Goal: Task Accomplishment & Management: Complete application form

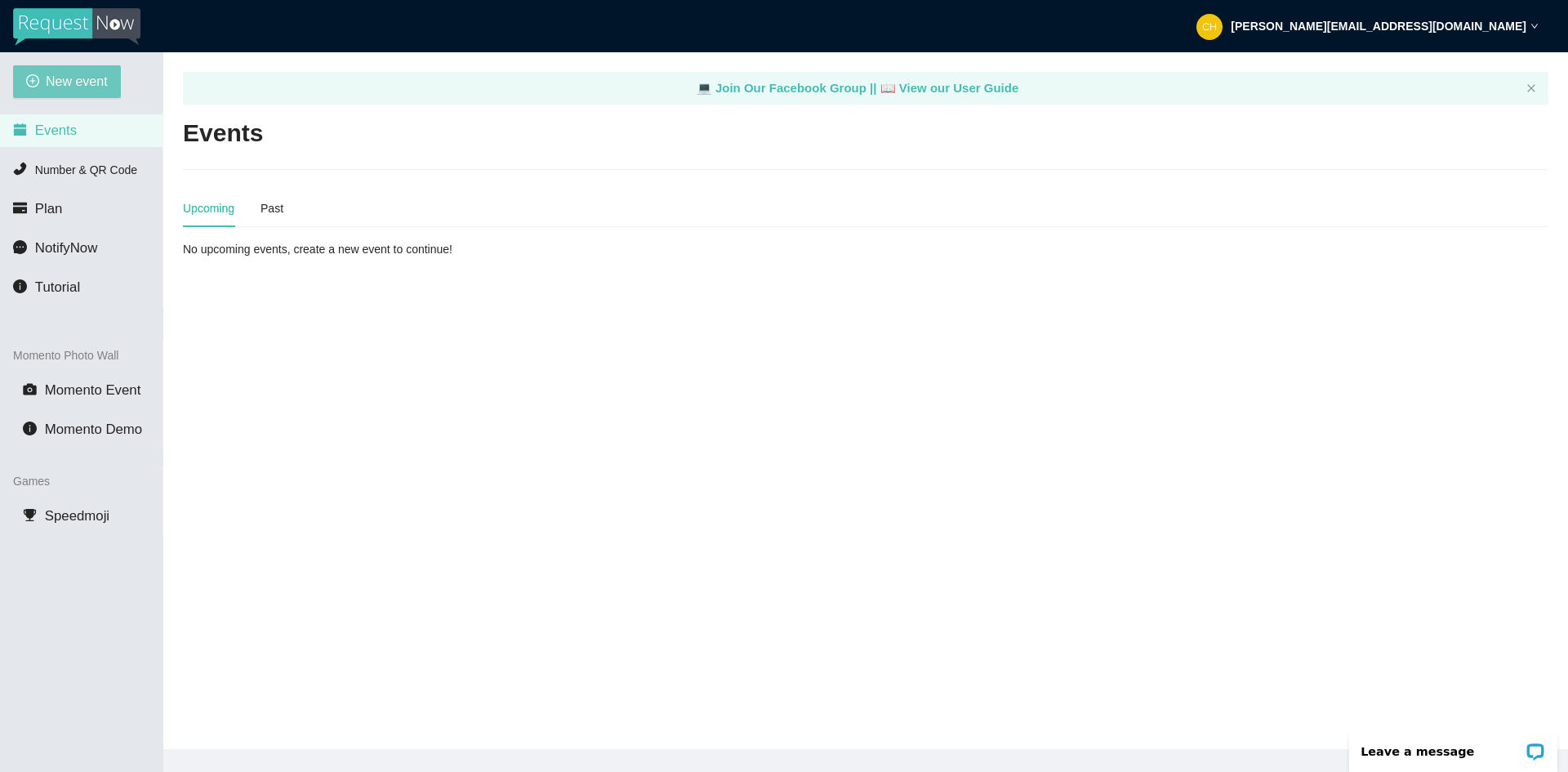
click at [47, 88] on span "New event" at bounding box center [76, 81] width 62 height 21
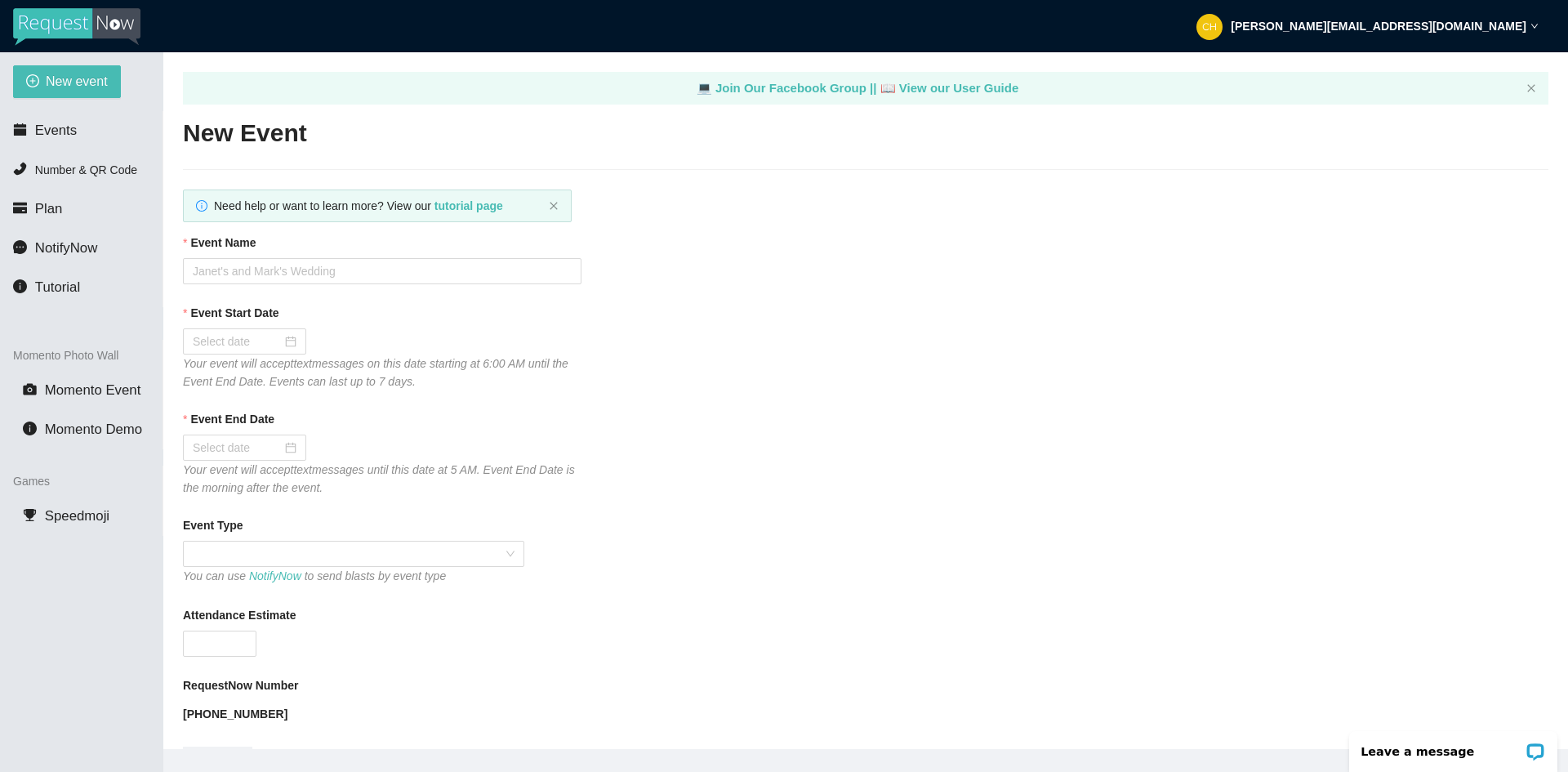
click at [235, 253] on div "Event Name" at bounding box center [866, 245] width 1365 height 25
drag, startPoint x: 236, startPoint y: 263, endPoint x: 292, endPoint y: 238, distance: 61.3
click at [236, 263] on input "Event Name" at bounding box center [382, 271] width 399 height 26
type input "SEARHC 50th Year Anniversary"
click at [285, 339] on div at bounding box center [244, 341] width 104 height 18
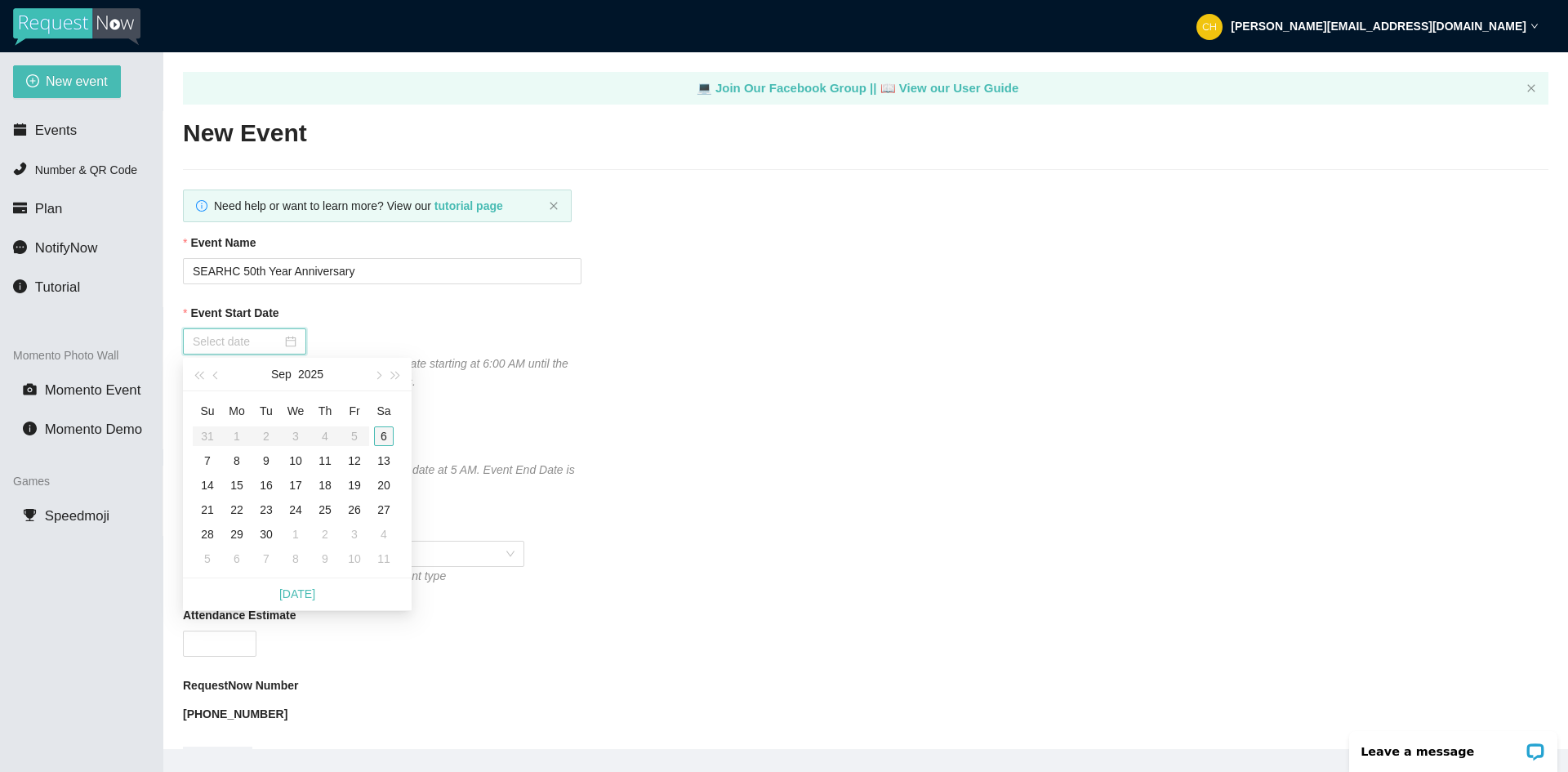
type input "[DATE]"
click at [389, 434] on div "6" at bounding box center [384, 436] width 20 height 20
type input "[DATE]"
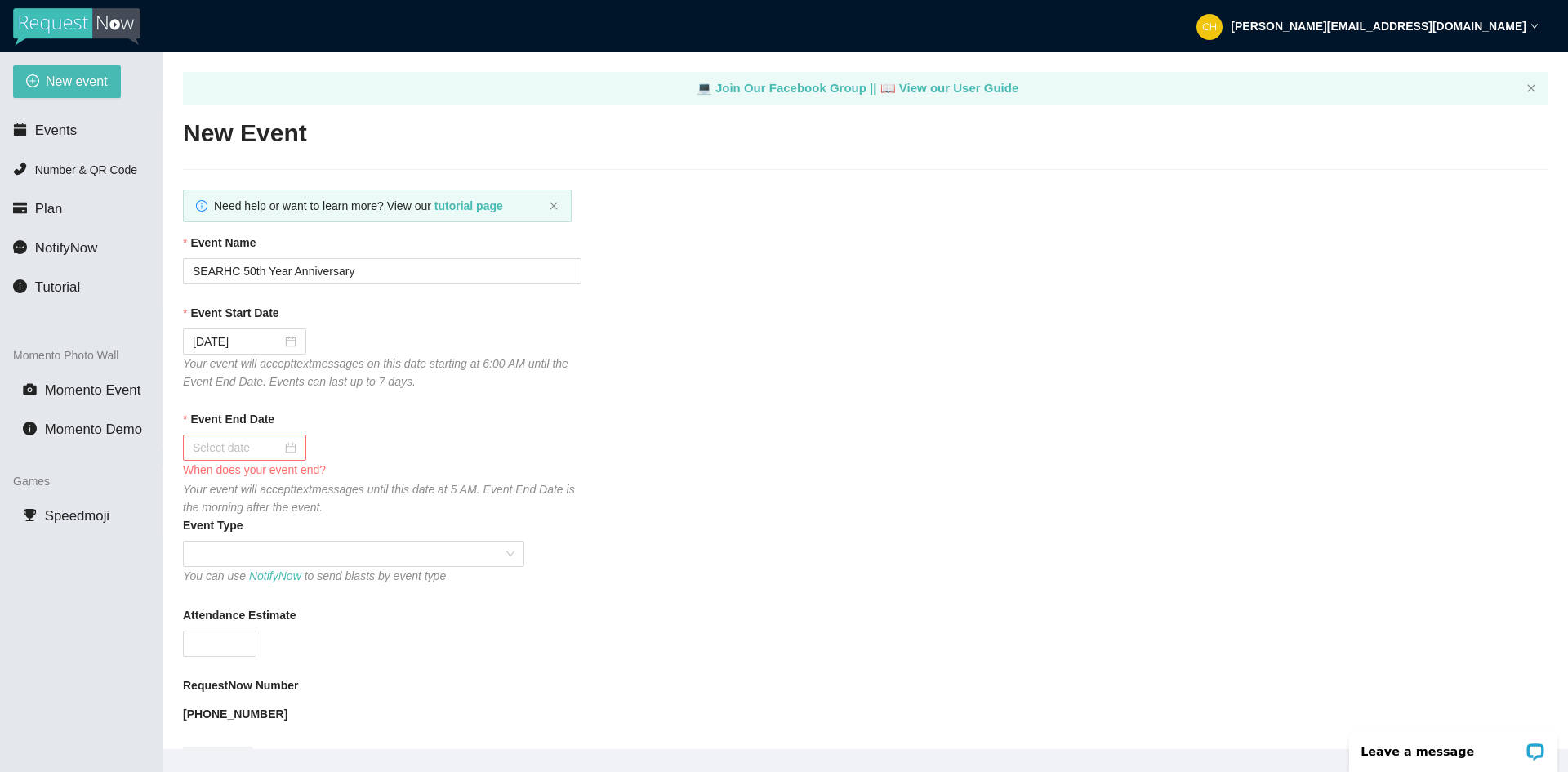
click at [331, 434] on div "Event End Date" at bounding box center [866, 422] width 1365 height 25
click at [293, 442] on div at bounding box center [244, 447] width 104 height 18
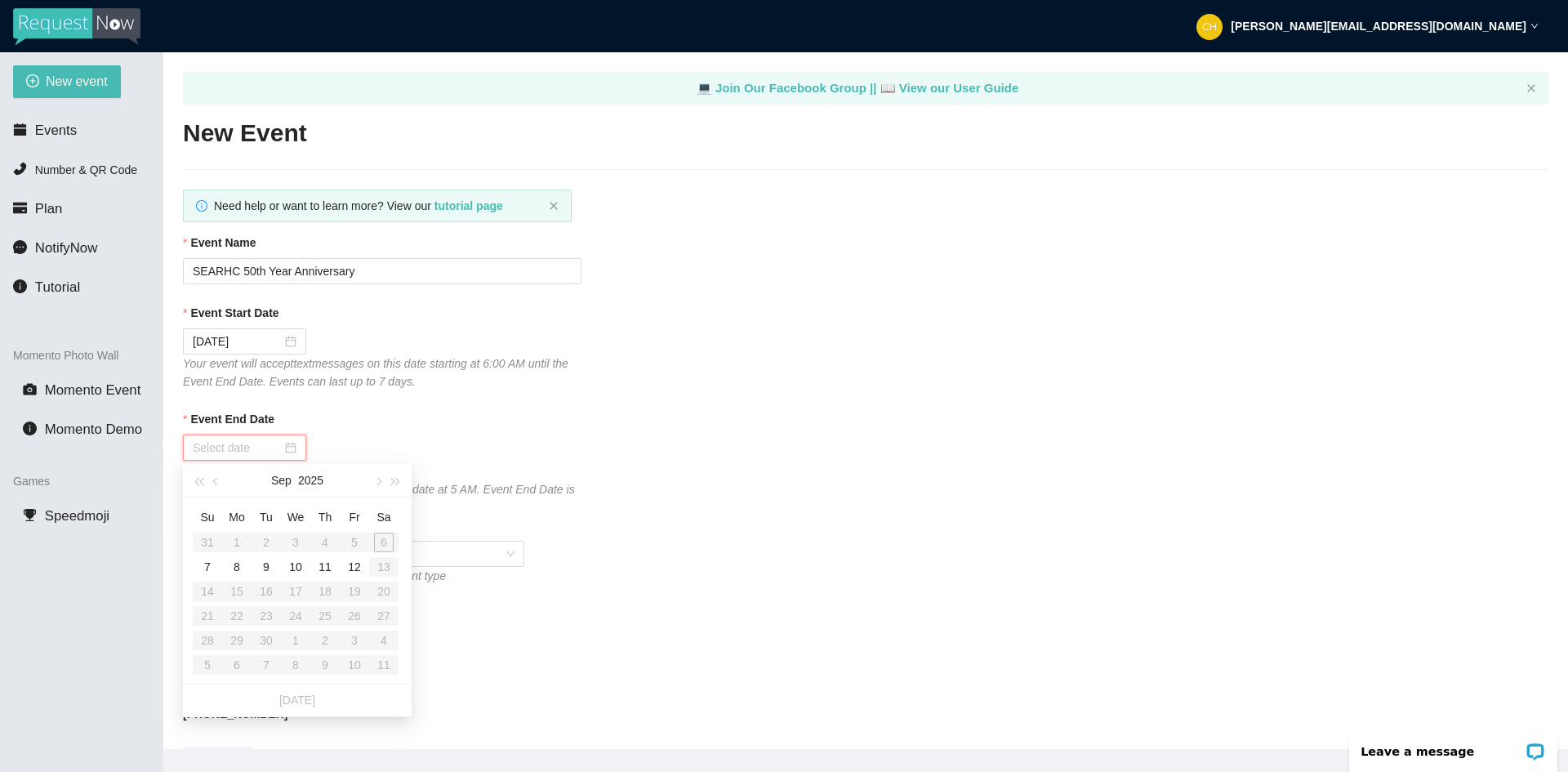
click at [392, 540] on table "Su Mo Tu We Th Fr Sa 31 1 2 3 4 5 6 7 8 9 10 11 12 13 14 15 16 17 18 19 20 21 2…" at bounding box center [296, 590] width 206 height 173
click at [387, 540] on table "Su Mo Tu We Th Fr Sa 31 1 2 3 4 5 6 7 8 9 10 11 12 13 14 15 16 17 18 19 20 21 2…" at bounding box center [296, 590] width 206 height 173
type input "[DATE]"
click at [204, 560] on div "7" at bounding box center [208, 567] width 20 height 20
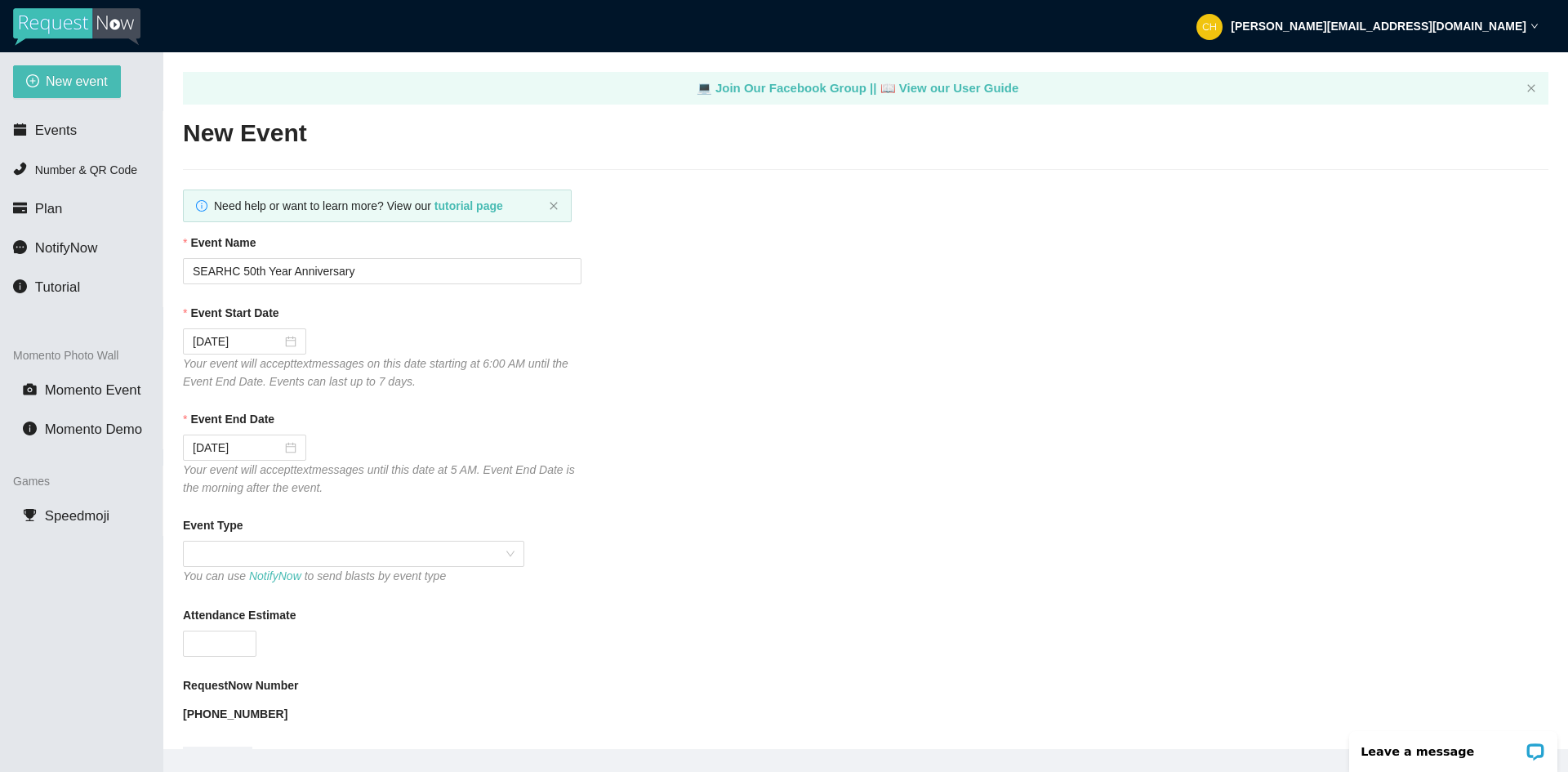
click at [702, 457] on div "Event End Date [DATE] Your event will accept text messages until this date at 5…" at bounding box center [866, 452] width 1365 height 86
click at [258, 548] on span at bounding box center [353, 553] width 322 height 25
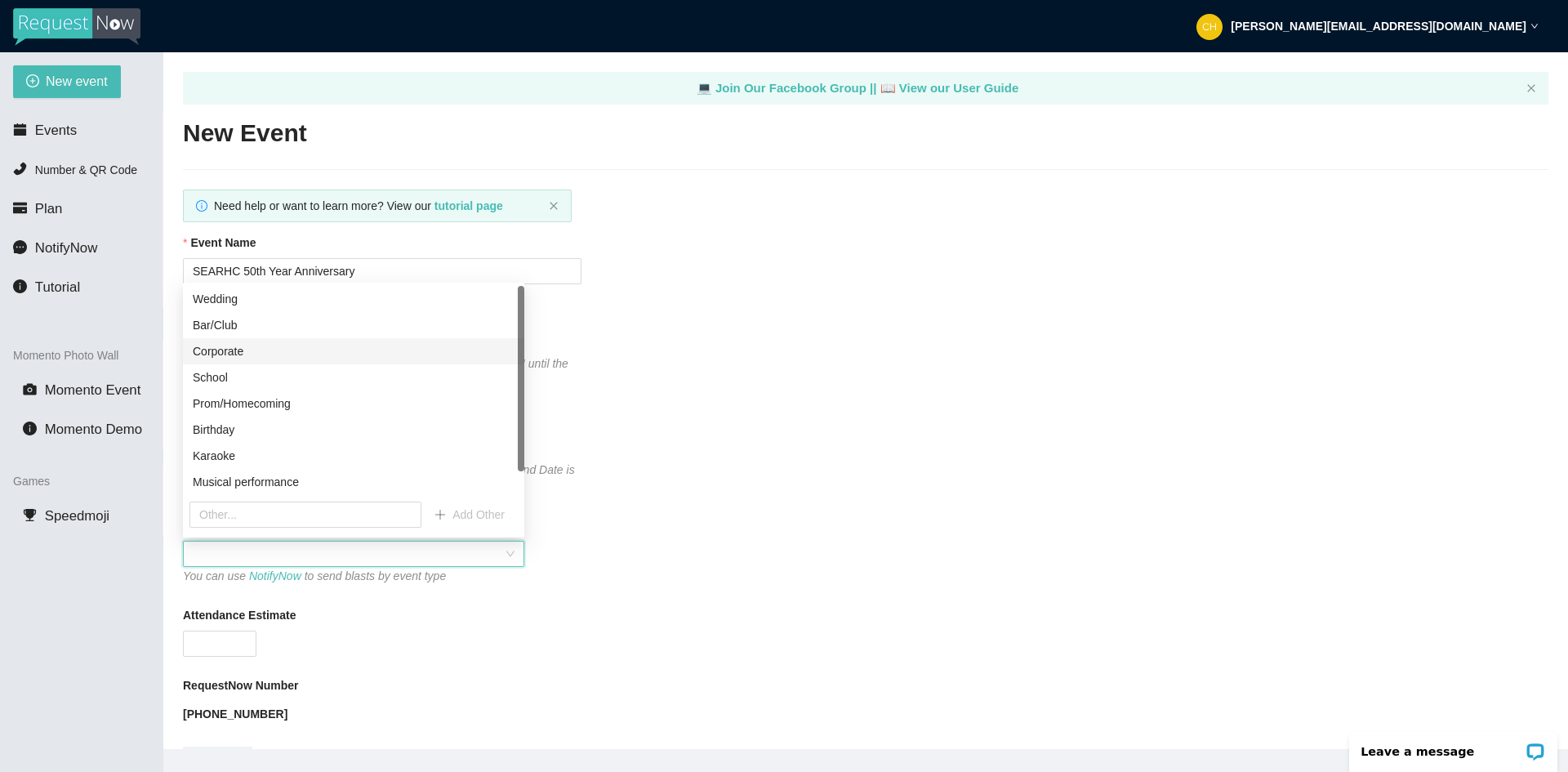
click at [254, 348] on div "Corporate" at bounding box center [353, 351] width 322 height 18
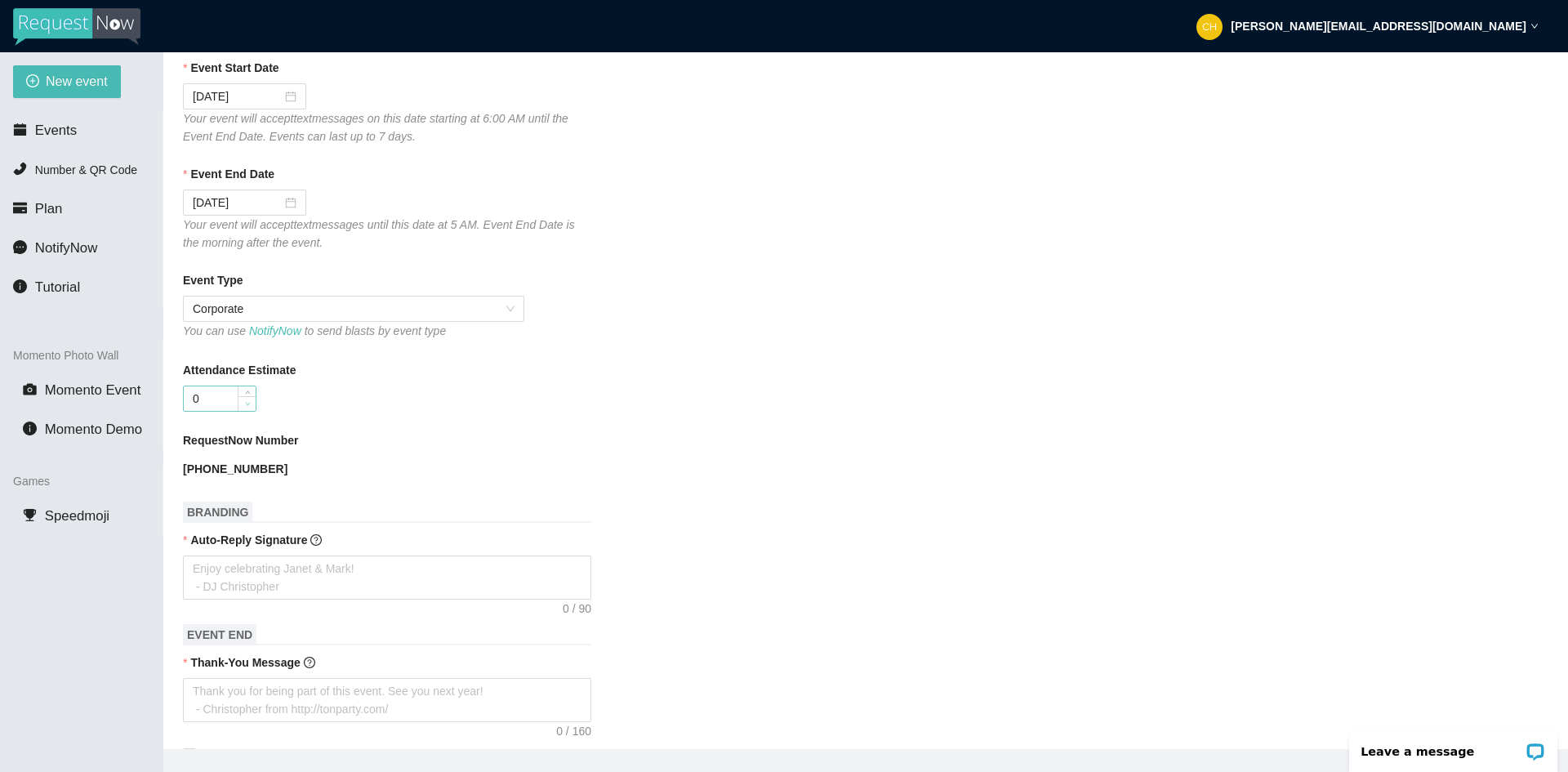
click at [239, 408] on span "Decrease Value" at bounding box center [246, 403] width 18 height 15
type input "0"
type input "150"
click at [750, 371] on div "Attendance Estimate" at bounding box center [866, 373] width 1365 height 25
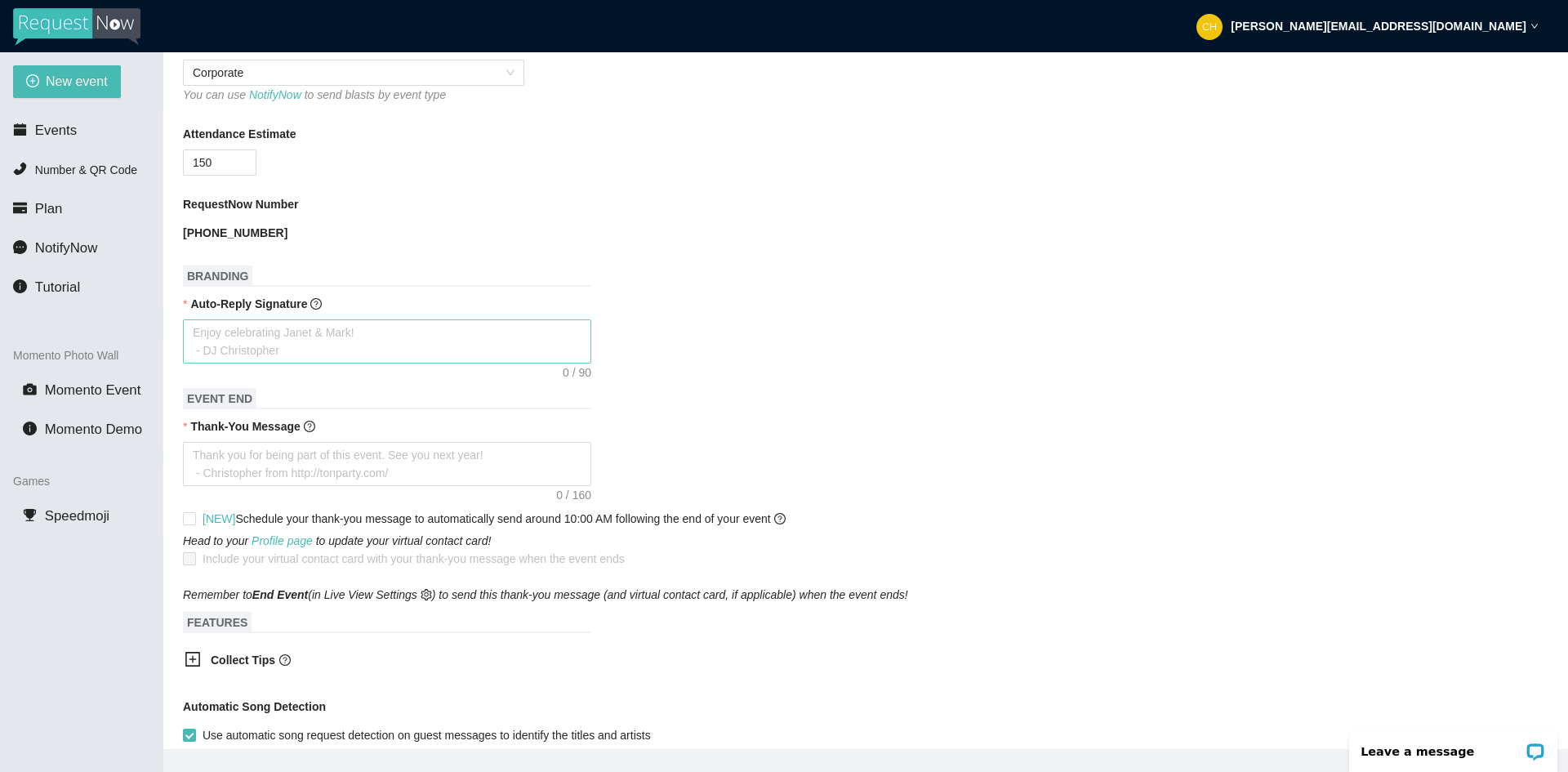
scroll to position [490, 0]
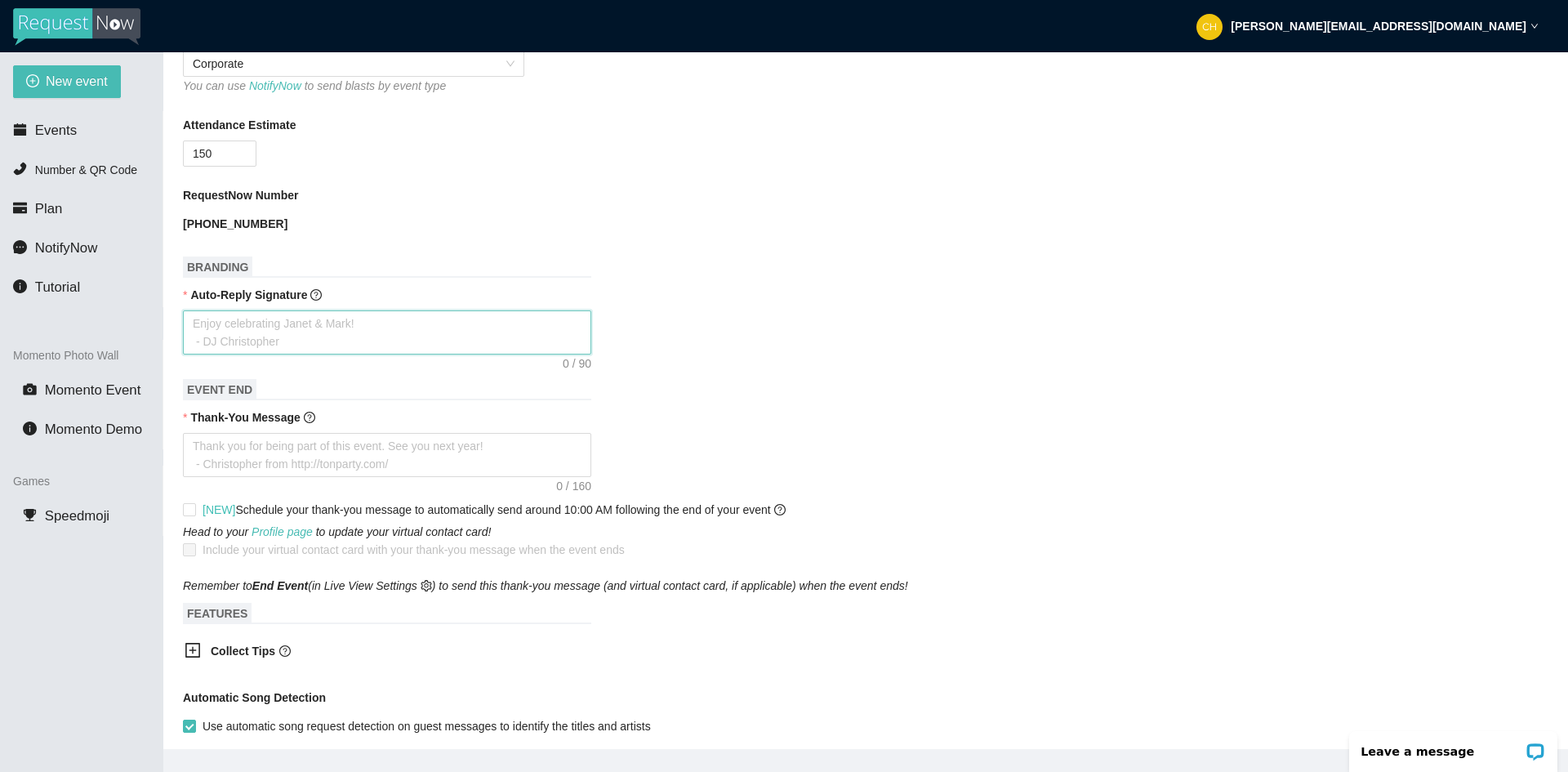
click at [381, 324] on textarea "Auto-Reply Signature" at bounding box center [387, 333] width 409 height 45
type textarea "E"
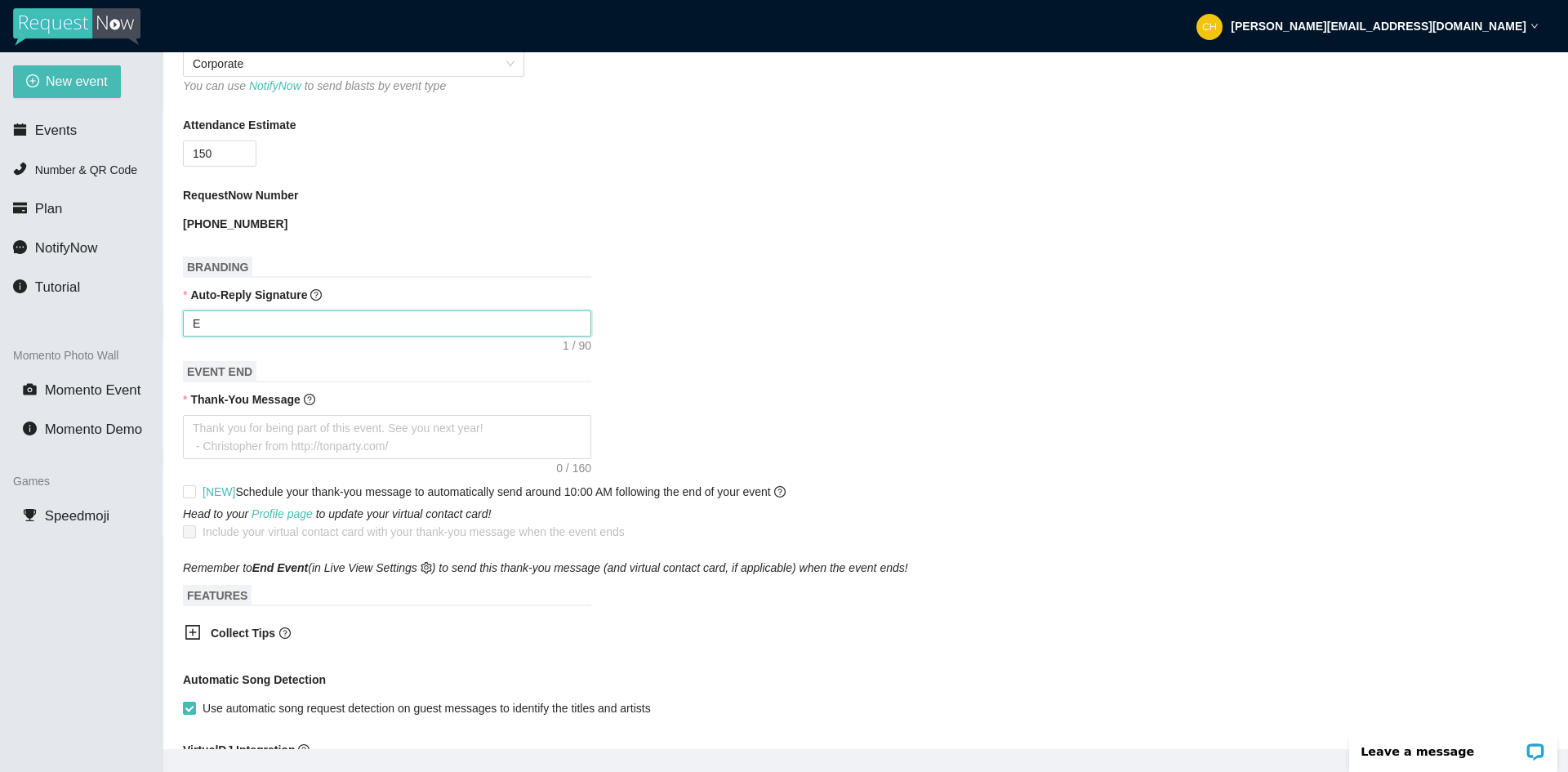
type textarea "En"
type textarea "Enj"
type textarea "Enjy"
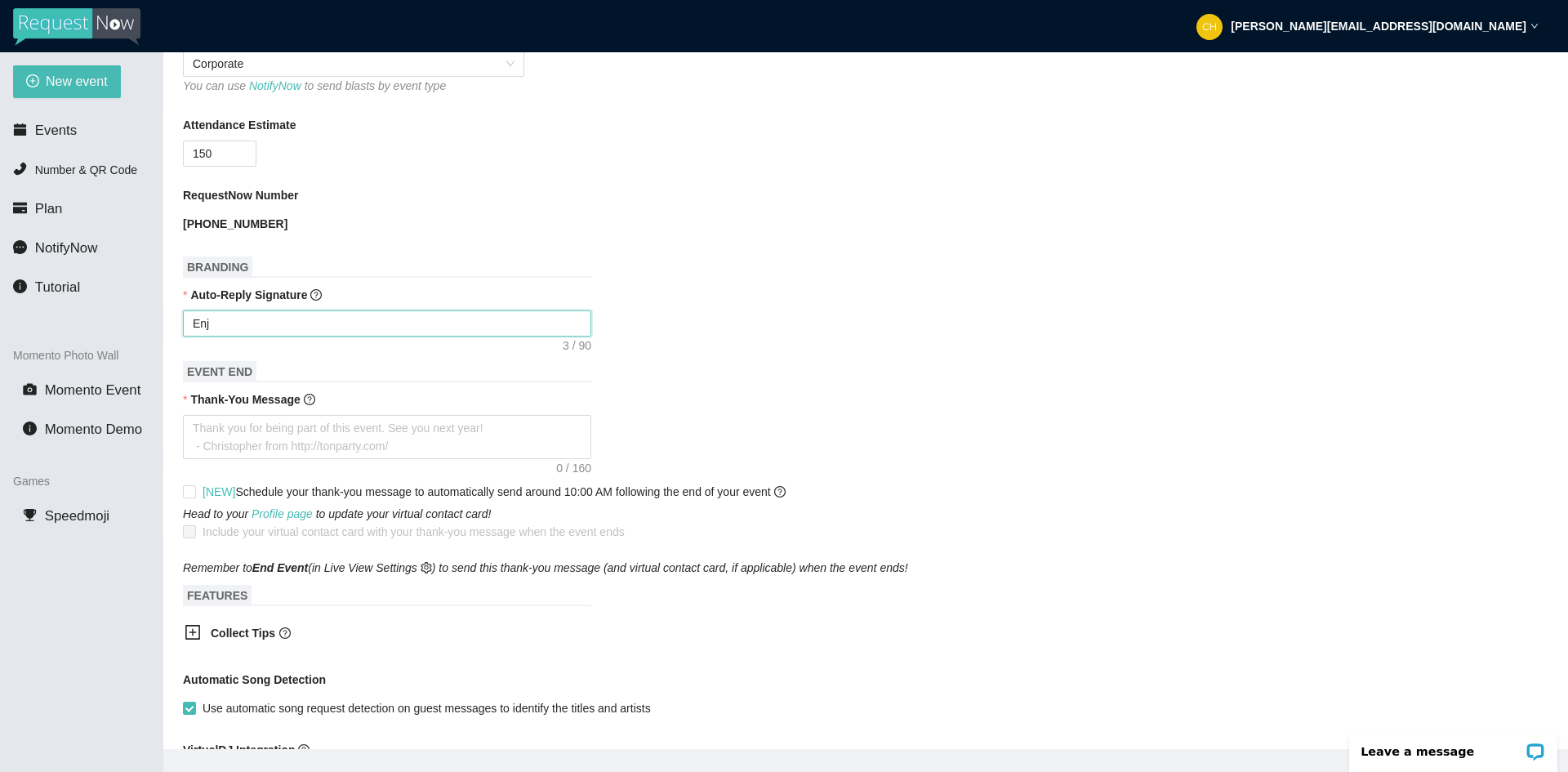
type textarea "Enjy"
type textarea "Enj"
type textarea "Enjo"
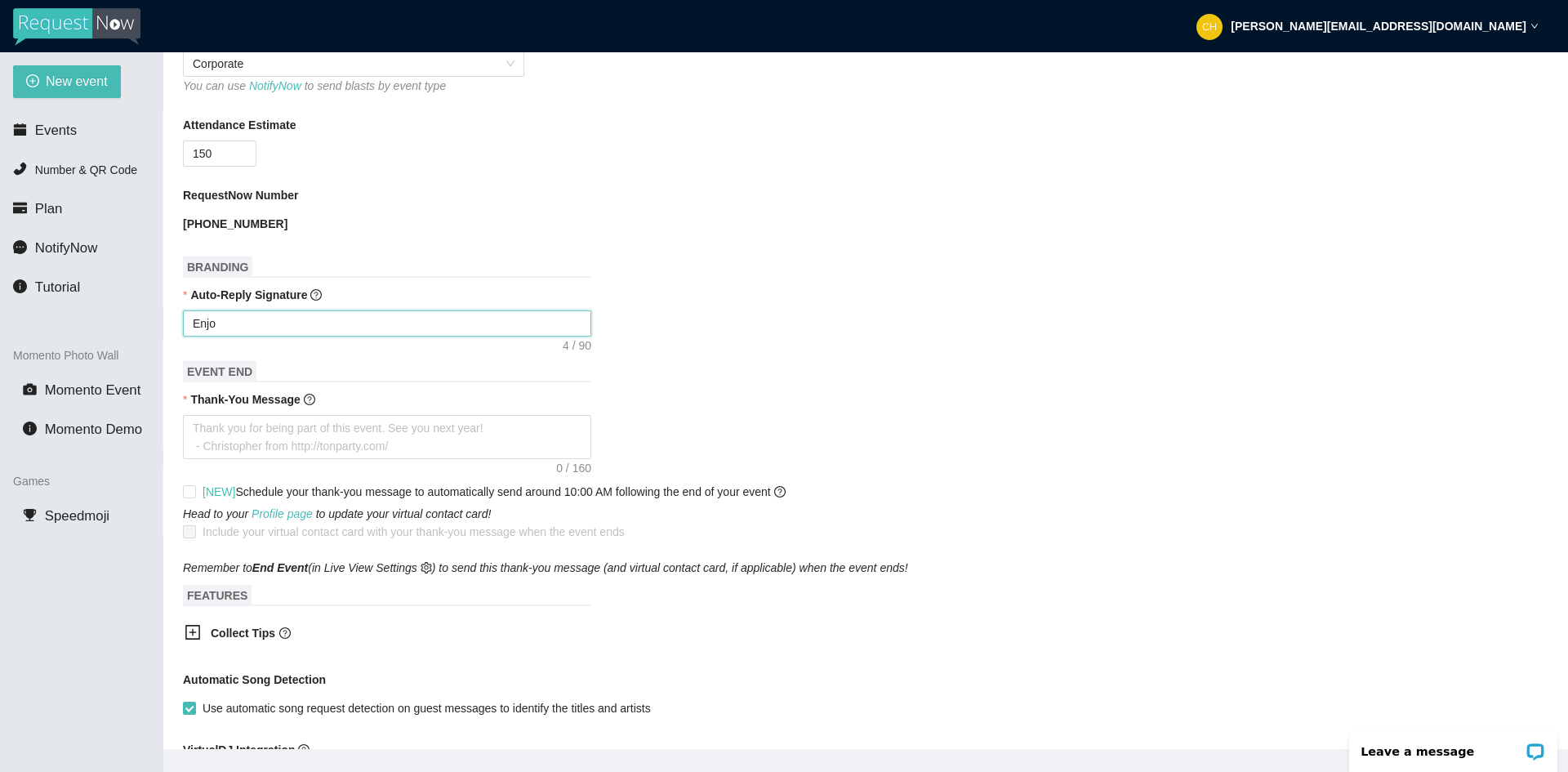
type textarea "Enjoy"
type textarea "Enjoy C"
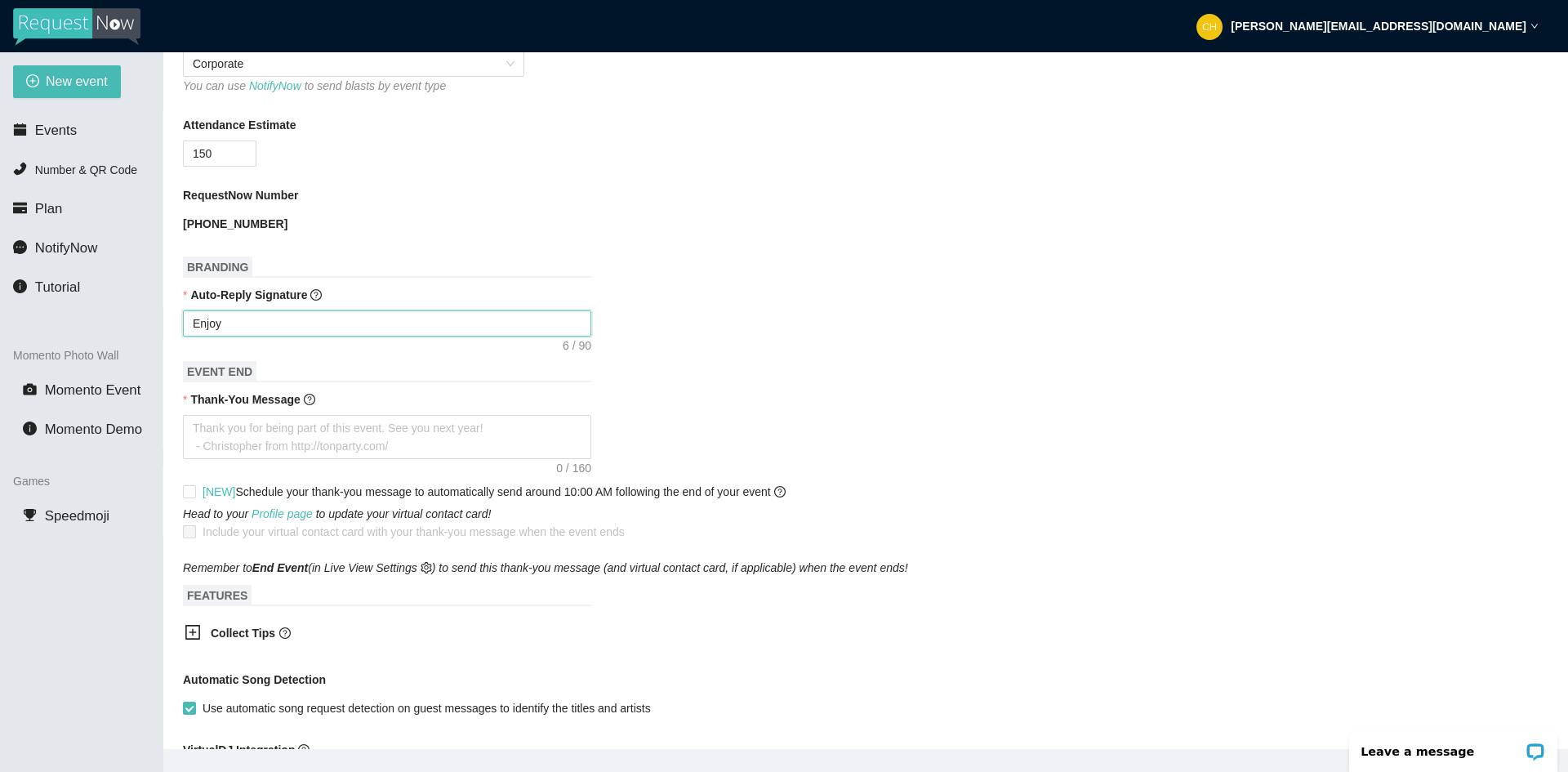
type textarea "Enjoy C"
type textarea "Enjoy Ce"
type textarea "Enjoy Cel"
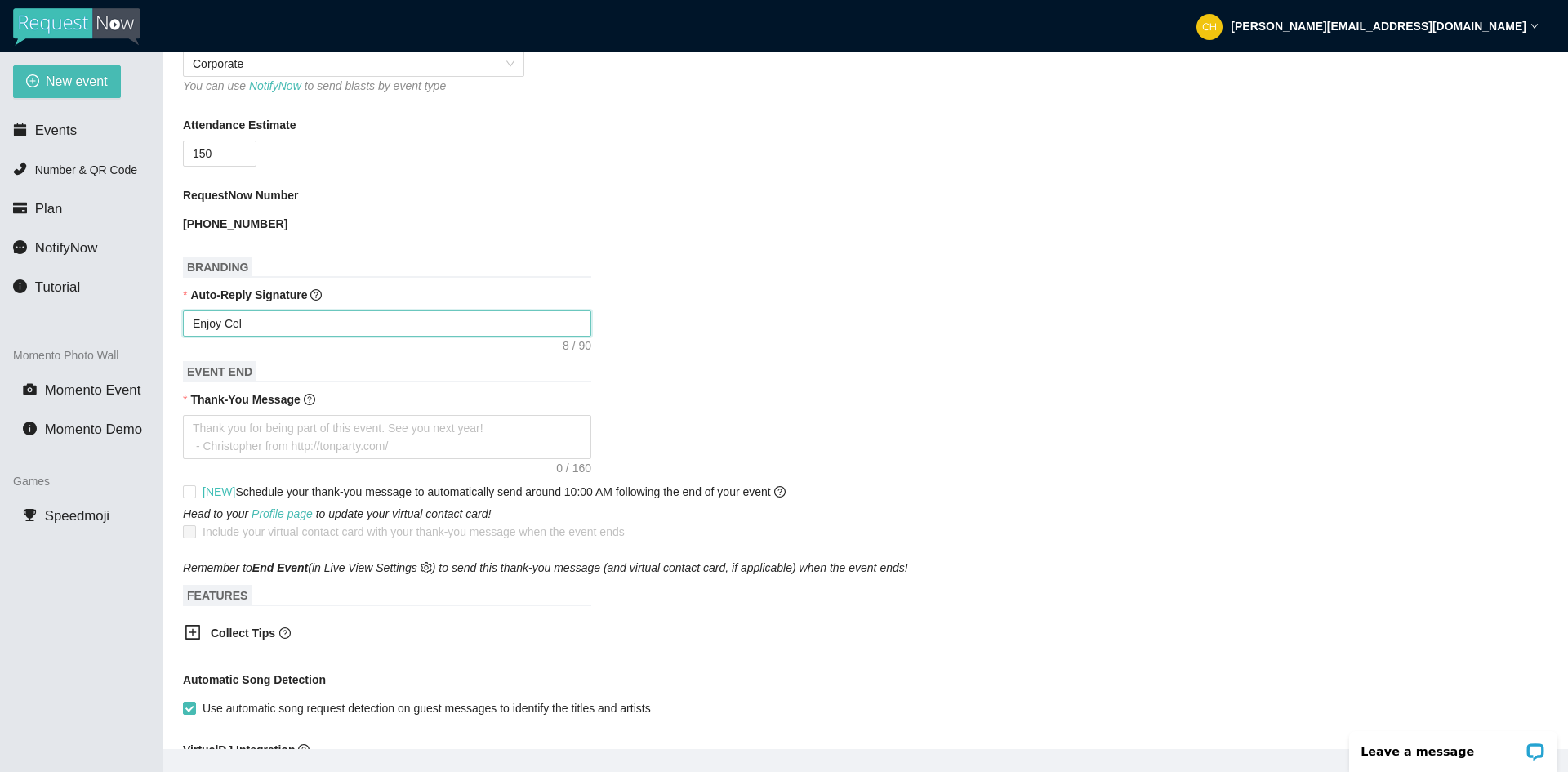
type textarea "Enjoy Cele"
type textarea "Enjoy Celeb"
type textarea "Enjoy Celebr"
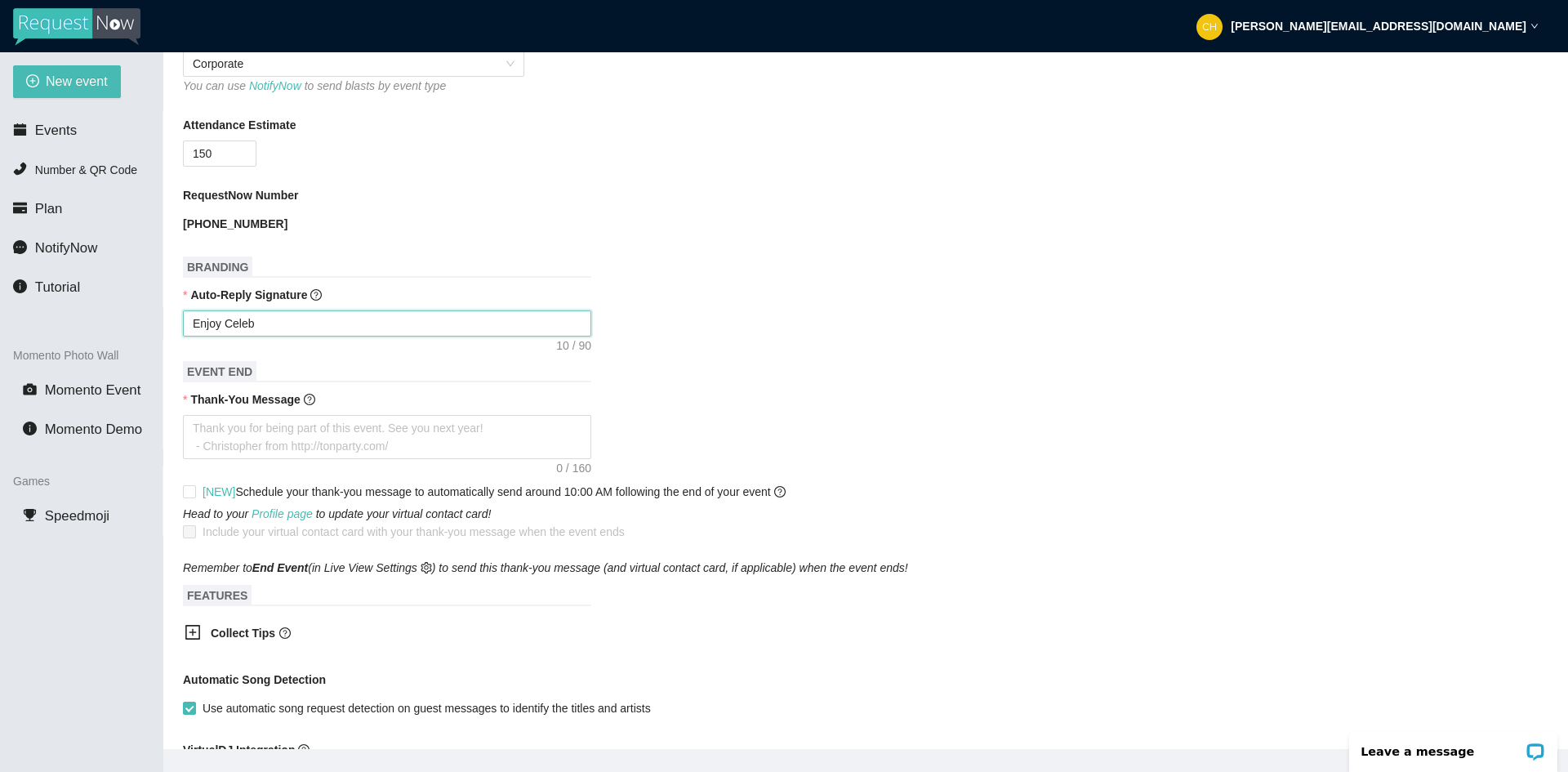
type textarea "Enjoy Celebr"
type textarea "Enjoy Celebra"
type textarea "Enjoy Celebrat"
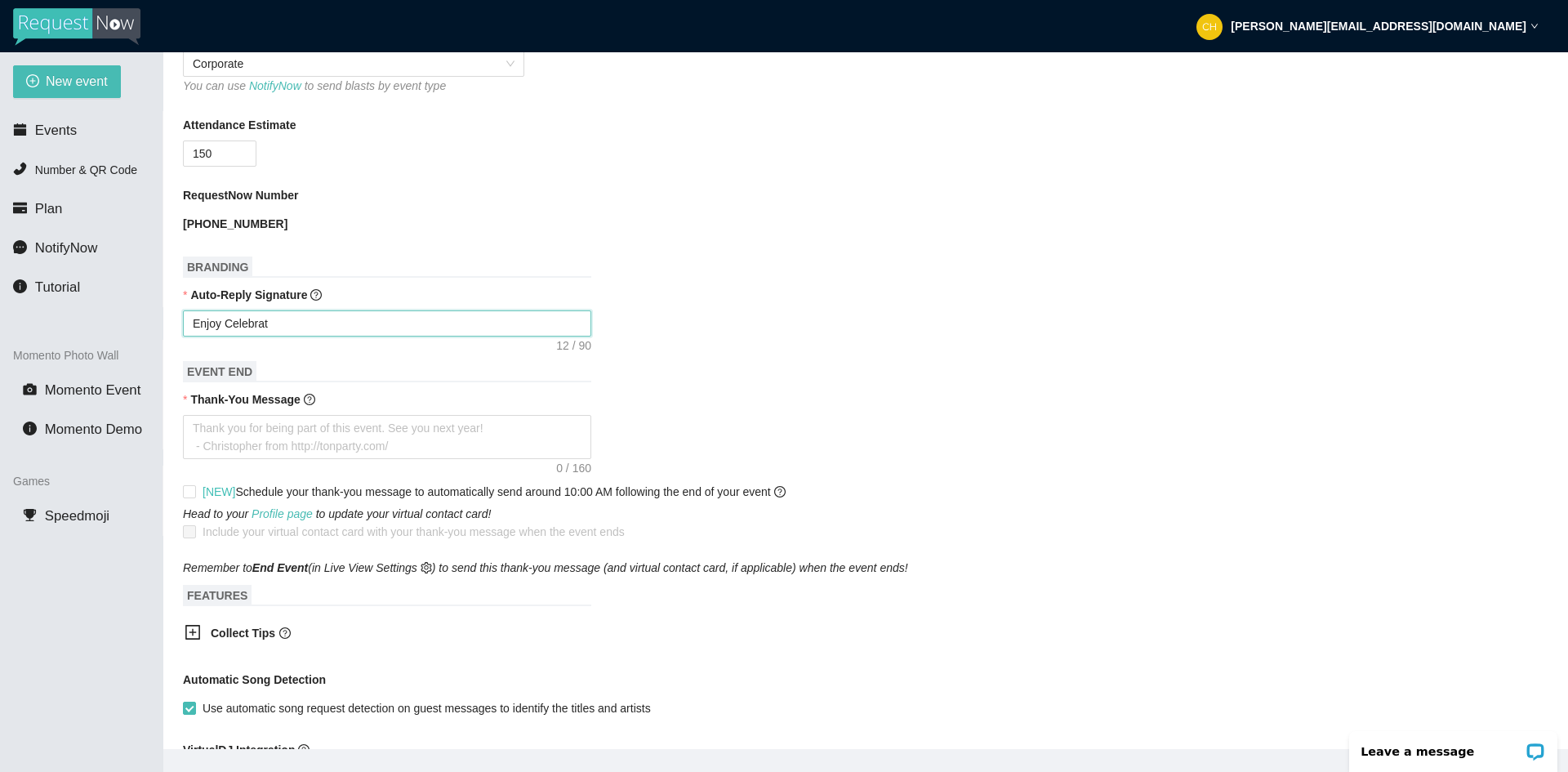
type textarea "Enjoy Celebrati"
type textarea "Enjoy Celebratin"
type textarea "Enjoy Celebrating"
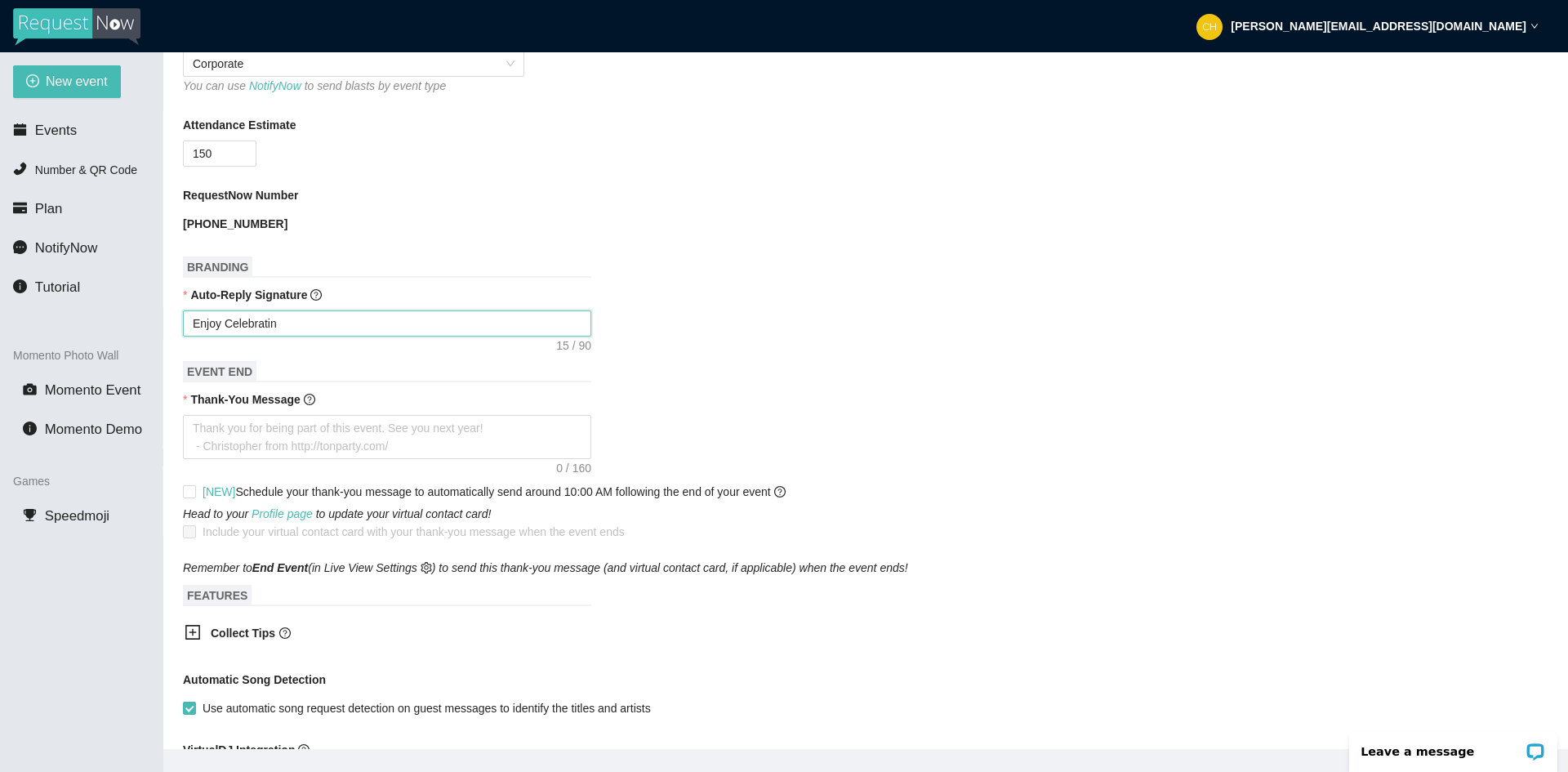
type textarea "Enjoy Celebrating"
type textarea "Enjoy Celebrating S"
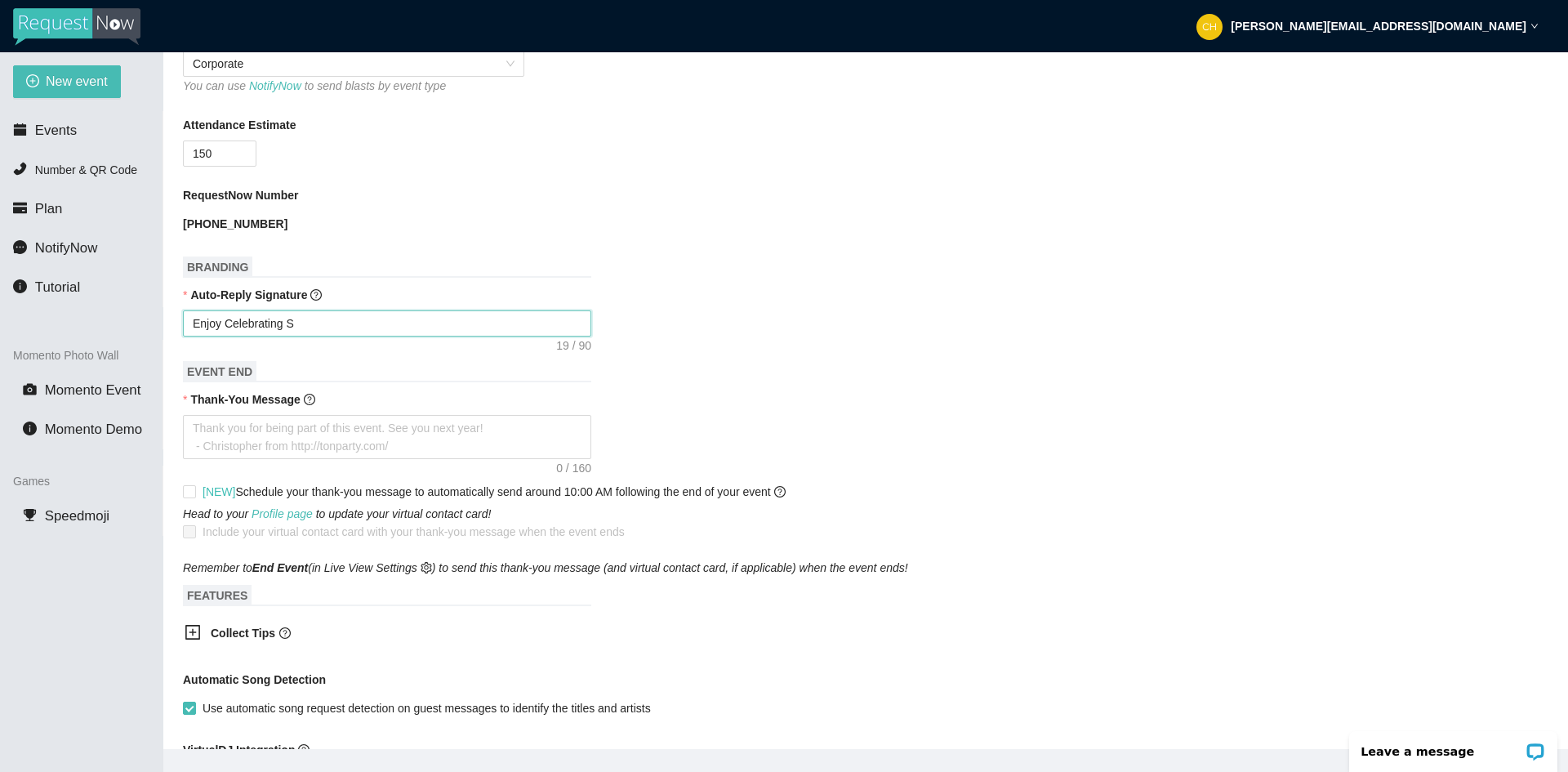
type textarea "Enjoy Celebrating SE"
type textarea "Enjoy Celebrating SEA"
type textarea "Enjoy Celebrating SEAR"
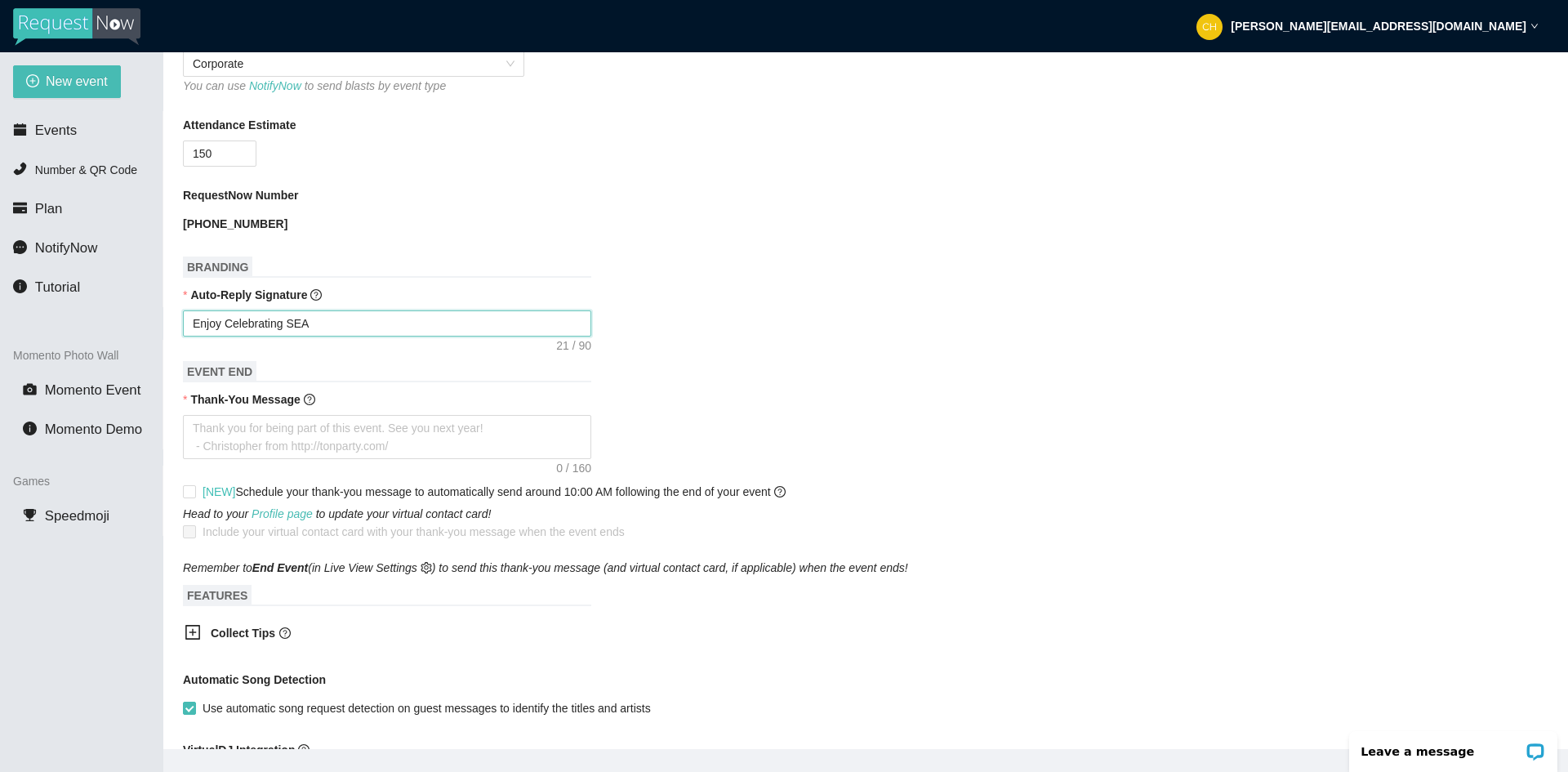
type textarea "Enjoy Celebrating SEAR"
type textarea "Enjoy Celebrating SEARH"
type textarea "Enjoy Celebrating SEARHC"
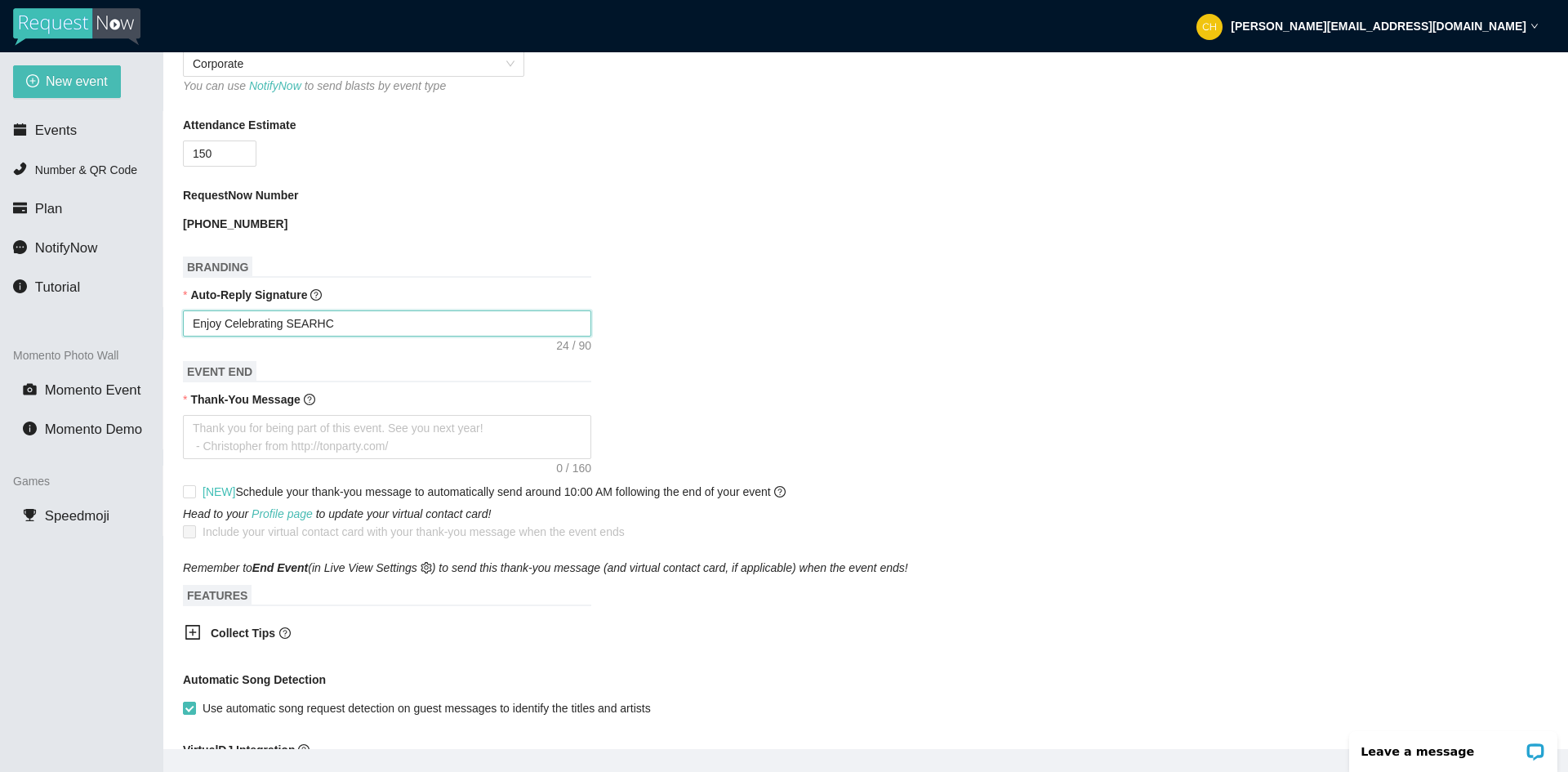
type textarea "Enjoy Celebrating SEARHC'"
type textarea "Enjoy Celebrating SEARHC's"
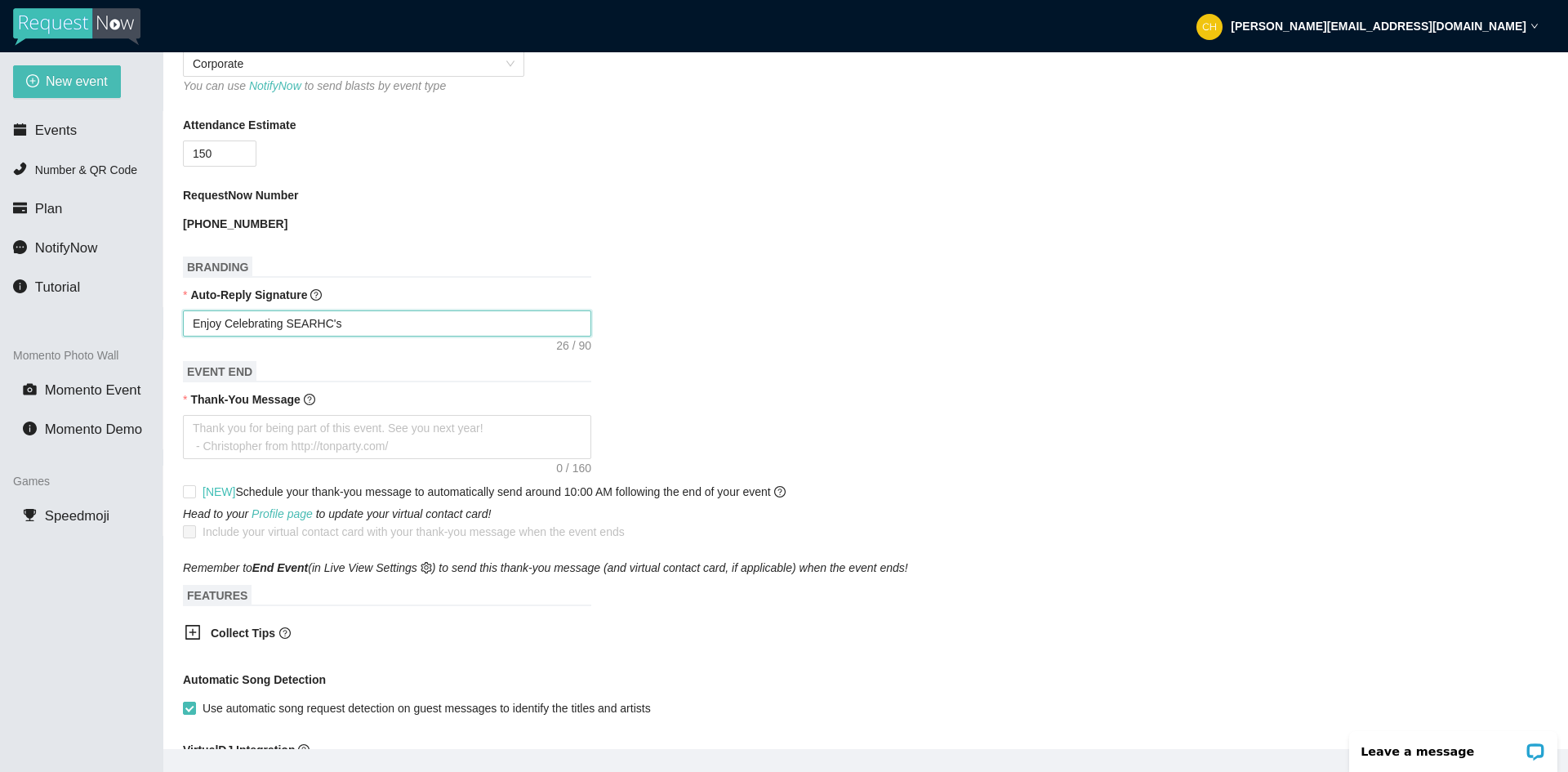
type textarea "Enjoy Celebrating SEARHC's"
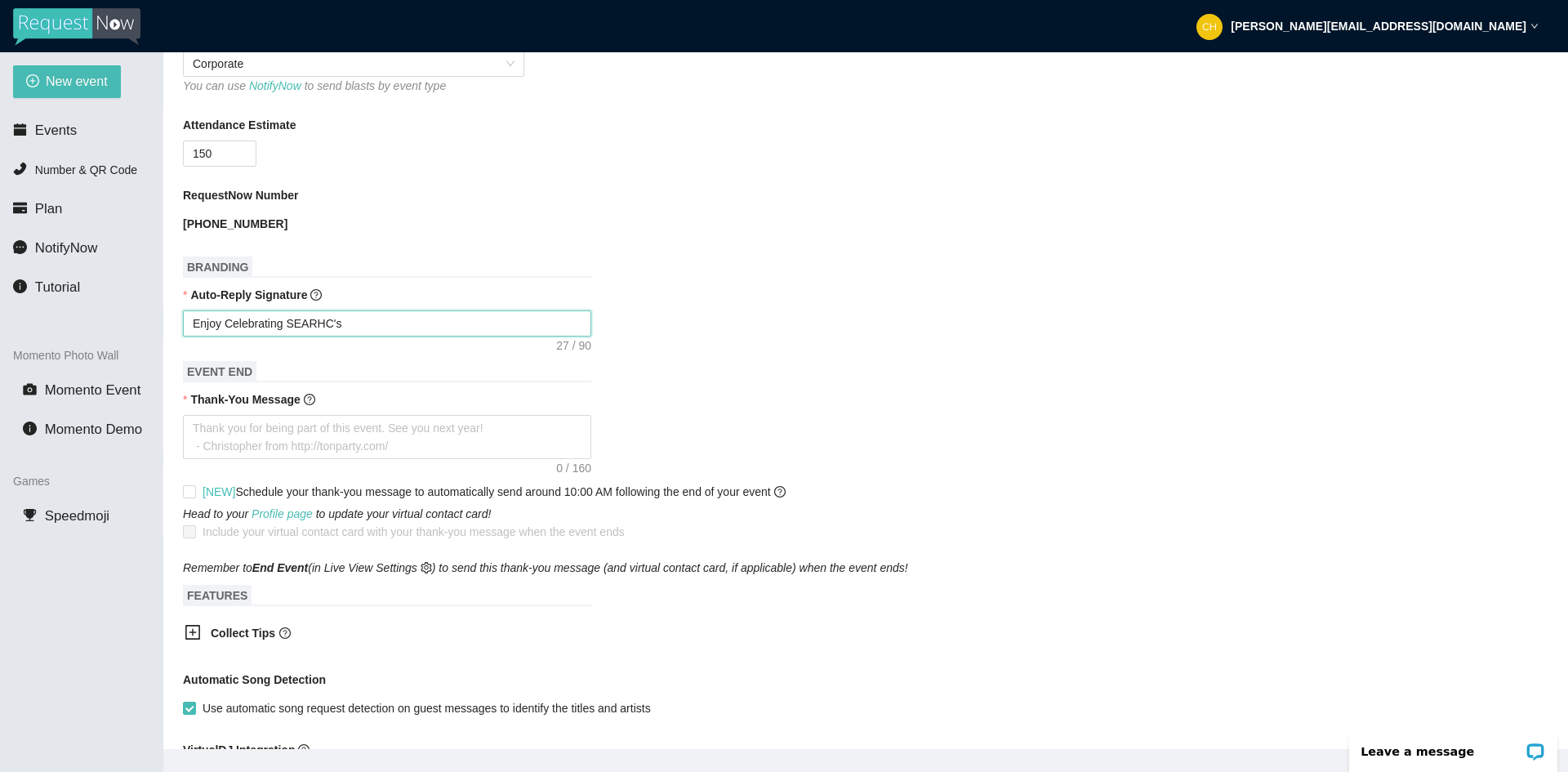
type textarea "Enjoy Celebrating SEARHC's A"
type textarea "Enjoy Celebrating SEARHC's An"
type textarea "Enjoy Celebrating SEARHC's [PERSON_NAME]"
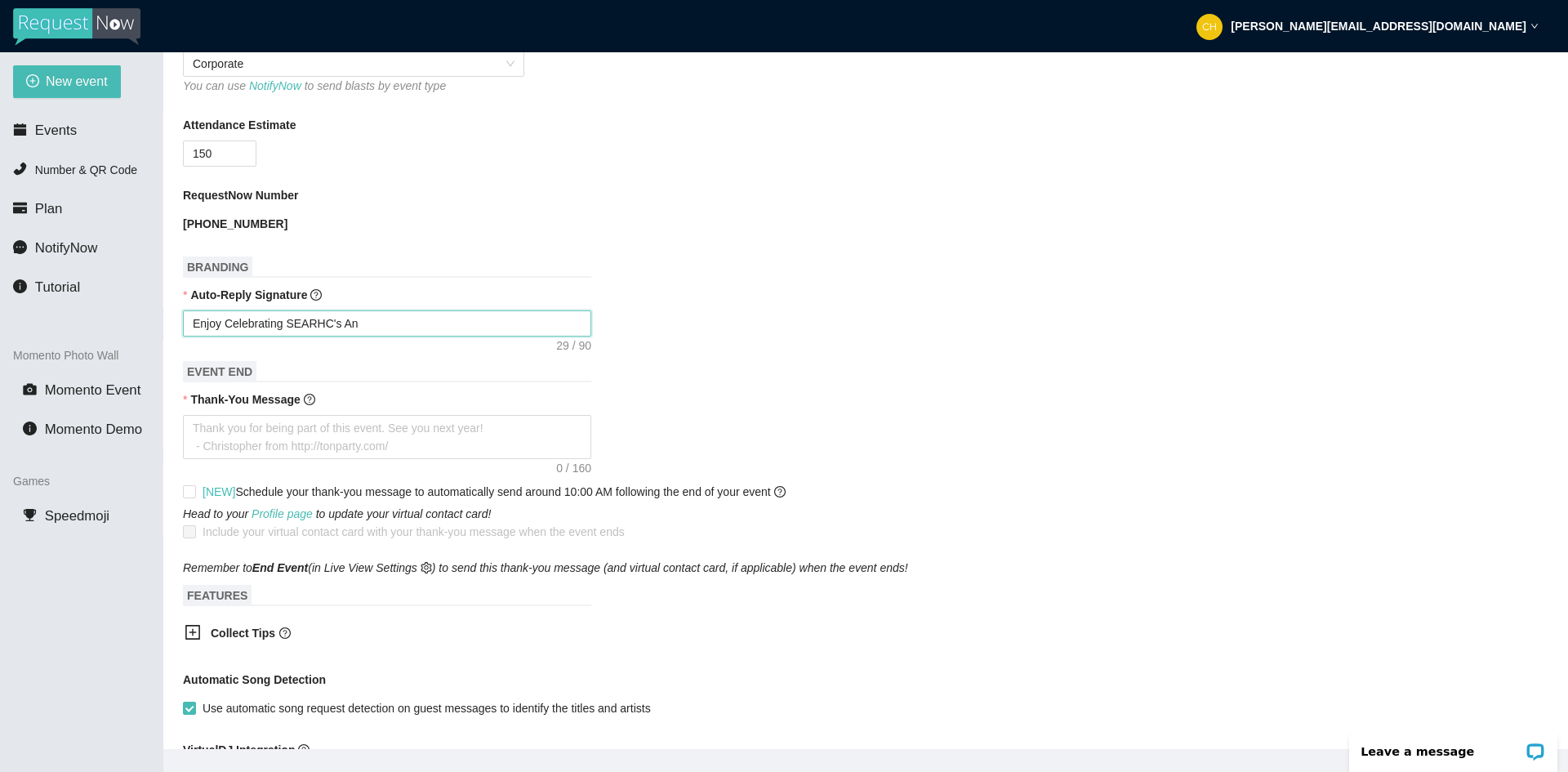
type textarea "Enjoy Celebrating SEARHC's [PERSON_NAME]"
type textarea "Enjoy Celebrating SEARHC's An"
type textarea "Enjoy Celebrating SEARHC's [PERSON_NAME]"
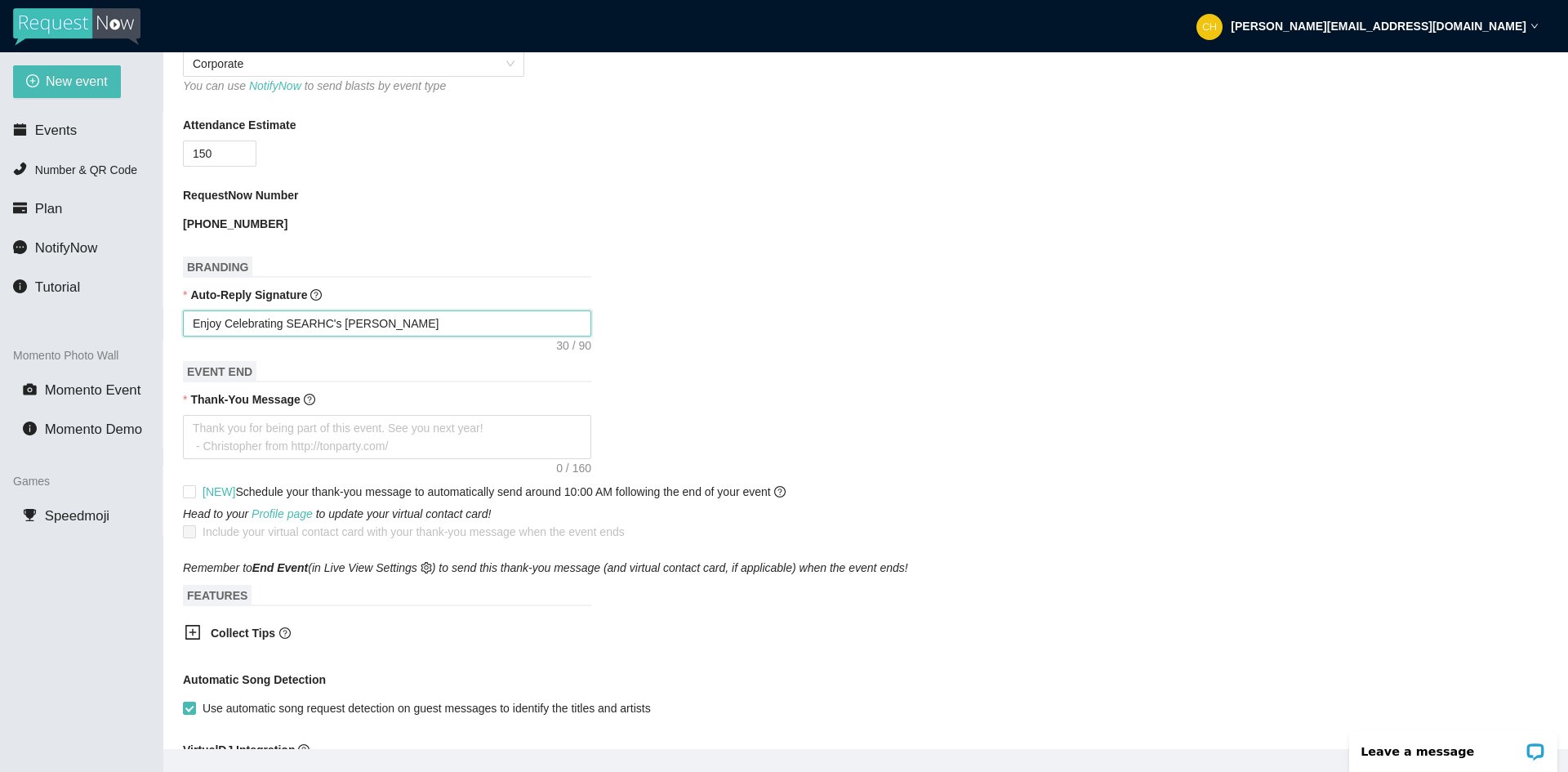
type textarea "Enjoy Celebrating SEARHC's Anni"
type textarea "Enjoy Celebrating SEARHC's Anniv"
type textarea "Enjoy Celebrating SEARHC's Annive"
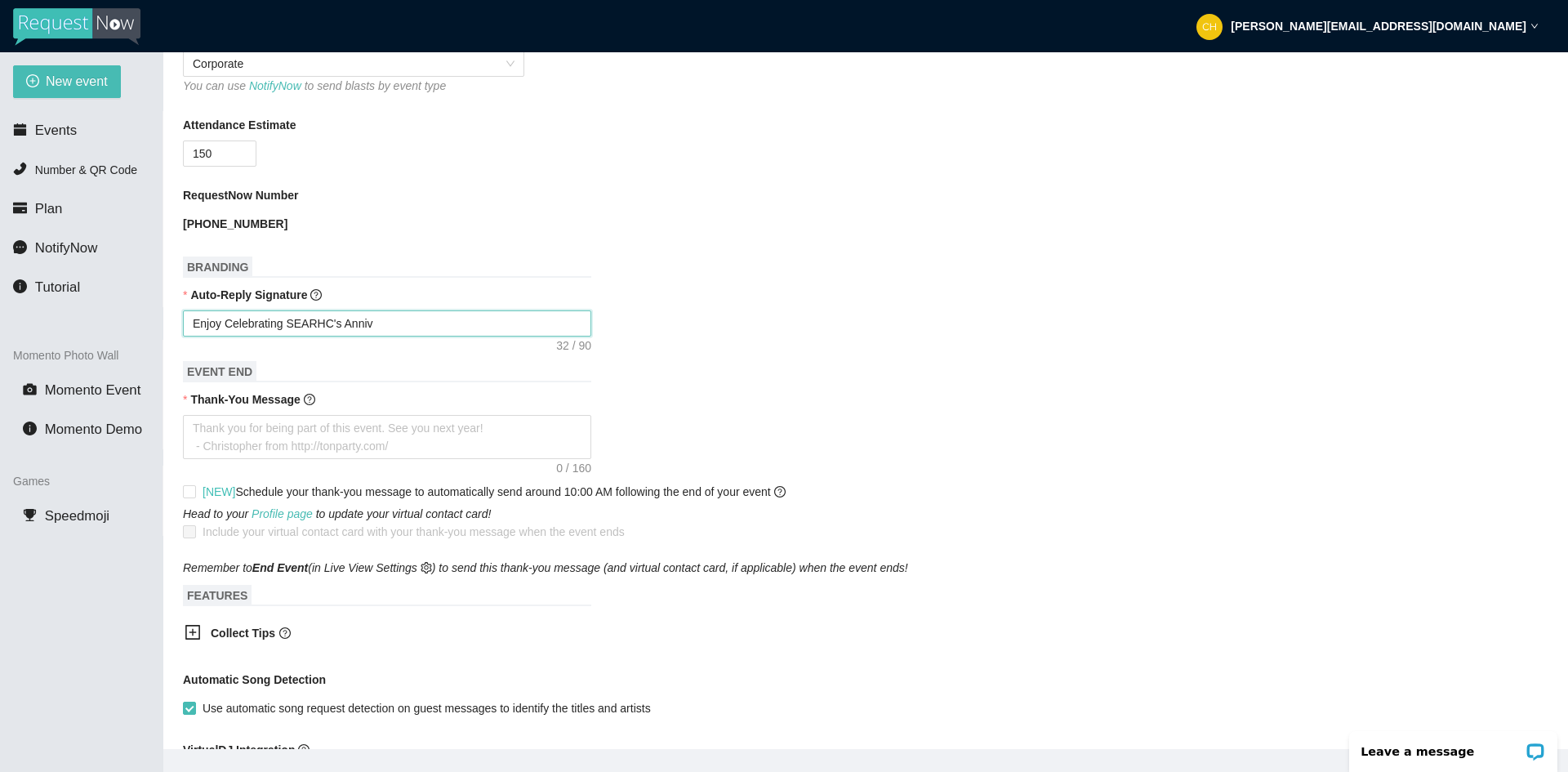
type textarea "Enjoy Celebrating SEARHC's Annive"
type textarea "Enjoy Celebrating SEARHC's Anniver"
type textarea "Enjoy Celebrating SEARHC's Annivera"
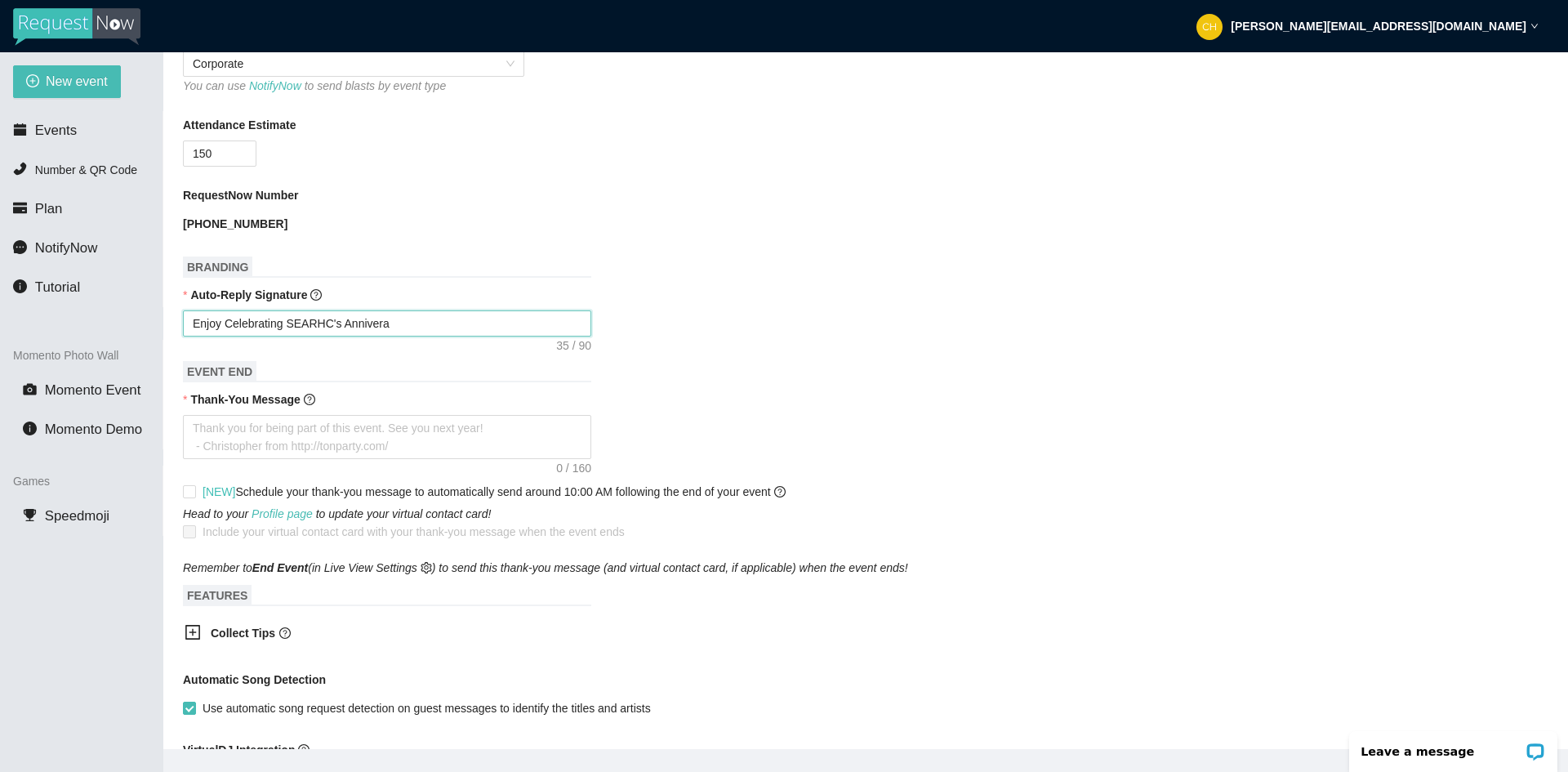
type textarea "Enjoy Celebrating SEARHC's Anniverar"
type textarea "Enjoy Celebrating SEARHC's Anniverary"
type textarea "Enjoy Celebrating SEARHC's Anniverar"
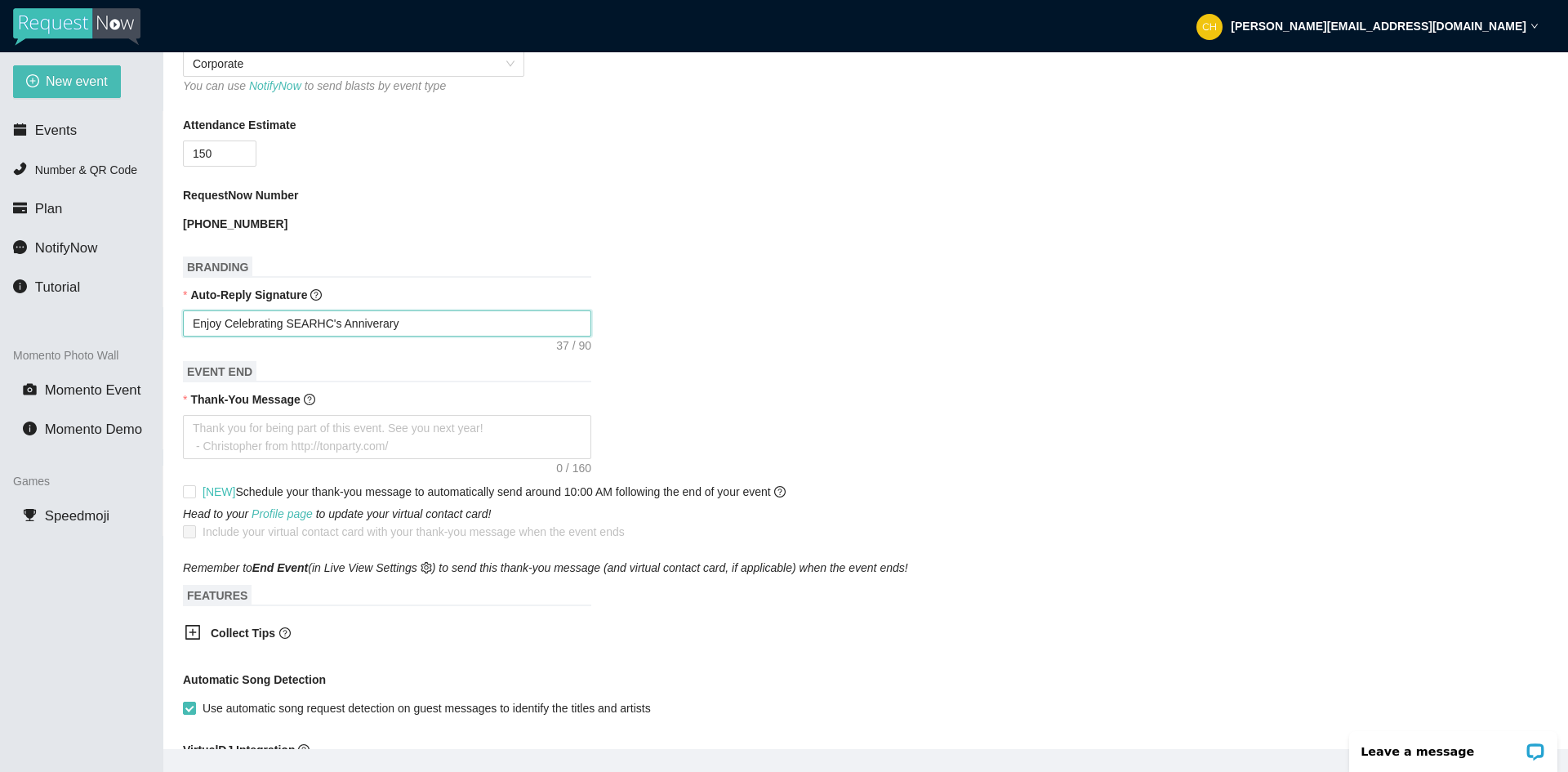
type textarea "Enjoy Celebrating SEARHC's Anniverar"
type textarea "Enjoy Celebrating SEARHC's Annivera"
type textarea "Enjoy Celebrating SEARHC's Anniver"
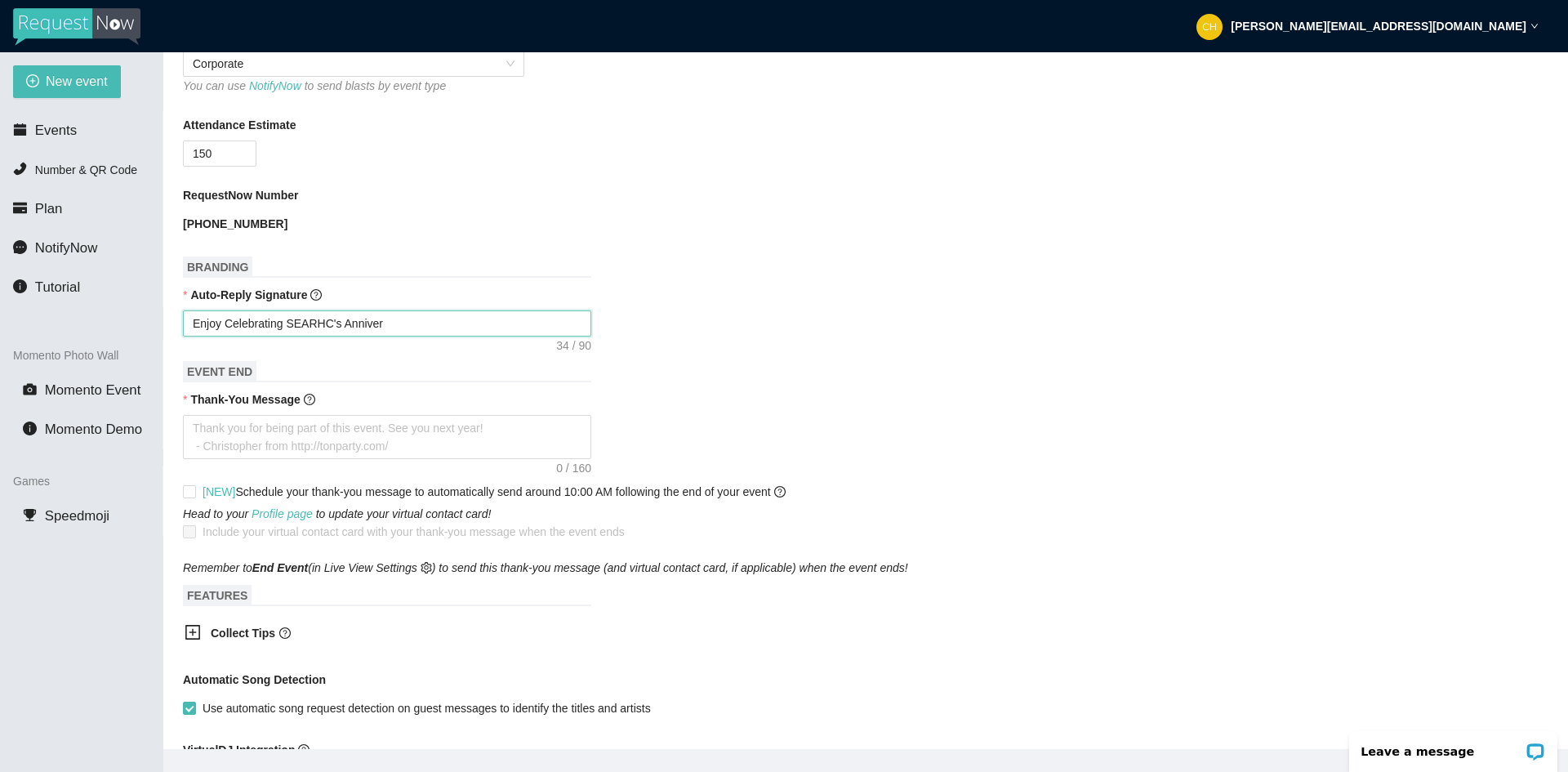
type textarea "Enjoy Celebrating SEARHC's Annivers"
type textarea "Enjoy Celebrating SEARHC's Anniversa"
type textarea "Enjoy Celebrating SEARHC's Anniversar"
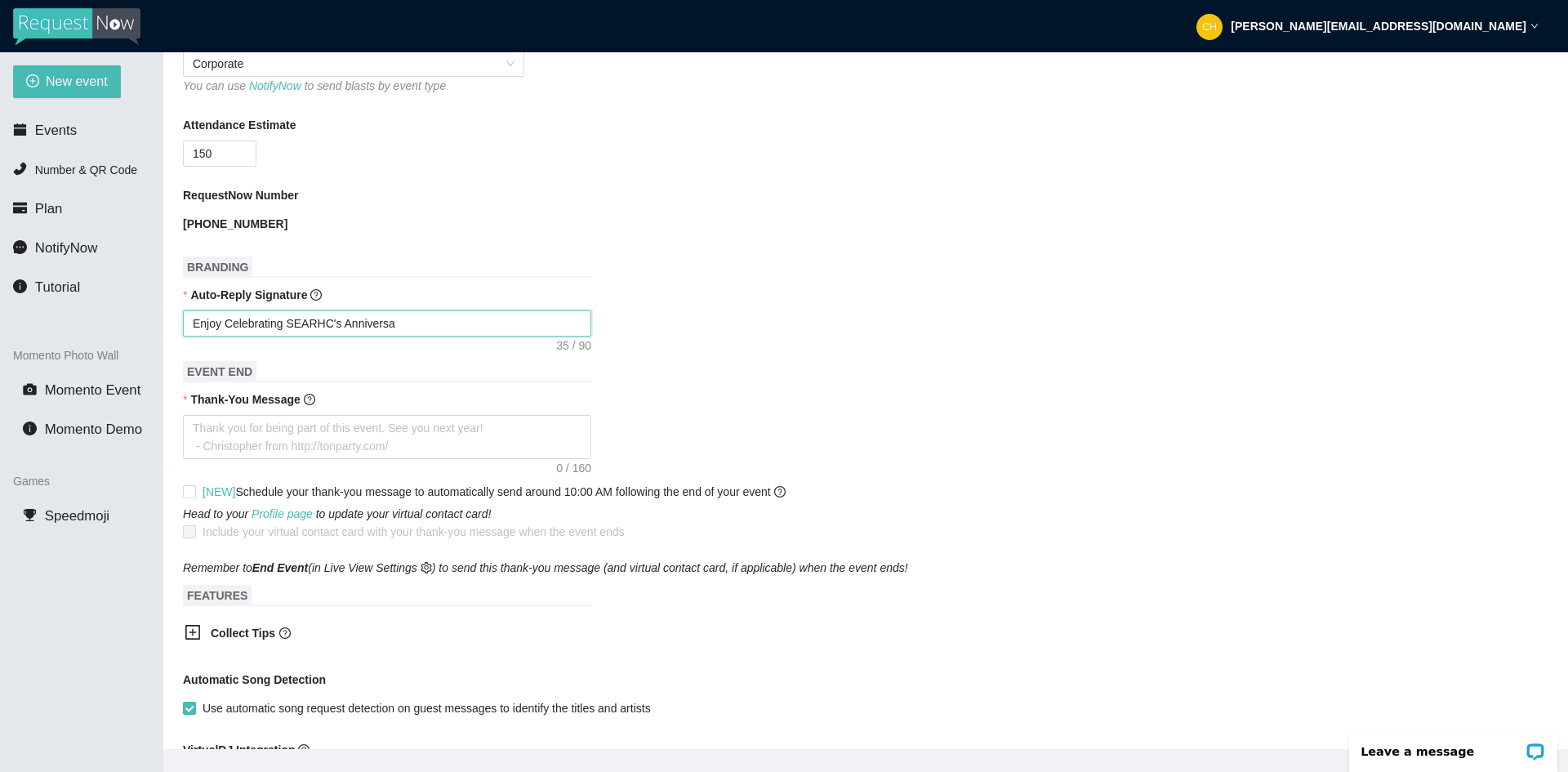
type textarea "Enjoy Celebrating SEARHC's Anniversar"
type textarea "Enjoy Celebrating SEARHC's Anniversary"
type textarea "Enjoy Celebrating SEARHC's Anniversary!"
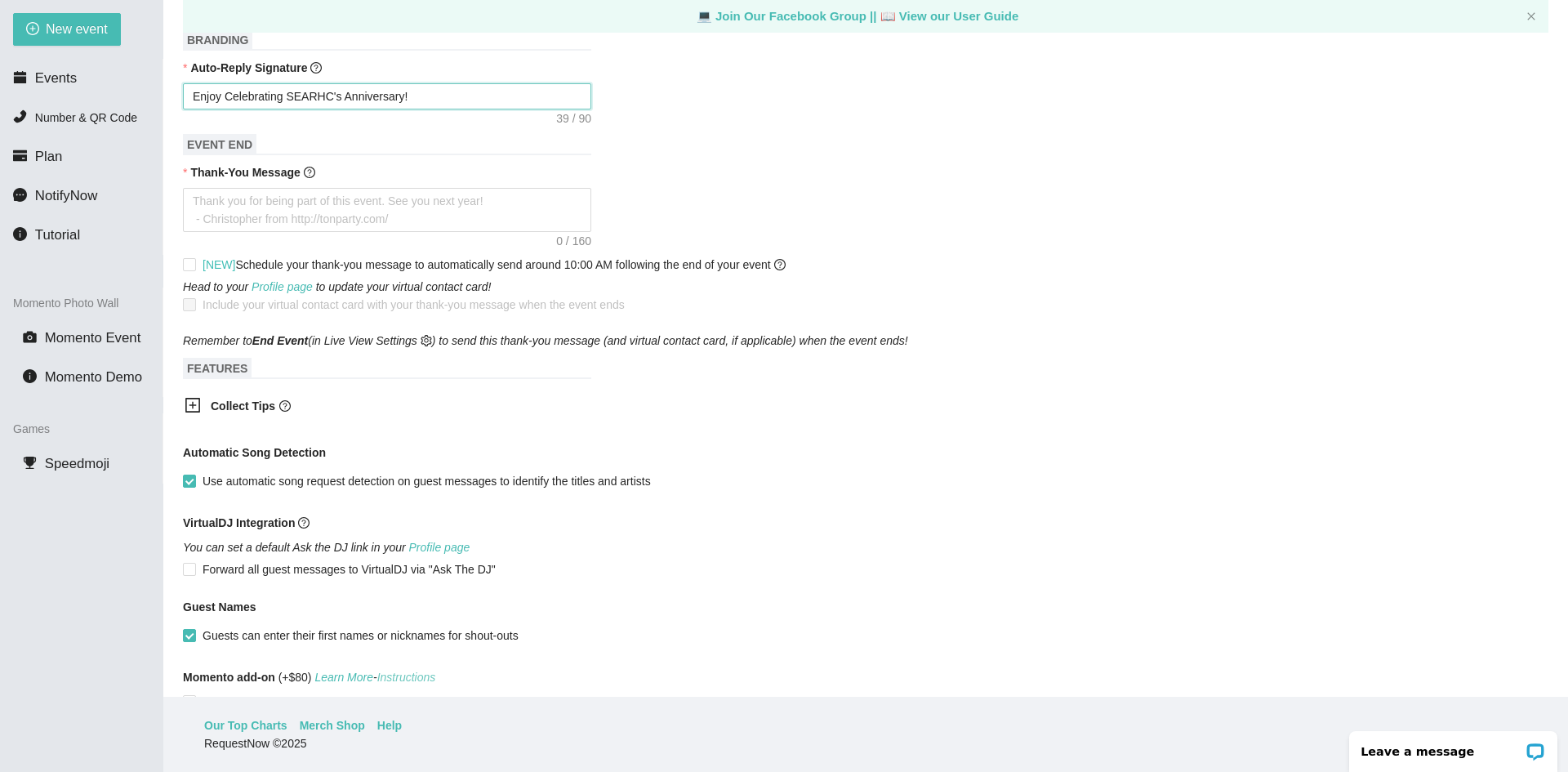
scroll to position [466, 0]
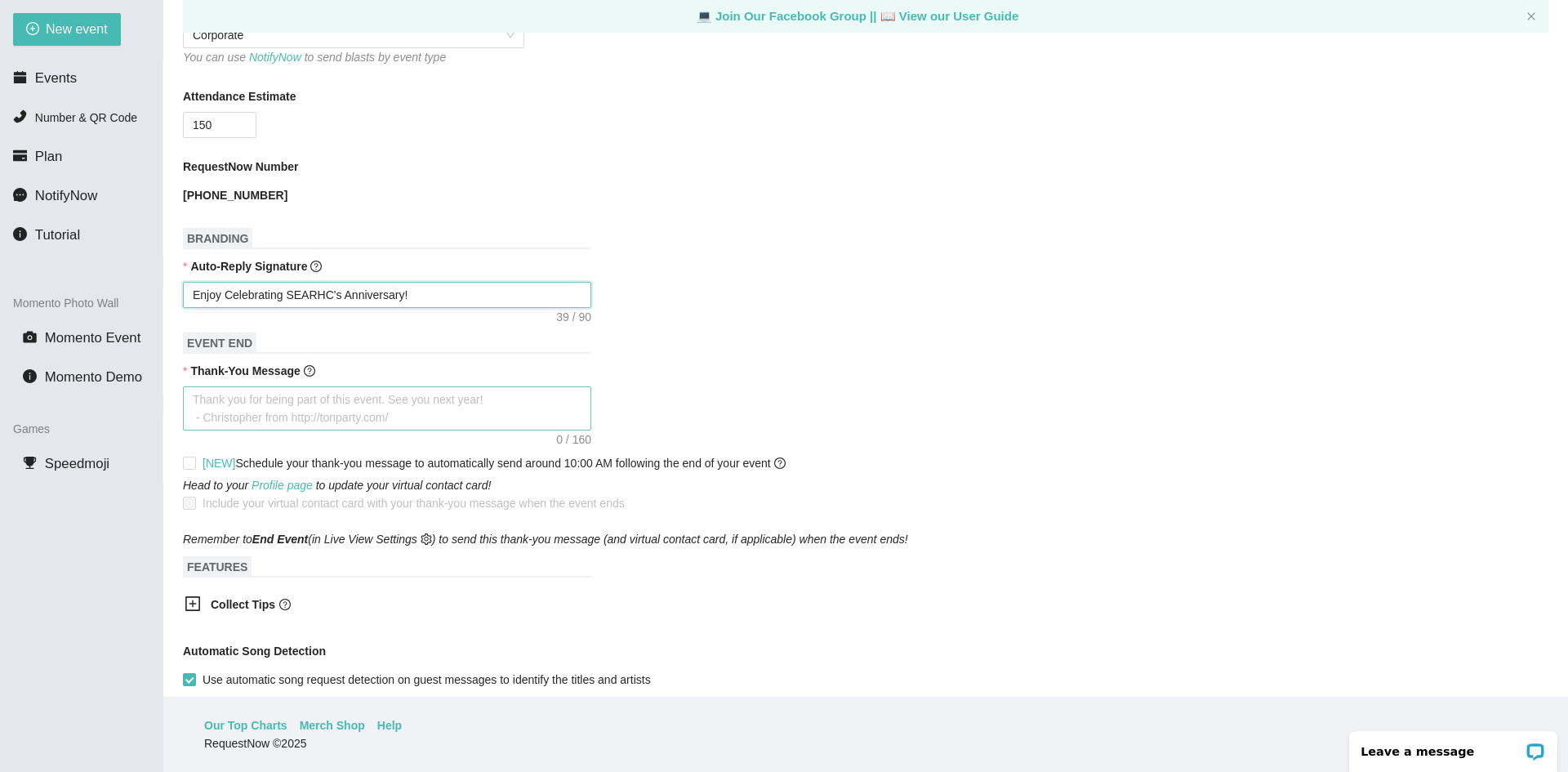
type textarea "Enjoy Celebrating SEARHC's Anniversary!"
click at [342, 406] on textarea "Thank-You Message" at bounding box center [387, 408] width 409 height 45
type textarea "T"
type textarea "Th"
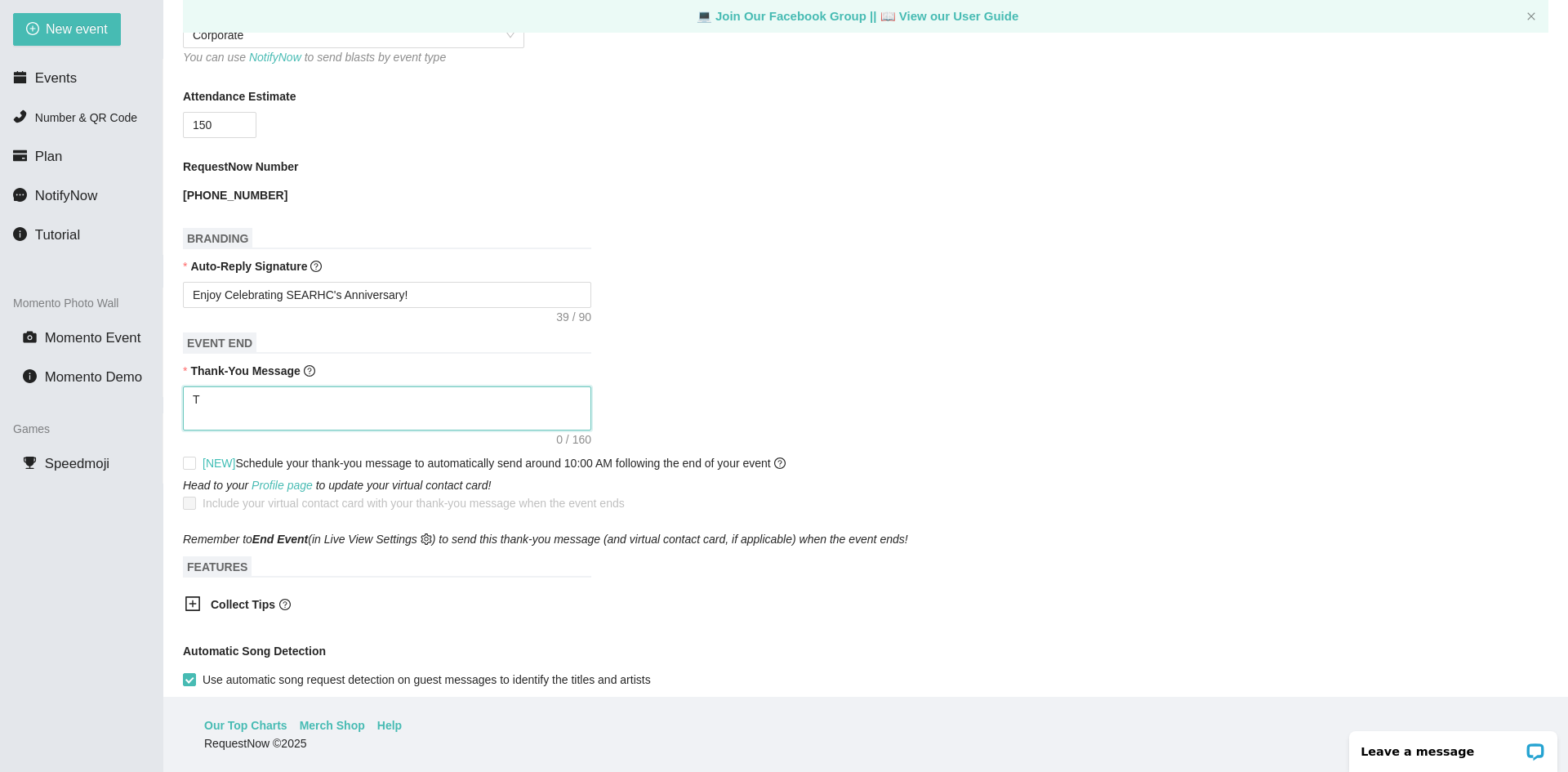
type textarea "Th"
type textarea "Tha"
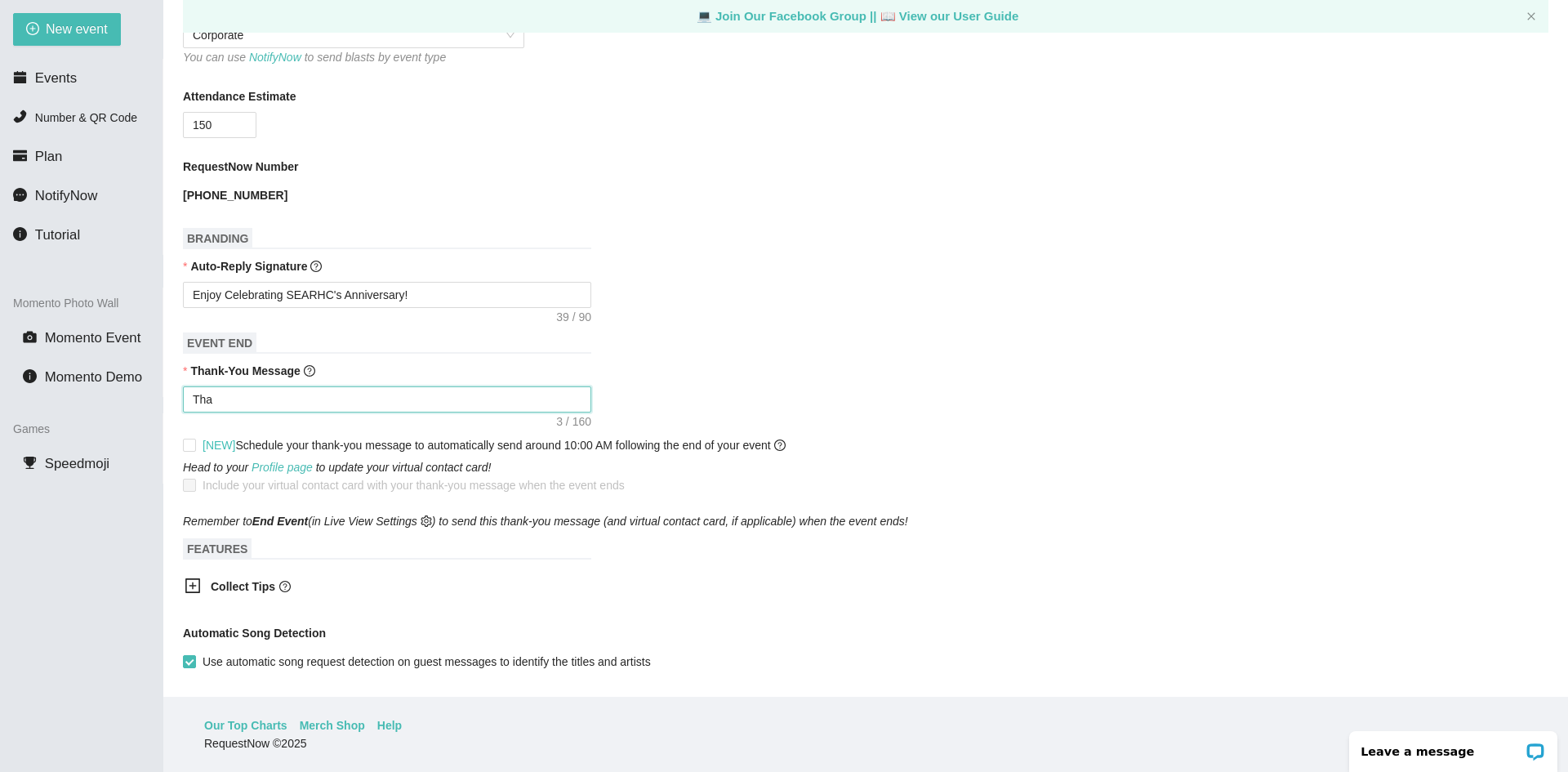
type textarea "Than"
type textarea "Thank"
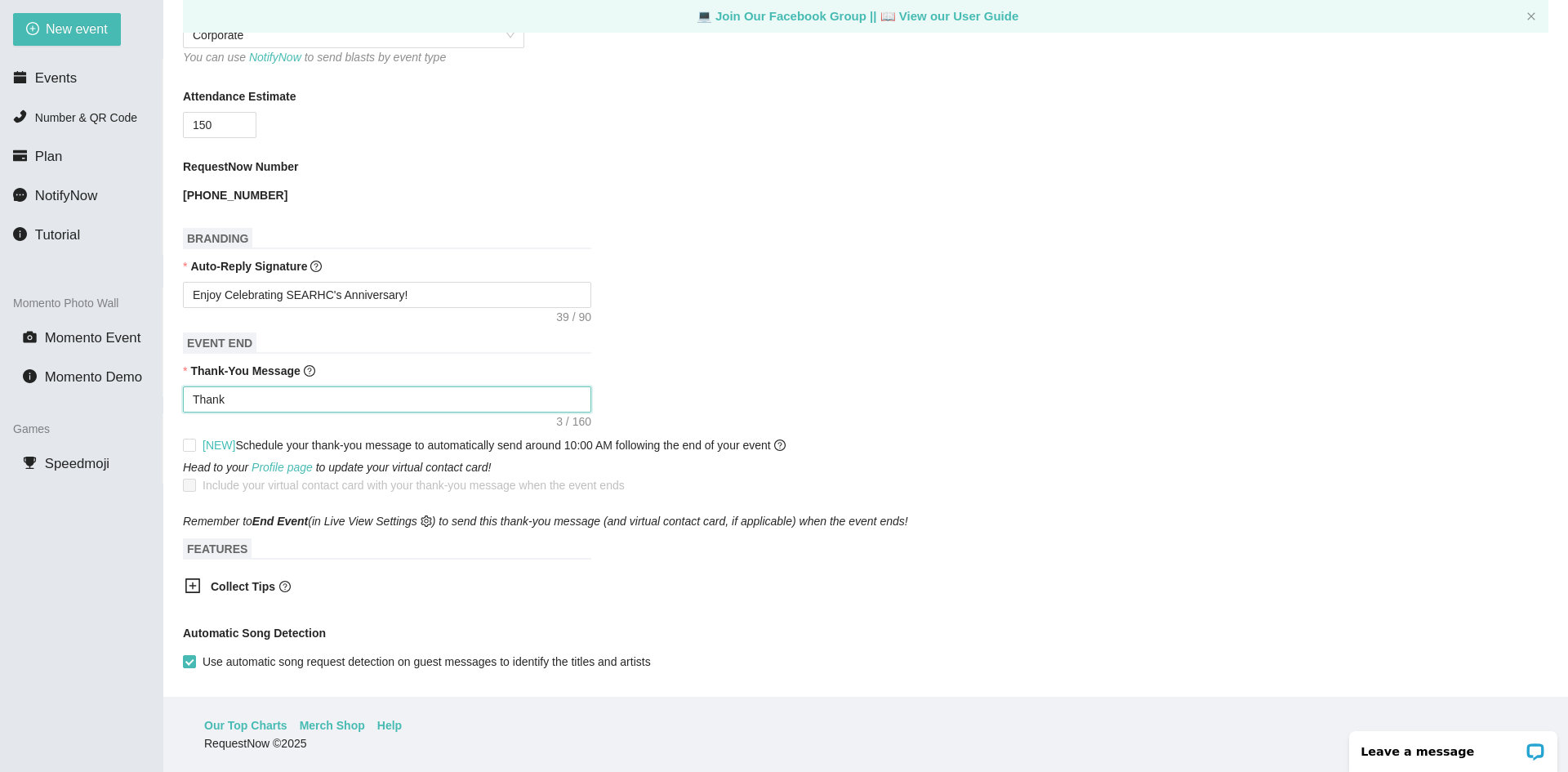
type textarea "Thank"
type textarea "Thank y"
type textarea "Thank yo"
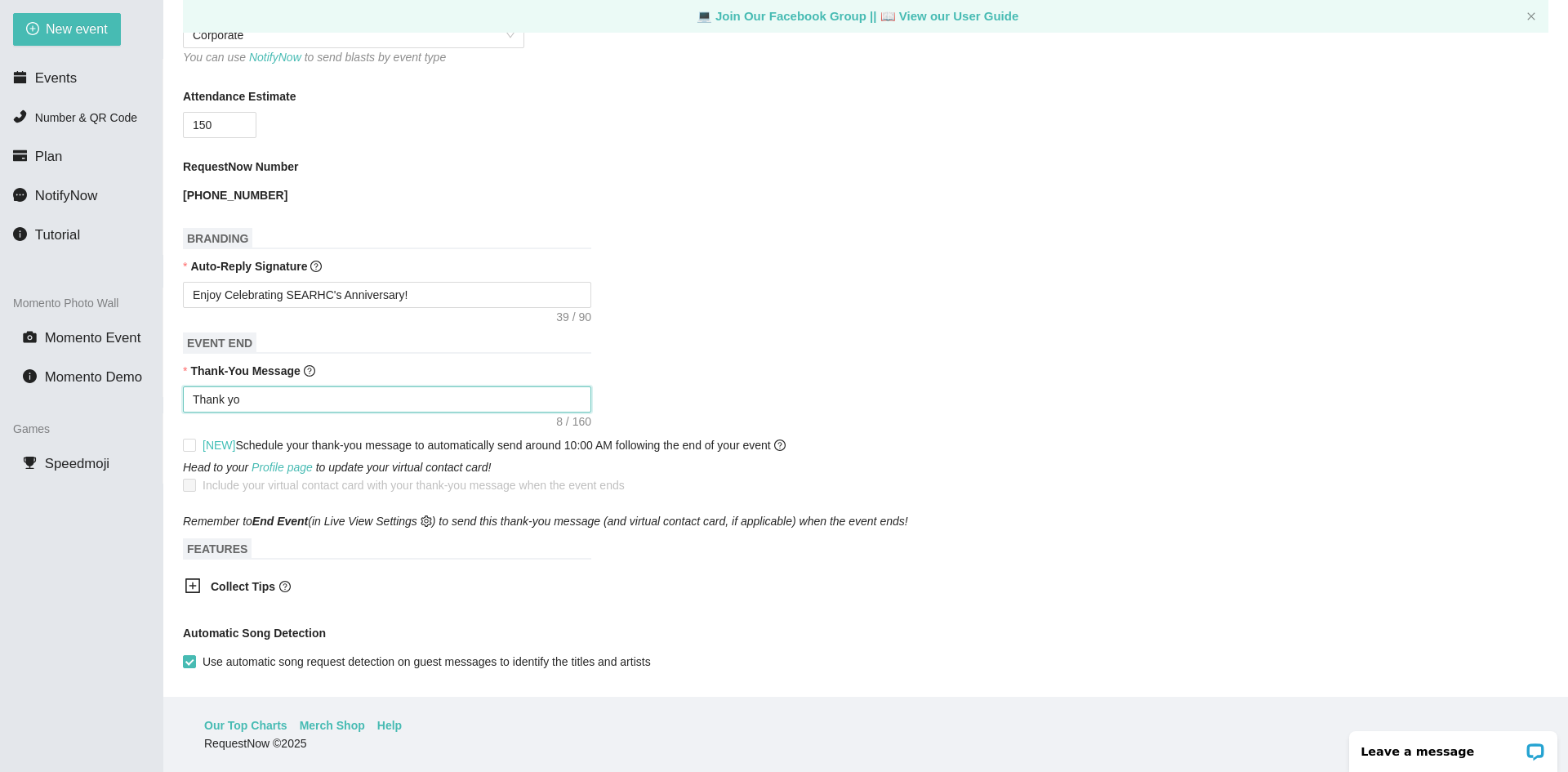
type textarea "Thank you"
type textarea "Thank you f"
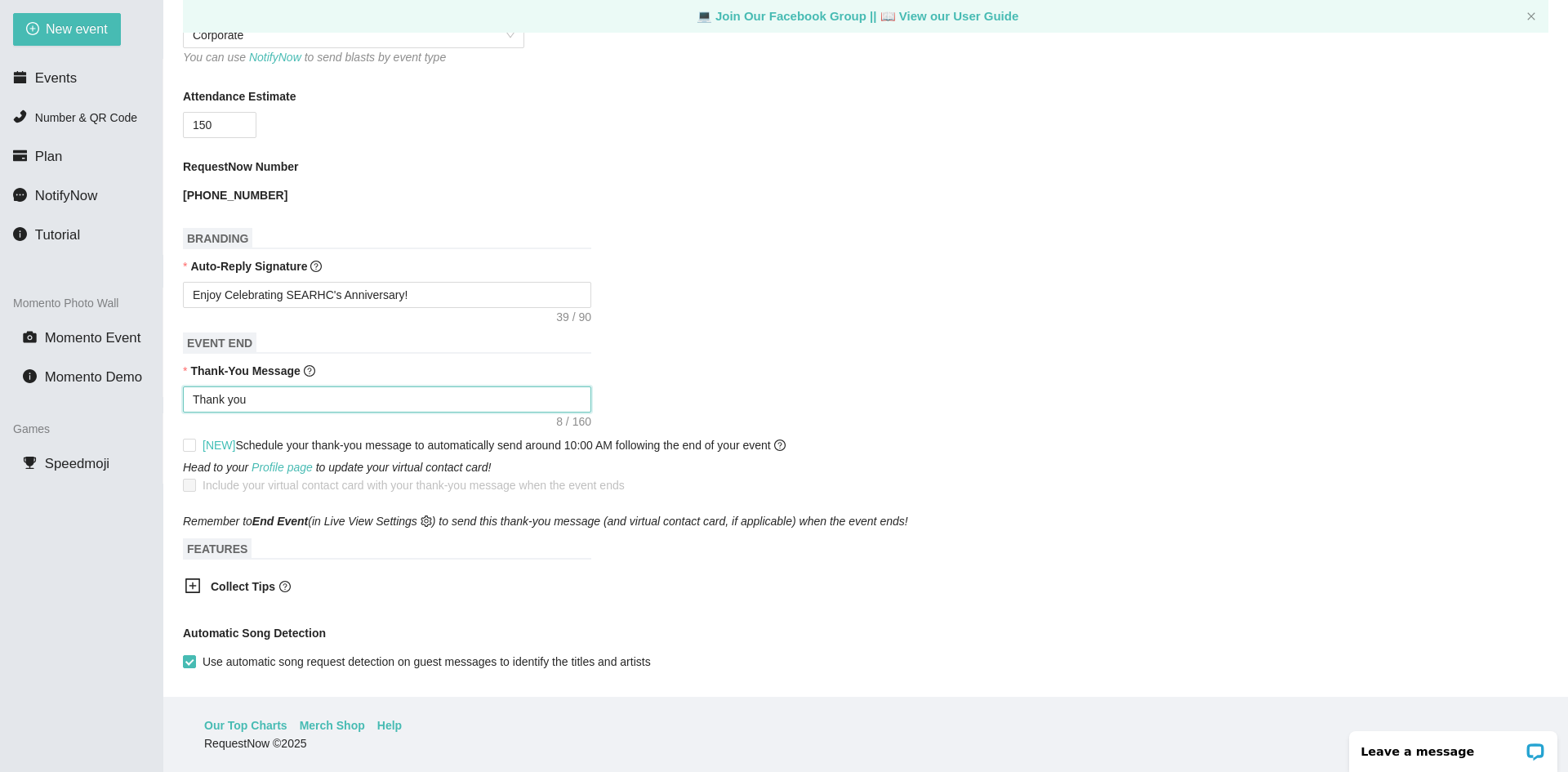
type textarea "Thank you f"
type textarea "Thank you fo"
type textarea "Thank you for"
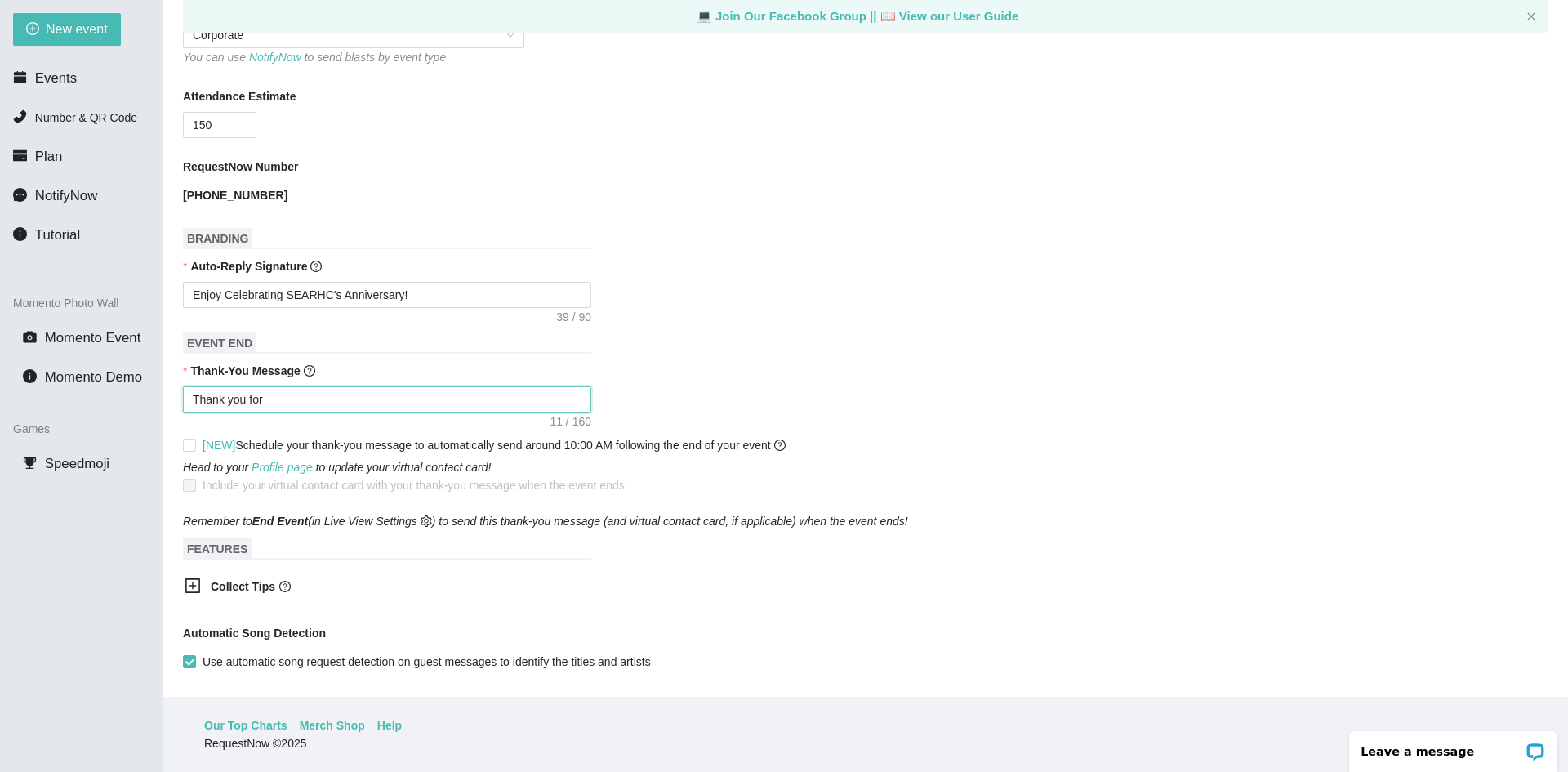
type textarea "Thank you for"
type textarea "Thank you for b"
type textarea "Thank you for be"
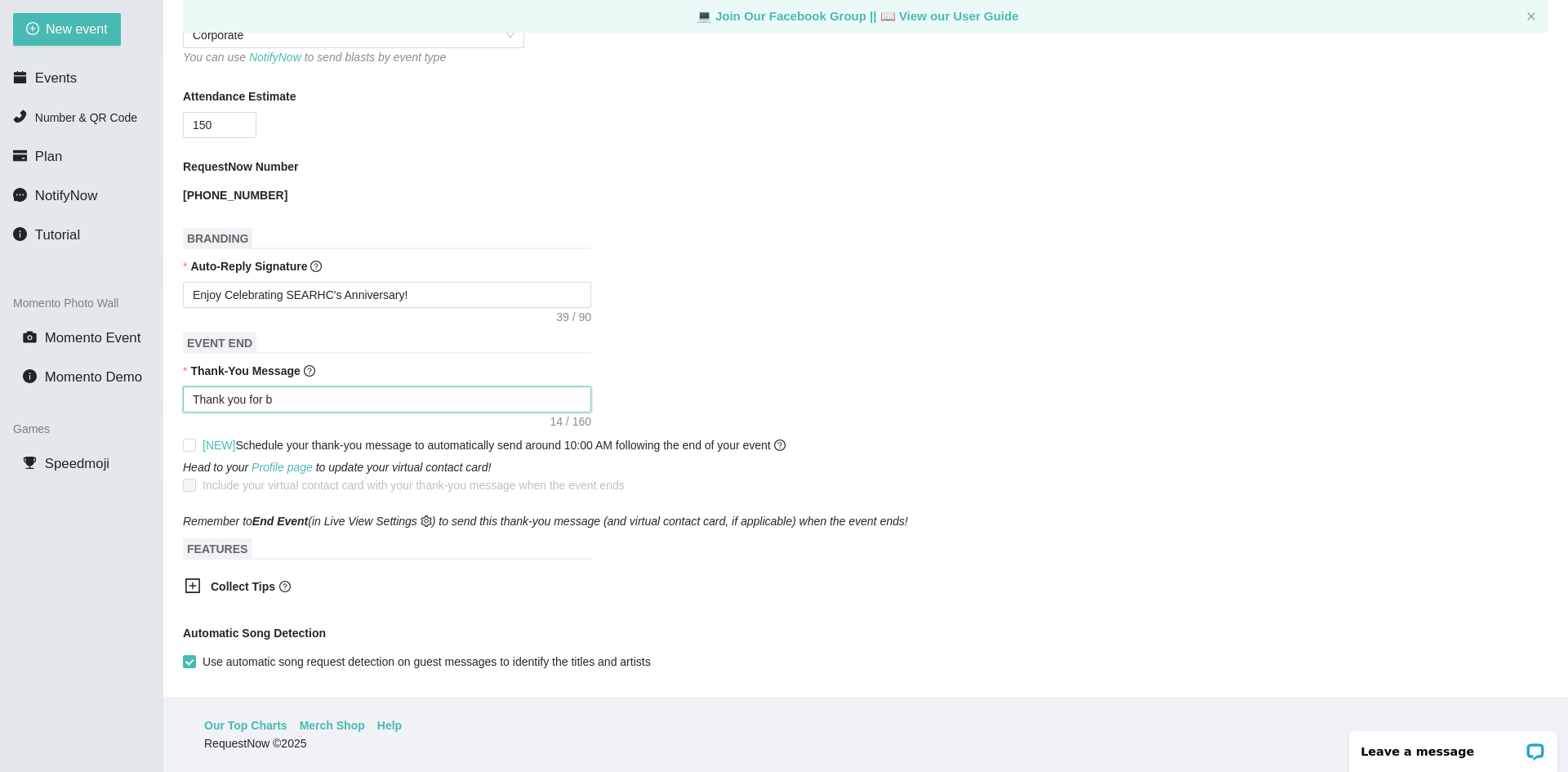
type textarea "Thank you for be"
type textarea "Thank you for bei"
type textarea "Thank you for bein"
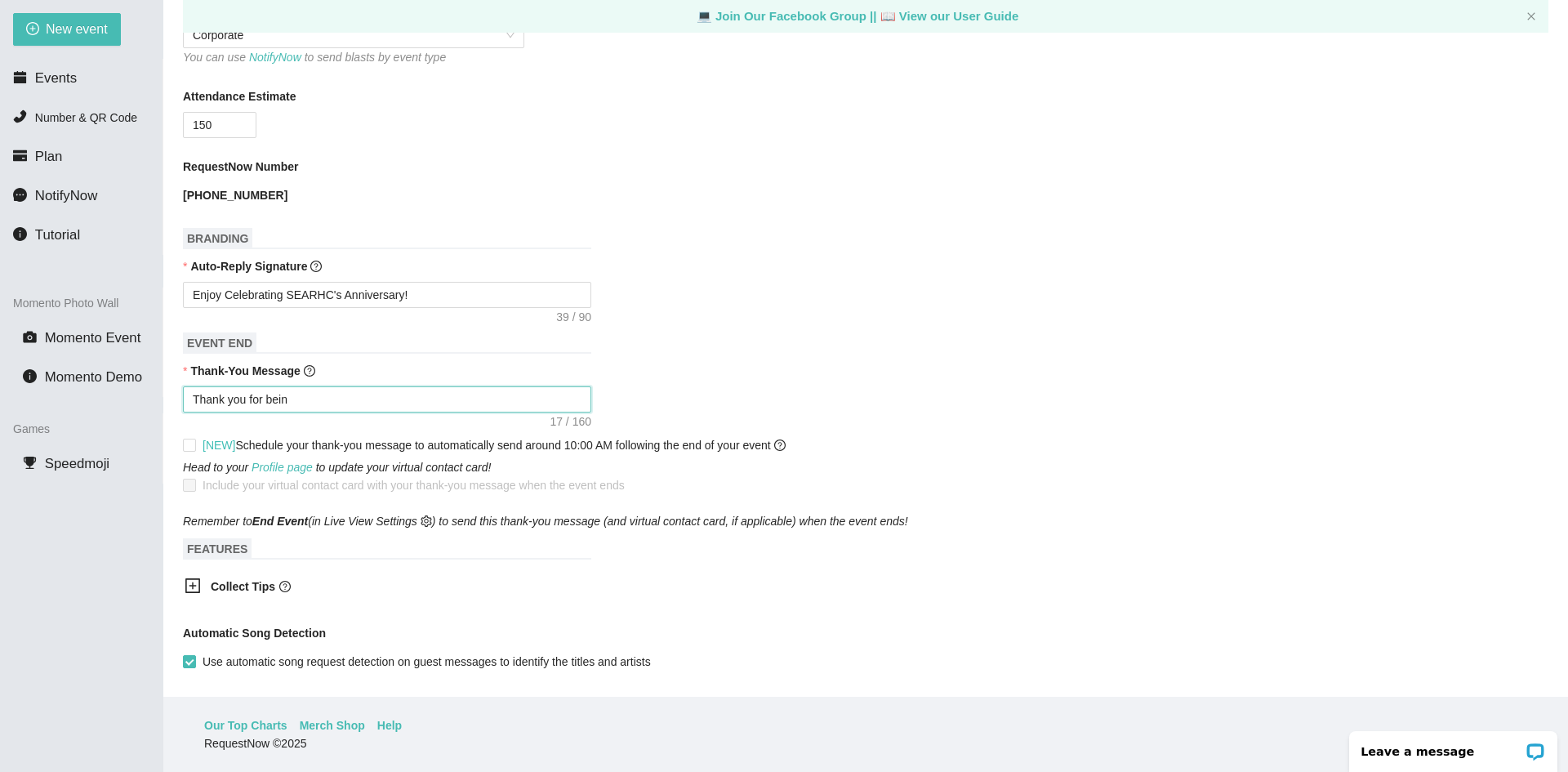
type textarea "Thank you for being"
type textarea "Thank you for being a"
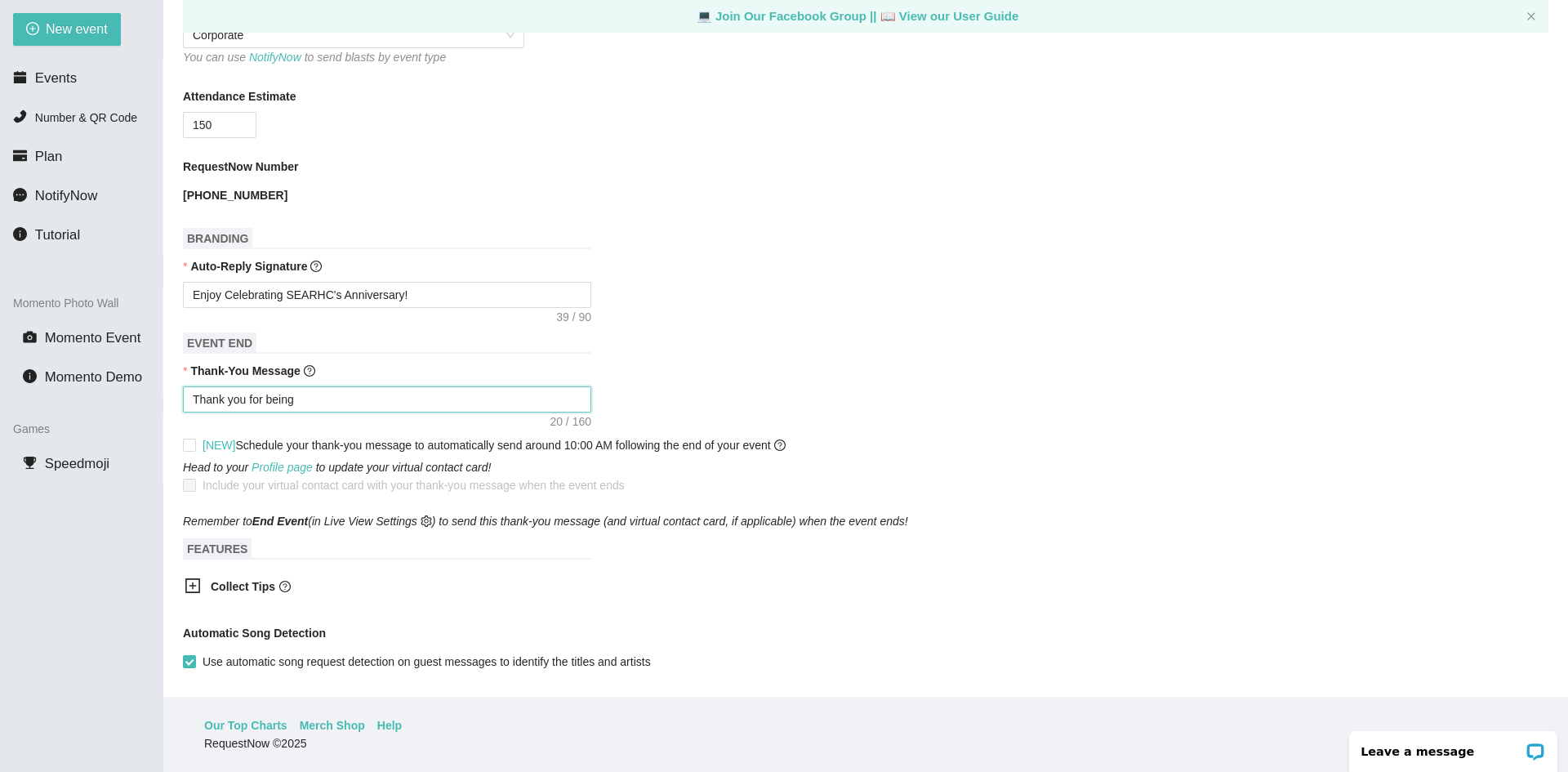
type textarea "Thank you for being a"
type textarea "Thank you for being a p"
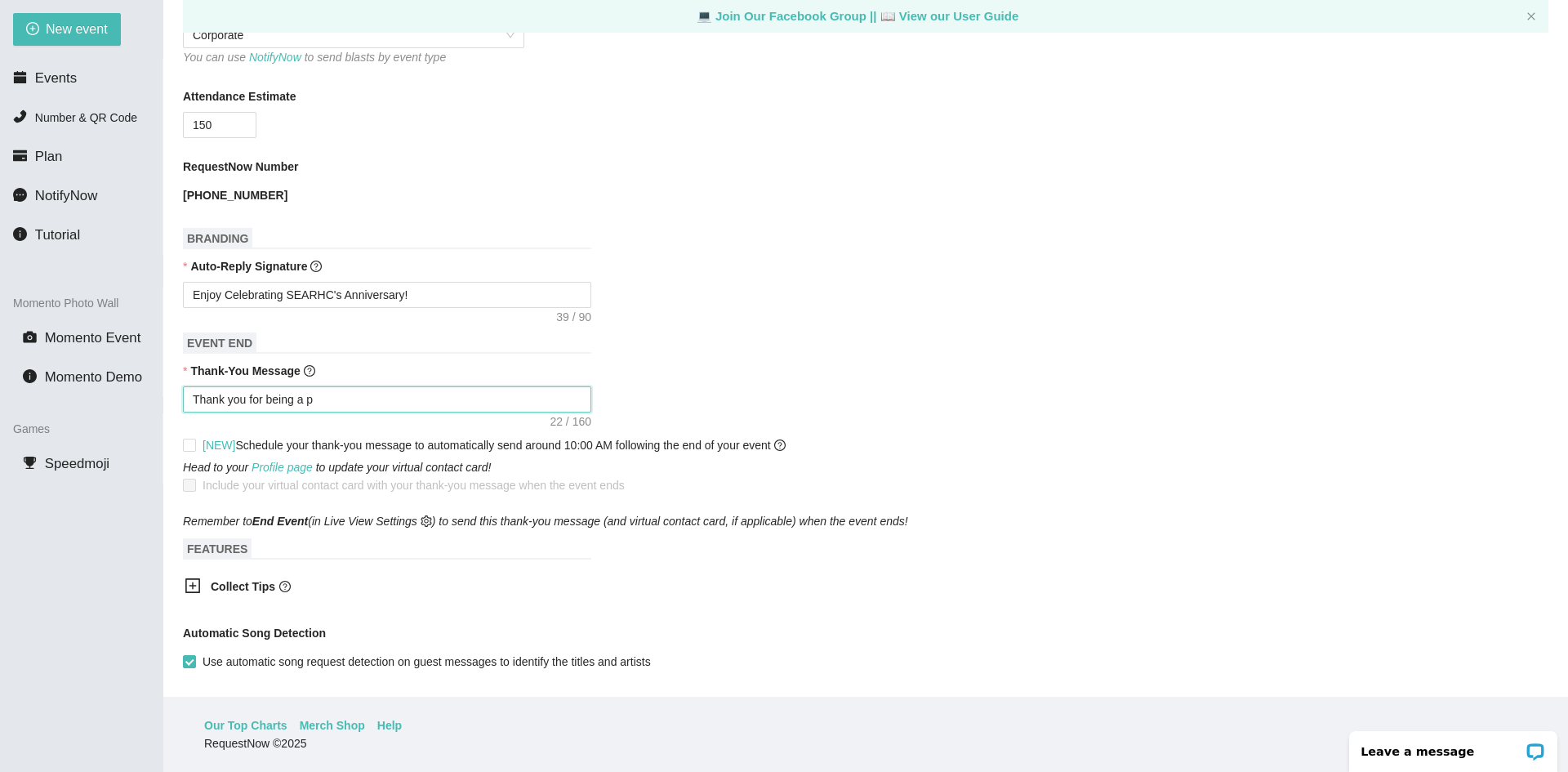
type textarea "Thank you for being a pa"
type textarea "Thank you for being a par"
type textarea "Thank you for being a part"
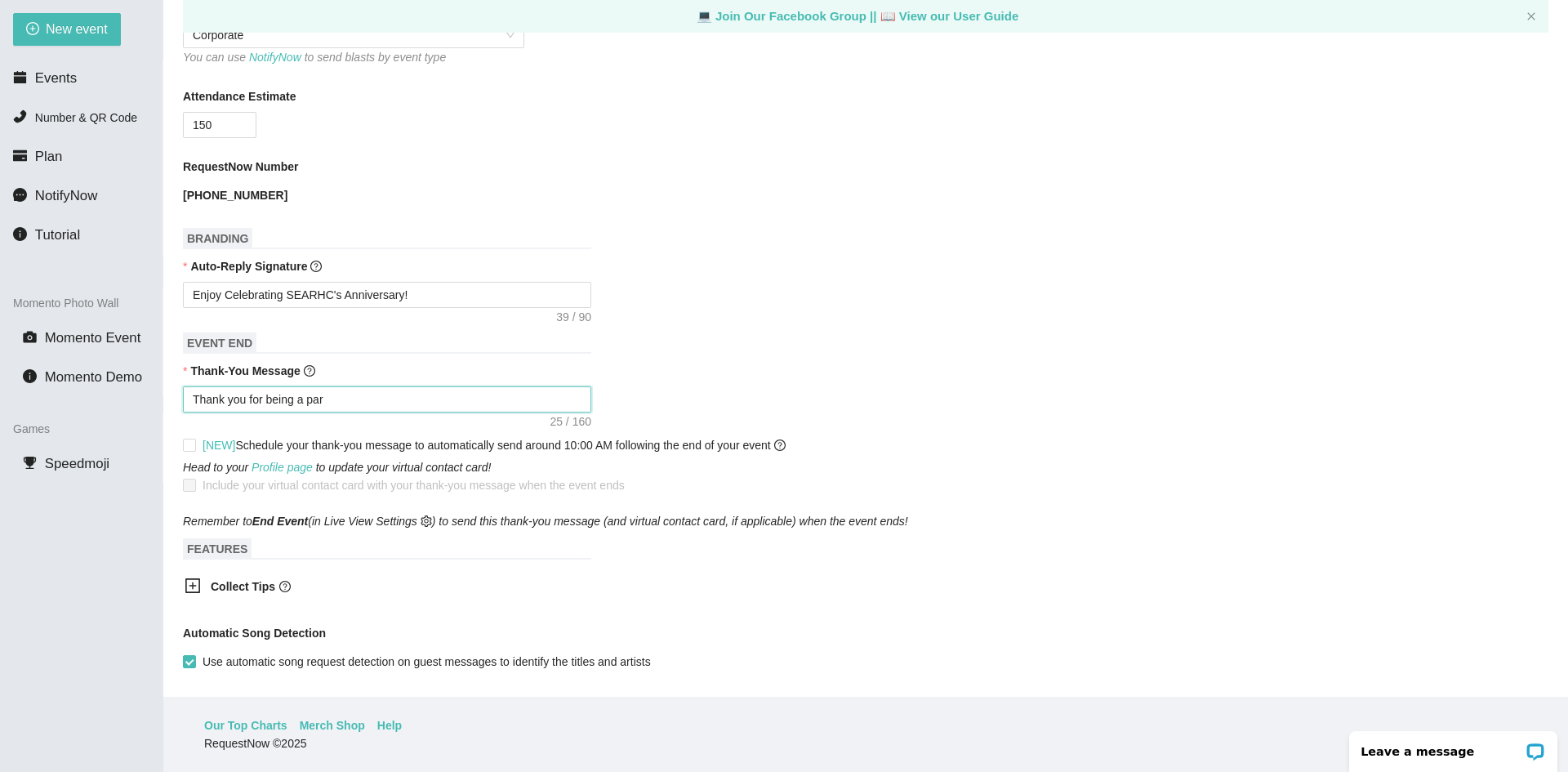
type textarea "Thank you for being a part"
type textarea "Thank you for being a part o"
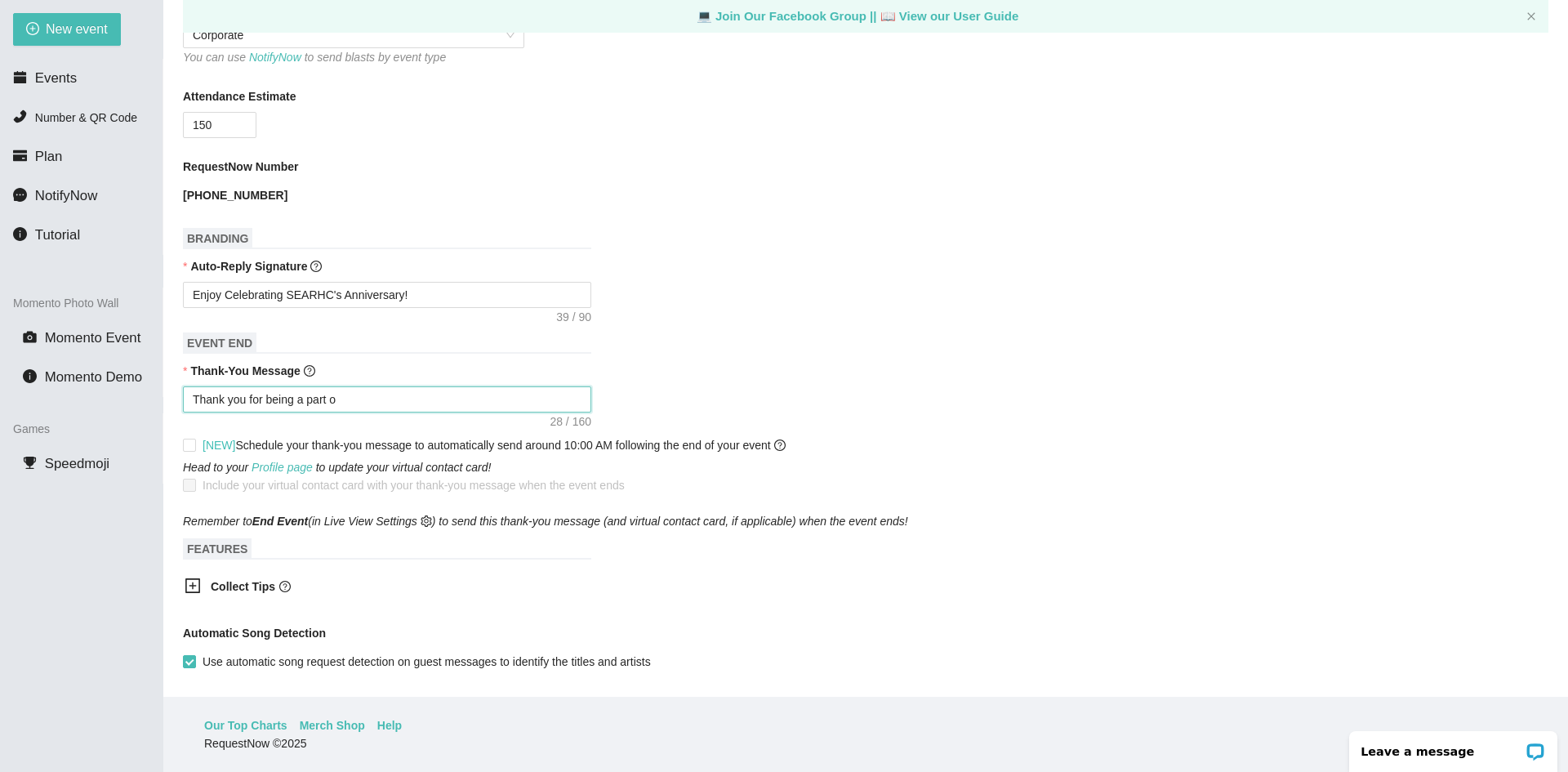
type textarea "Thank you for being a part og"
type textarea "Thank you for being a part og t"
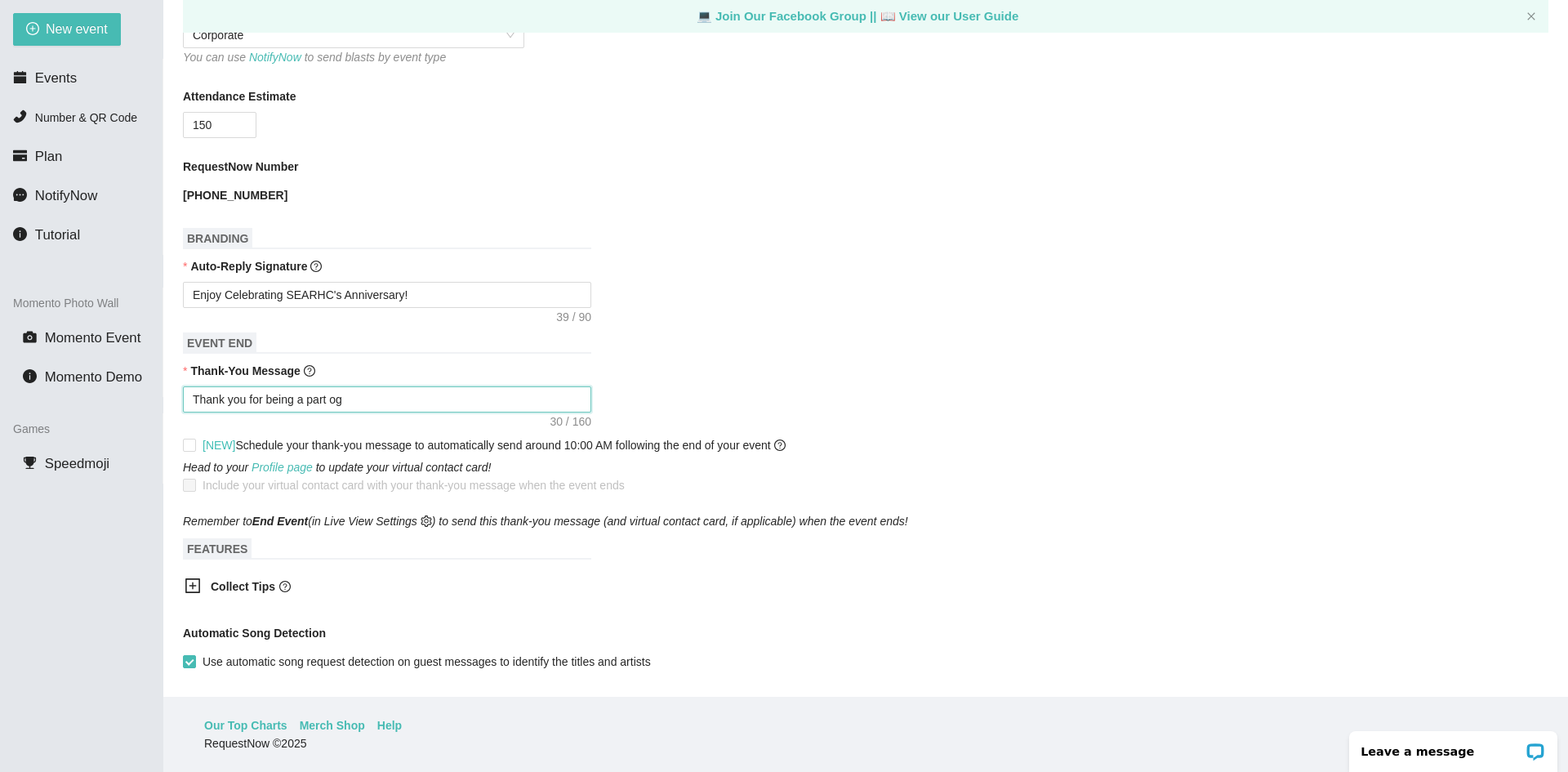
type textarea "Thank you for being a part og t"
type textarea "Thank you for being a part og th"
type textarea "Thank you for being a part og thi"
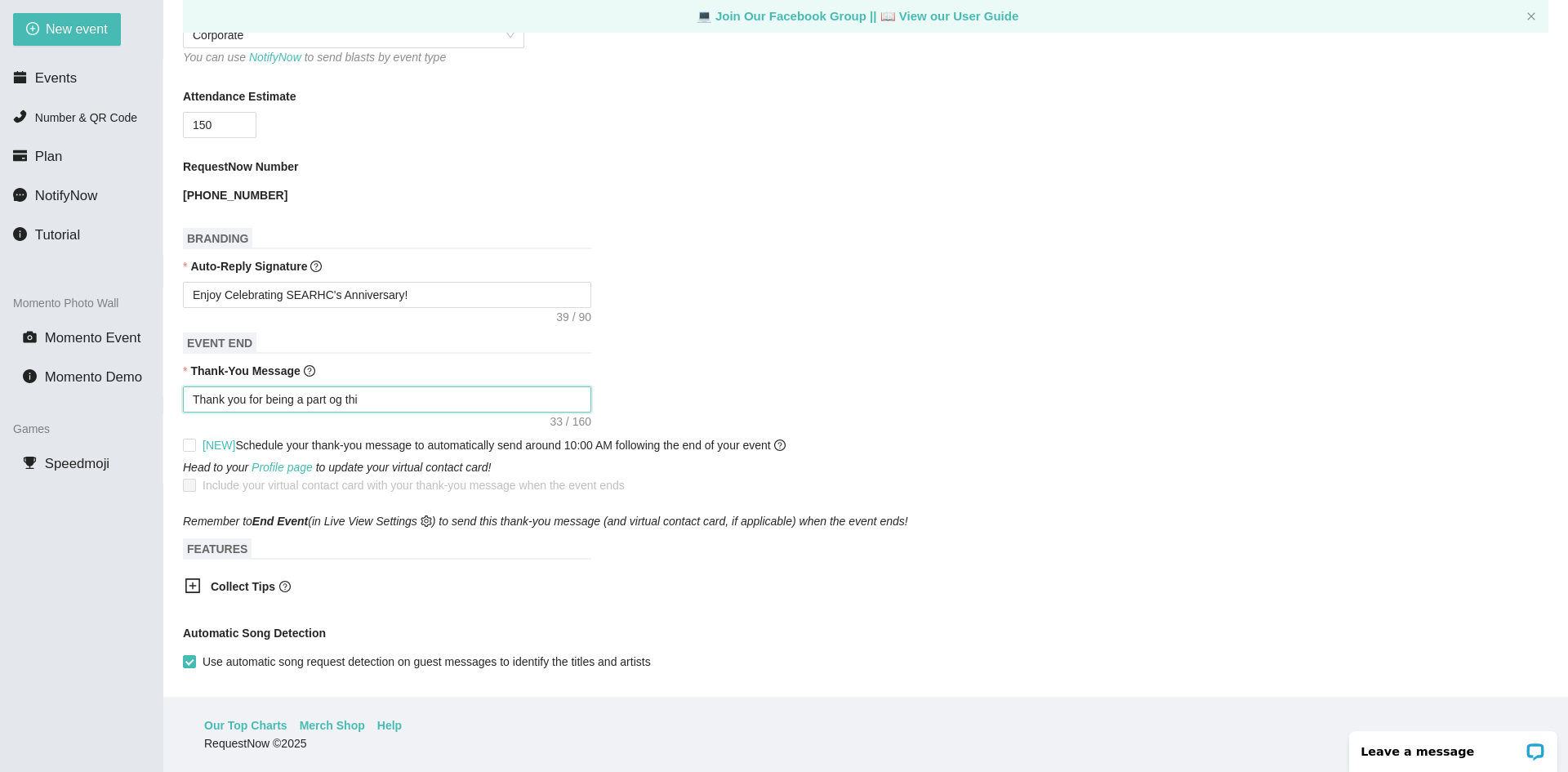
type textarea "Thank you for being a part og this"
type textarea "Thank you for being a part og thi"
type textarea "Thank you for being a part og th"
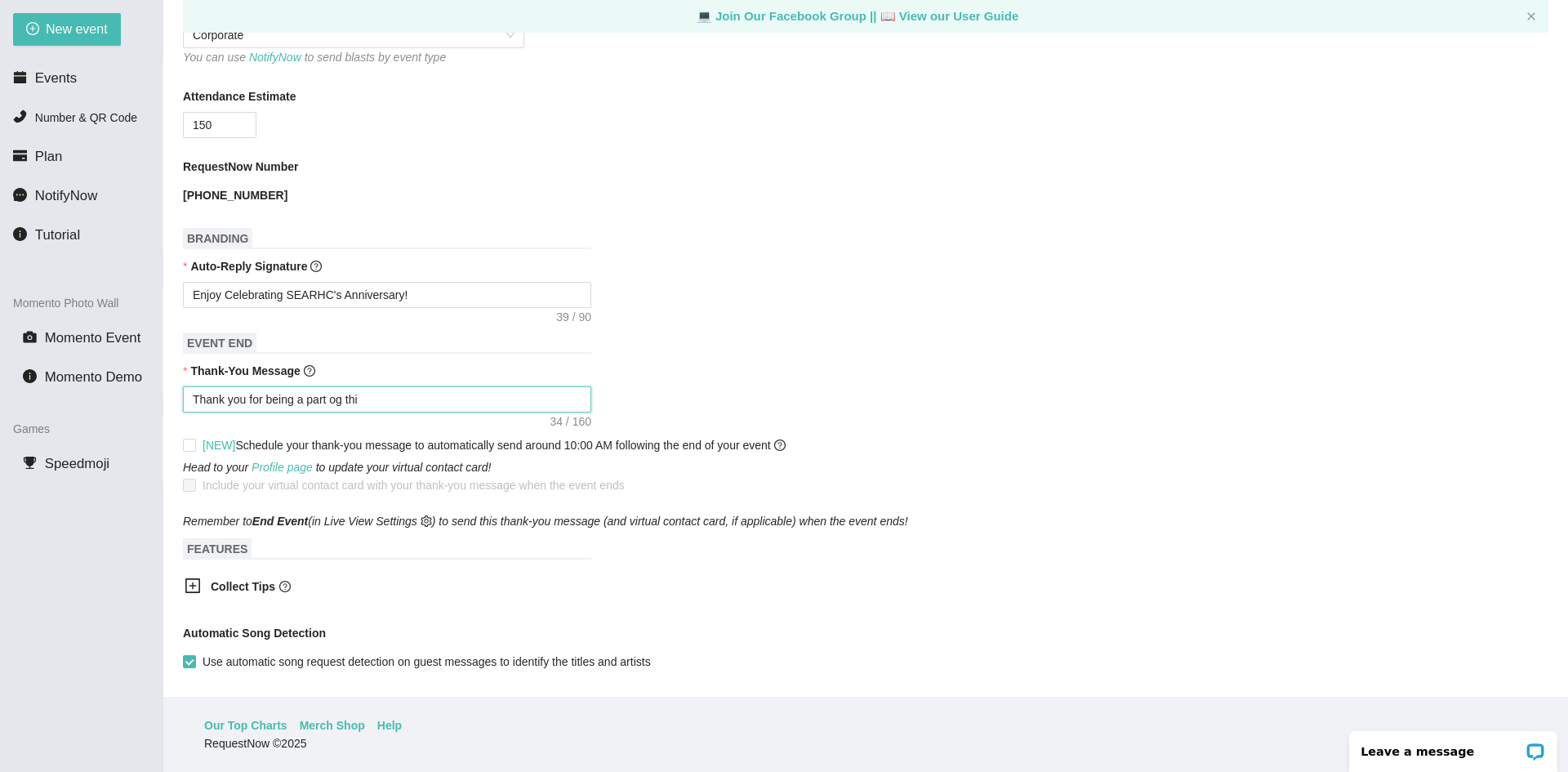
type textarea "Thank you for being a part og th"
type textarea "Thank you for being a part og t"
type textarea "Thank you for being a part og"
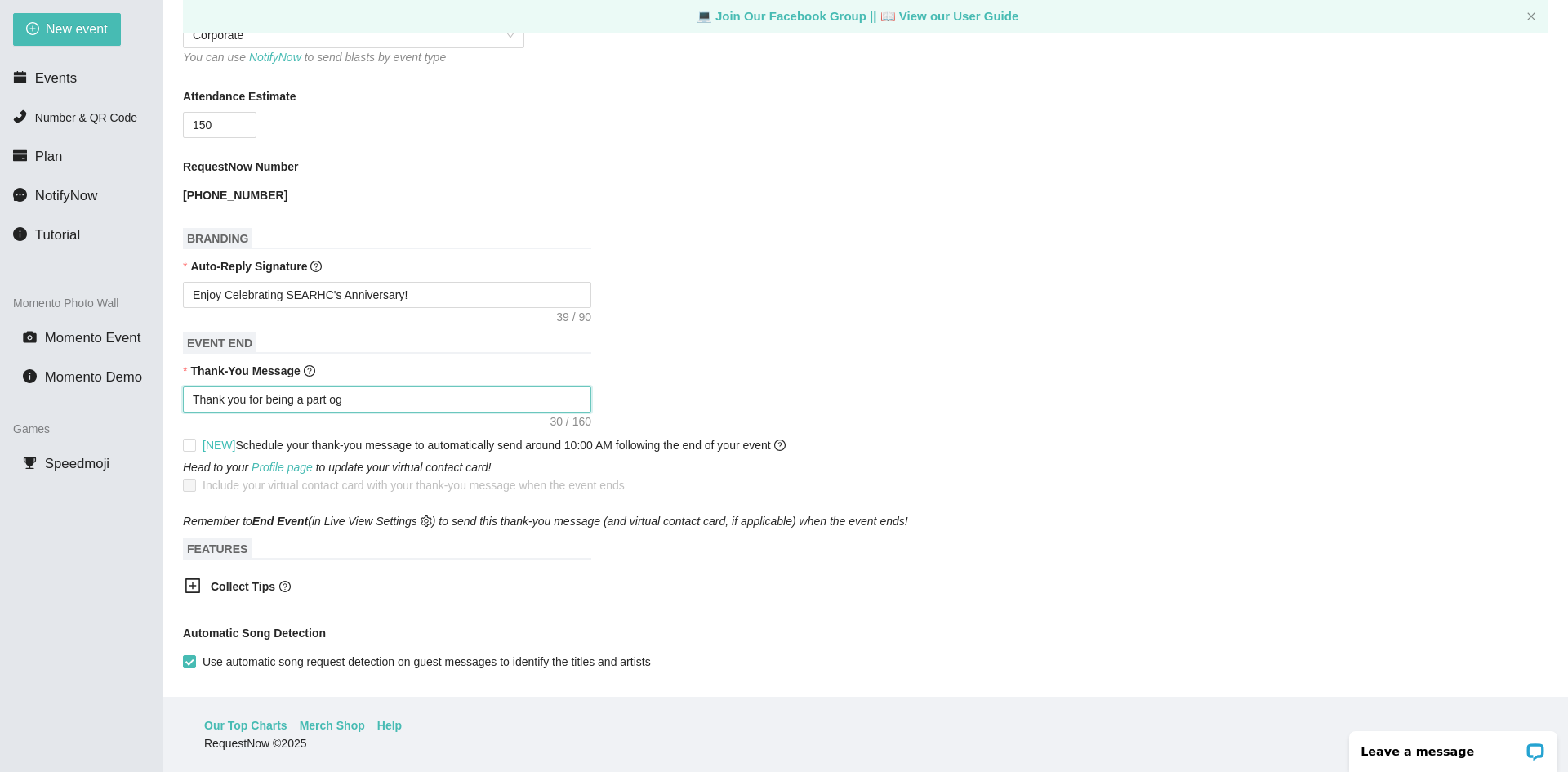
type textarea "Thank you for being a part og"
type textarea "Thank you for being a part o"
type textarea "Thank you for being a part of"
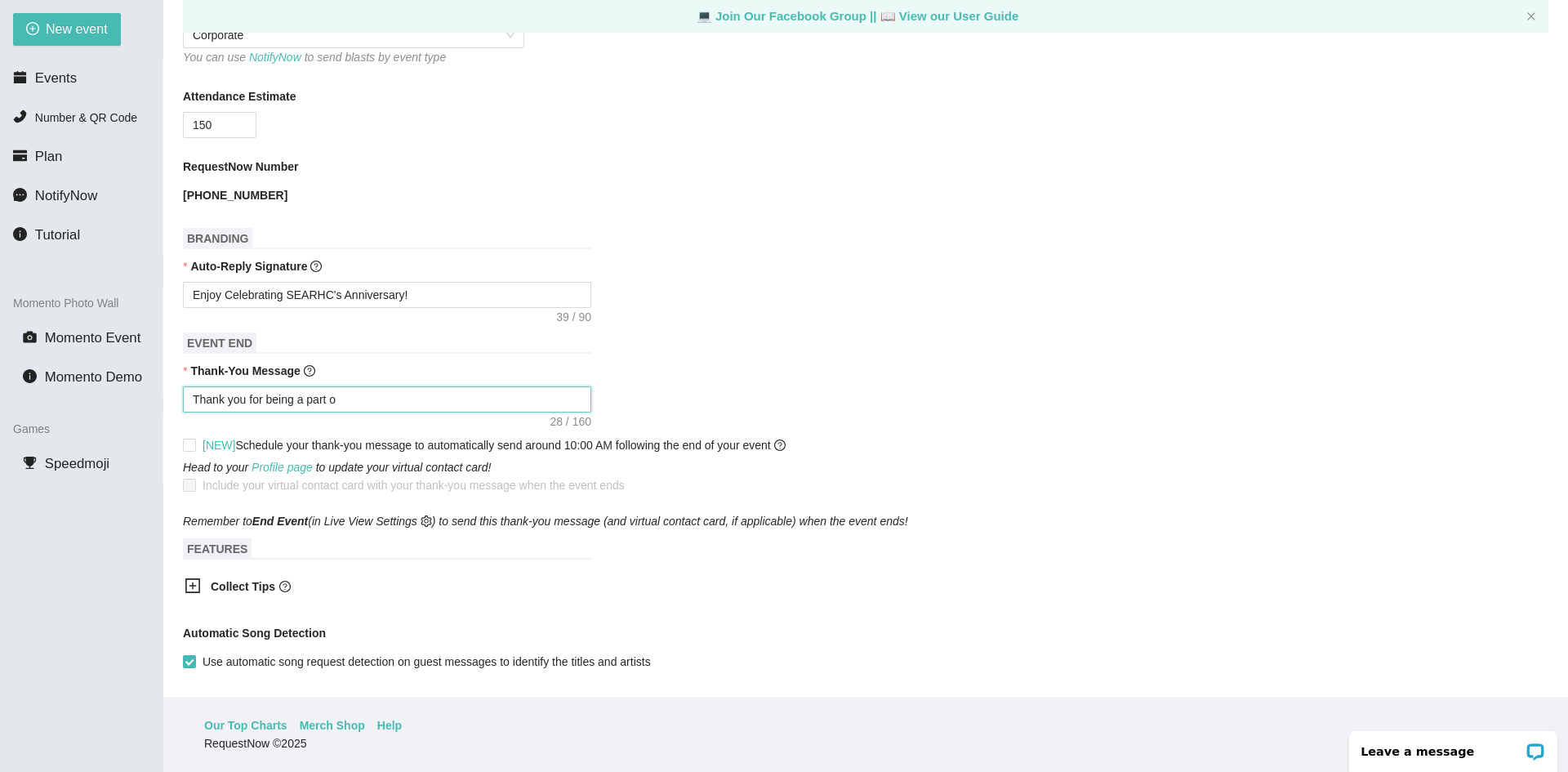
type textarea "Thank you for being a part of"
type textarea "Thank you for being a part of t"
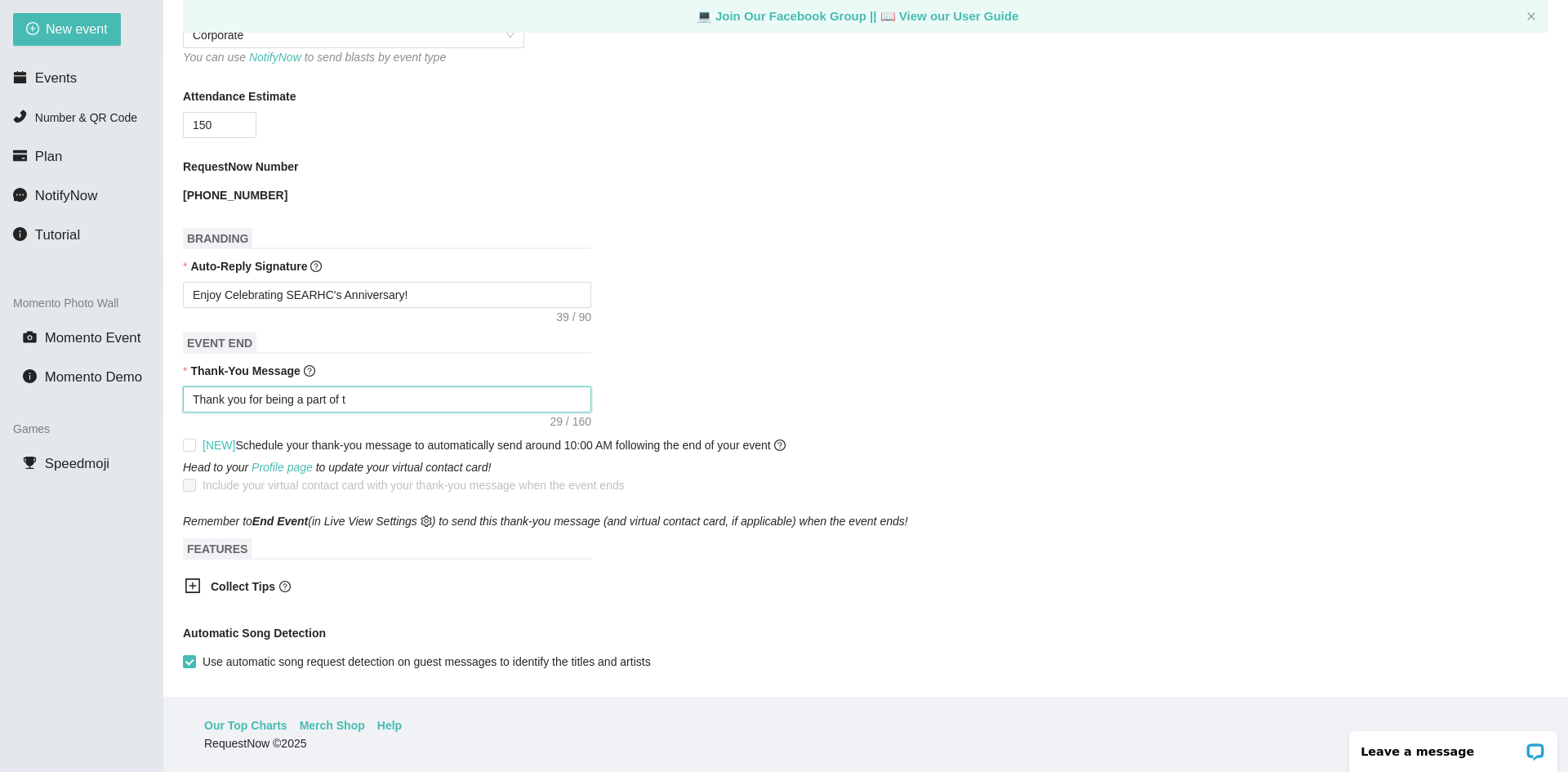
type textarea "Thank you for being a part of th"
type textarea "Thank you for being a part of thi"
type textarea "Thank you for being a part of this"
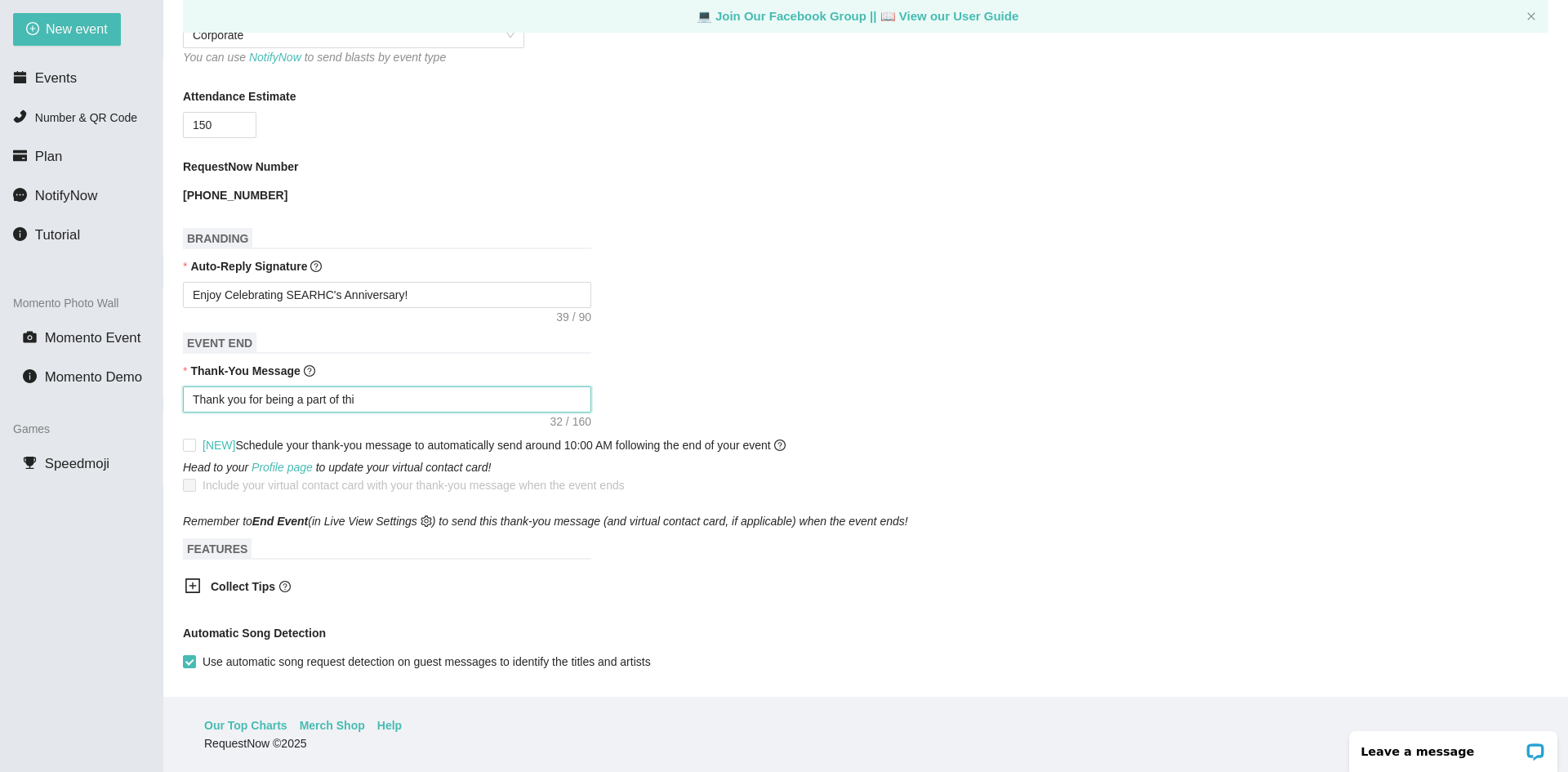
type textarea "Thank you for being a part of this"
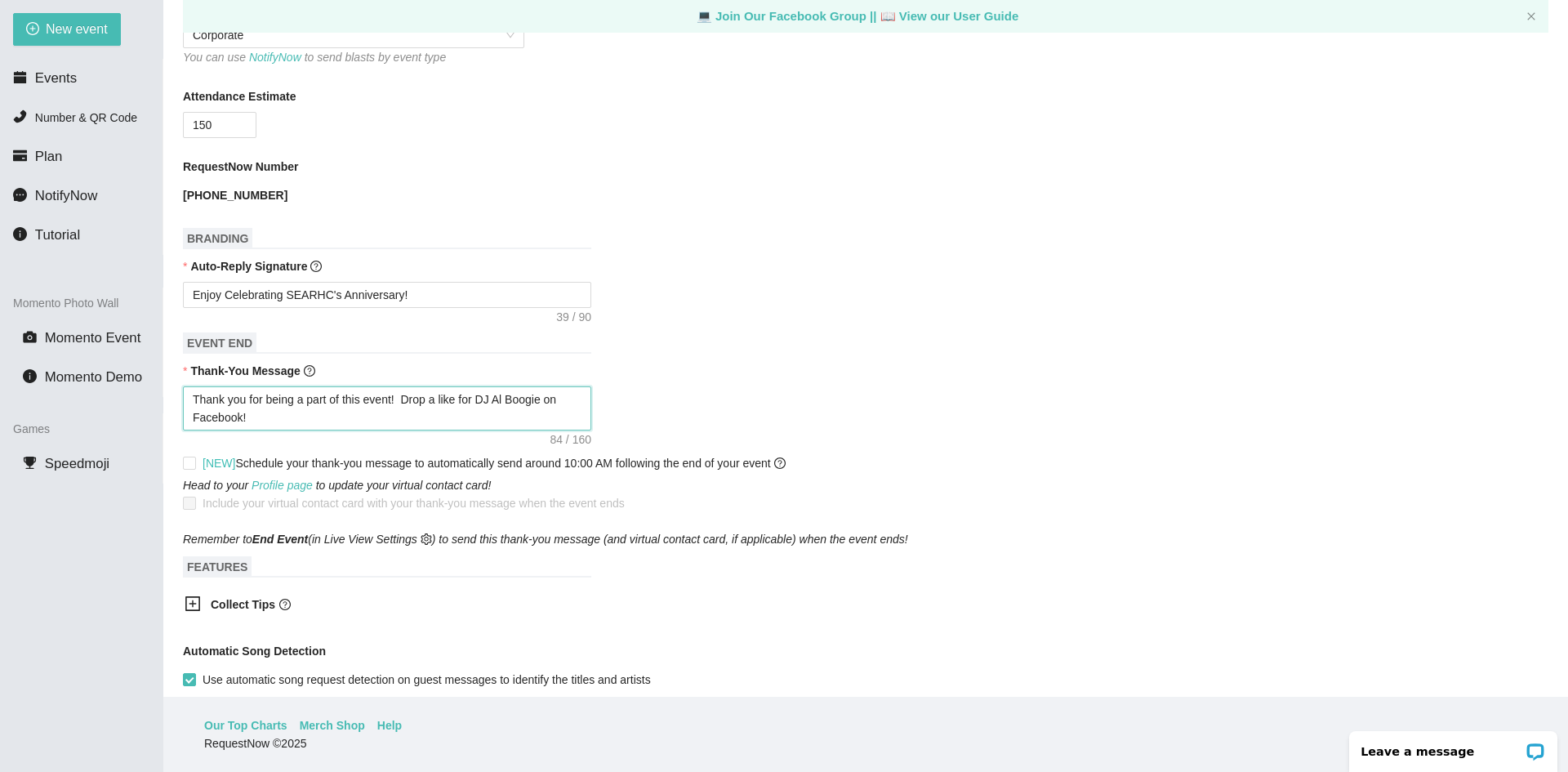
click at [288, 418] on textarea "Thank you for being a part of this event! Drop a like for DJ Al Boogie on Faceb…" at bounding box center [387, 408] width 409 height 45
paste textarea "[URL][DOMAIN_NAME]"
click at [241, 416] on textarea "Thank you for being a part of this event! Drop a like for DJ Al Boogie on Faceb…" at bounding box center [387, 408] width 409 height 45
click at [245, 423] on textarea "Thank you for being a part of this event! Drop a like for DJ Al Boogie on Faceb…" at bounding box center [387, 408] width 409 height 45
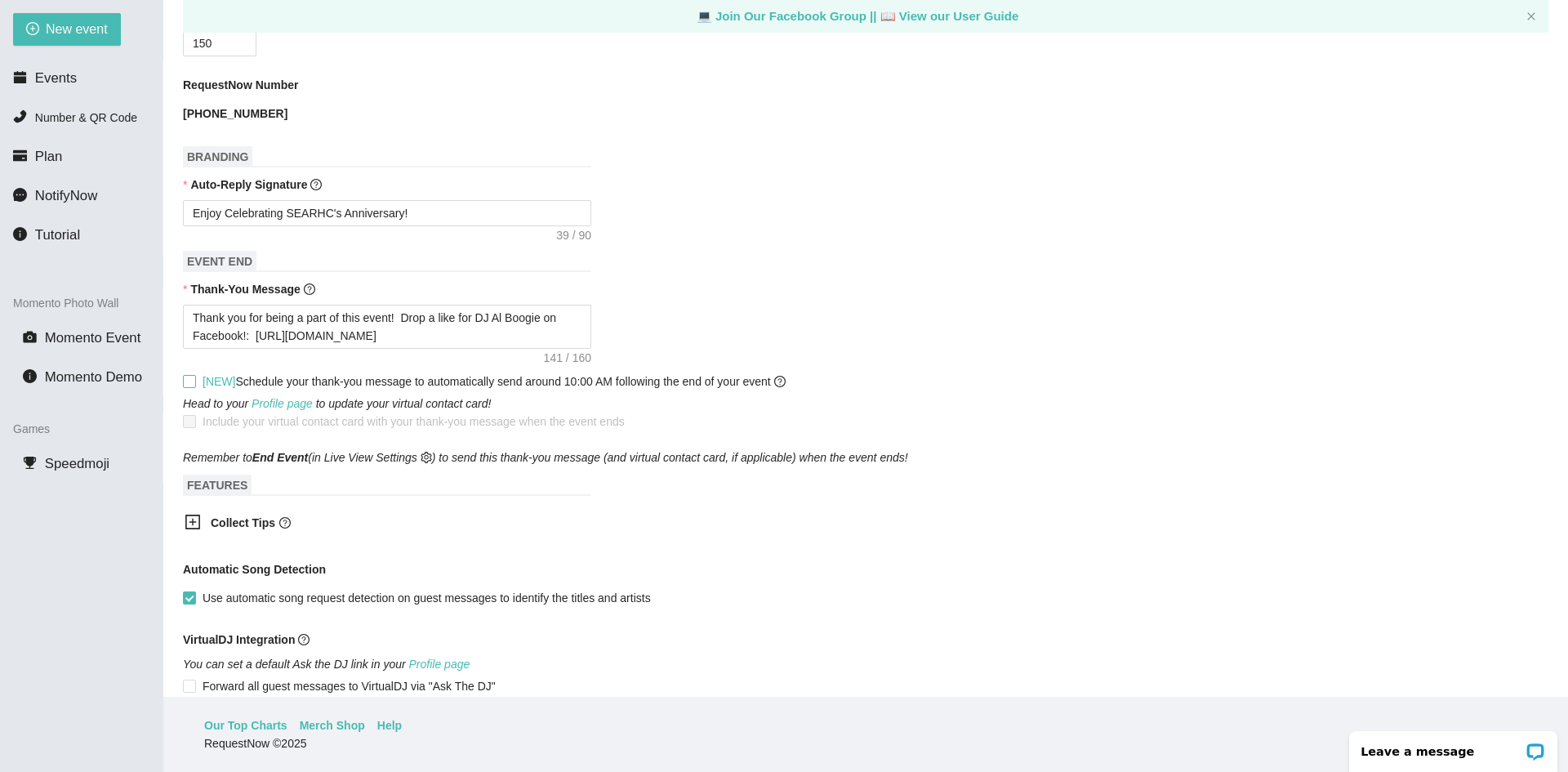
click at [191, 386] on input "[NEW] Schedule your thank-you message to automatically send around 10:00 AM fol…" at bounding box center [189, 381] width 12 height 12
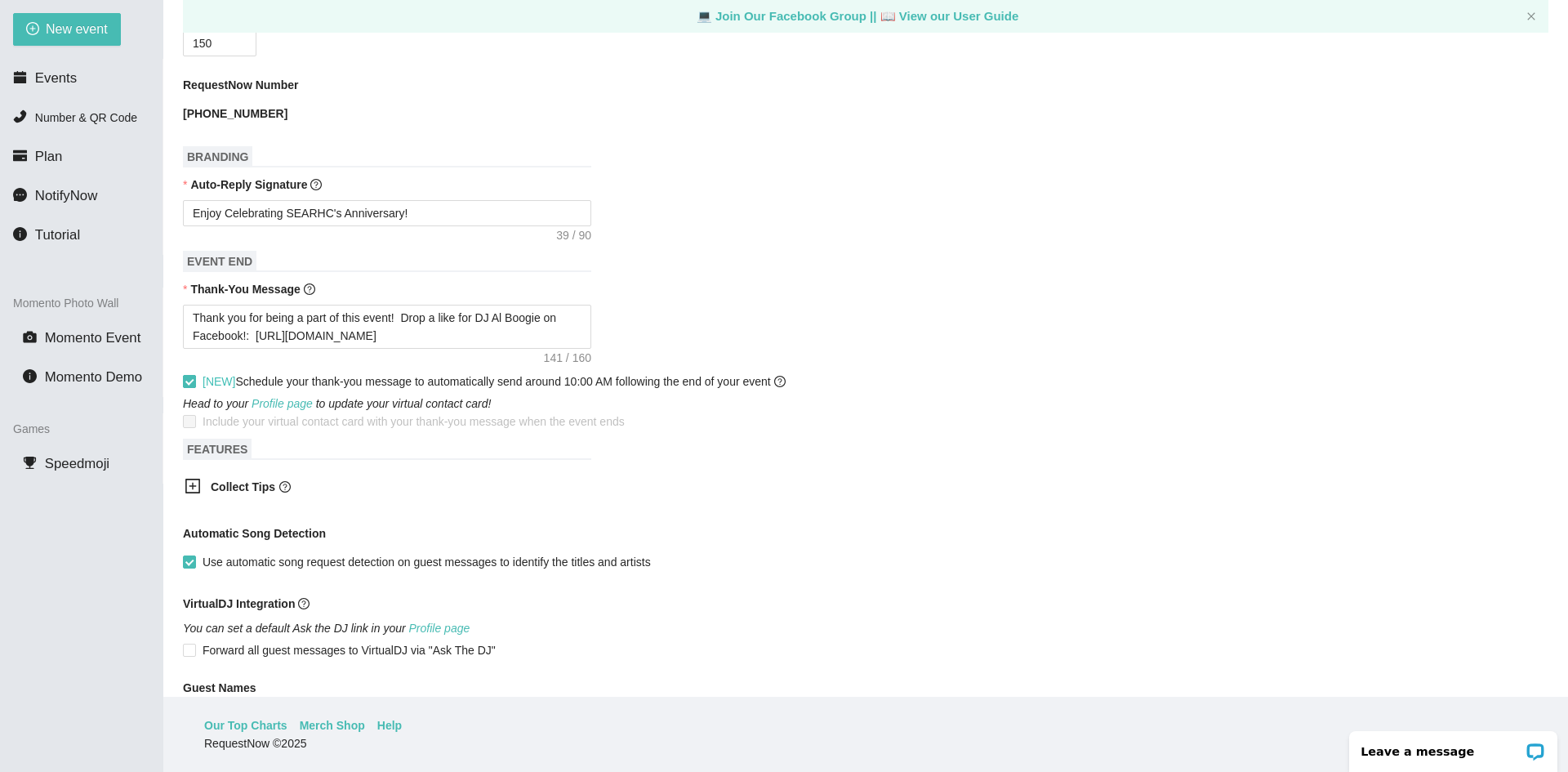
click at [191, 386] on input "[NEW] Schedule your thank-you message to automatically send around 10:00 AM fol…" at bounding box center [189, 381] width 12 height 12
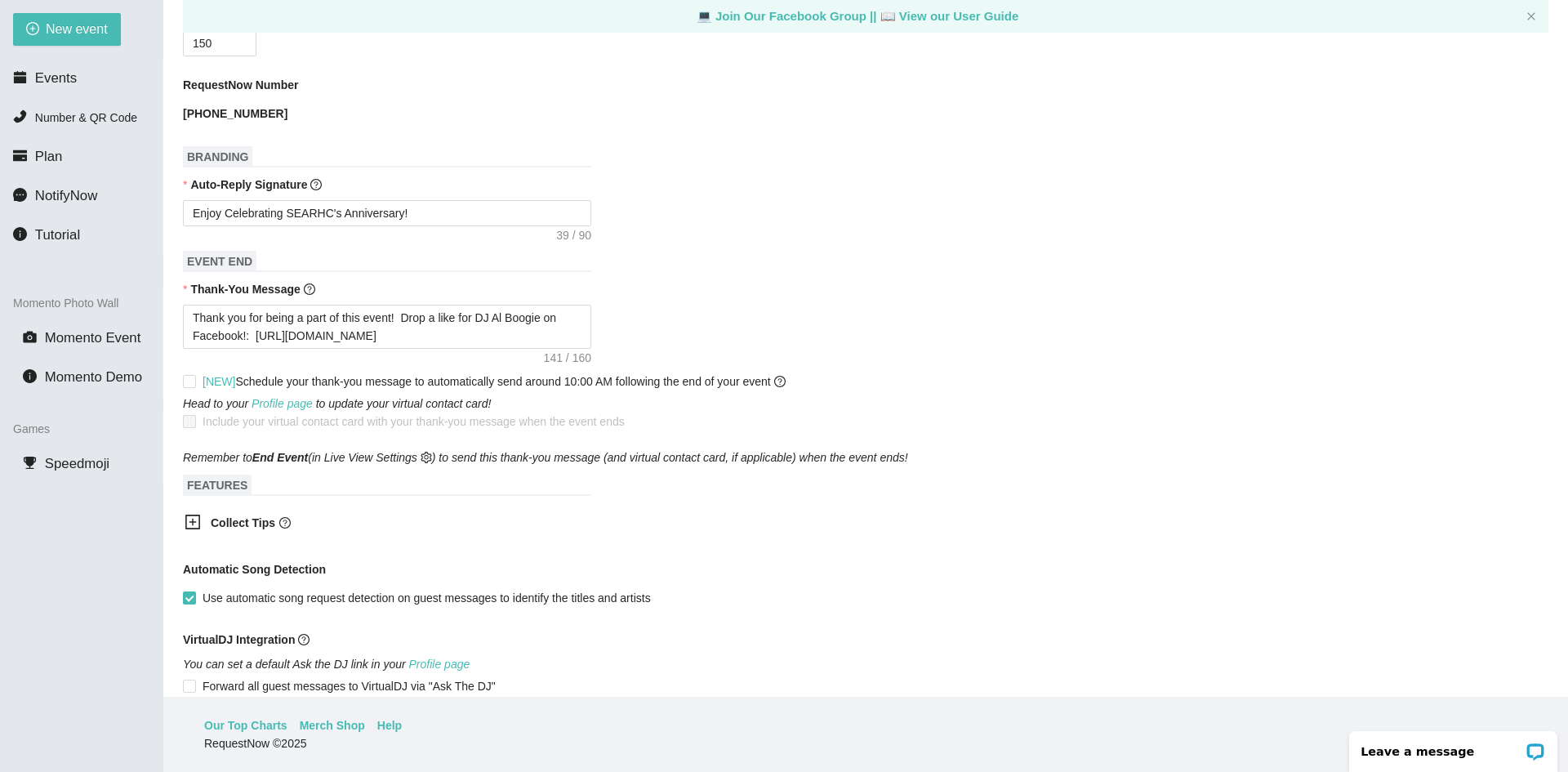
click at [192, 524] on icon "plus-square" at bounding box center [193, 522] width 17 height 17
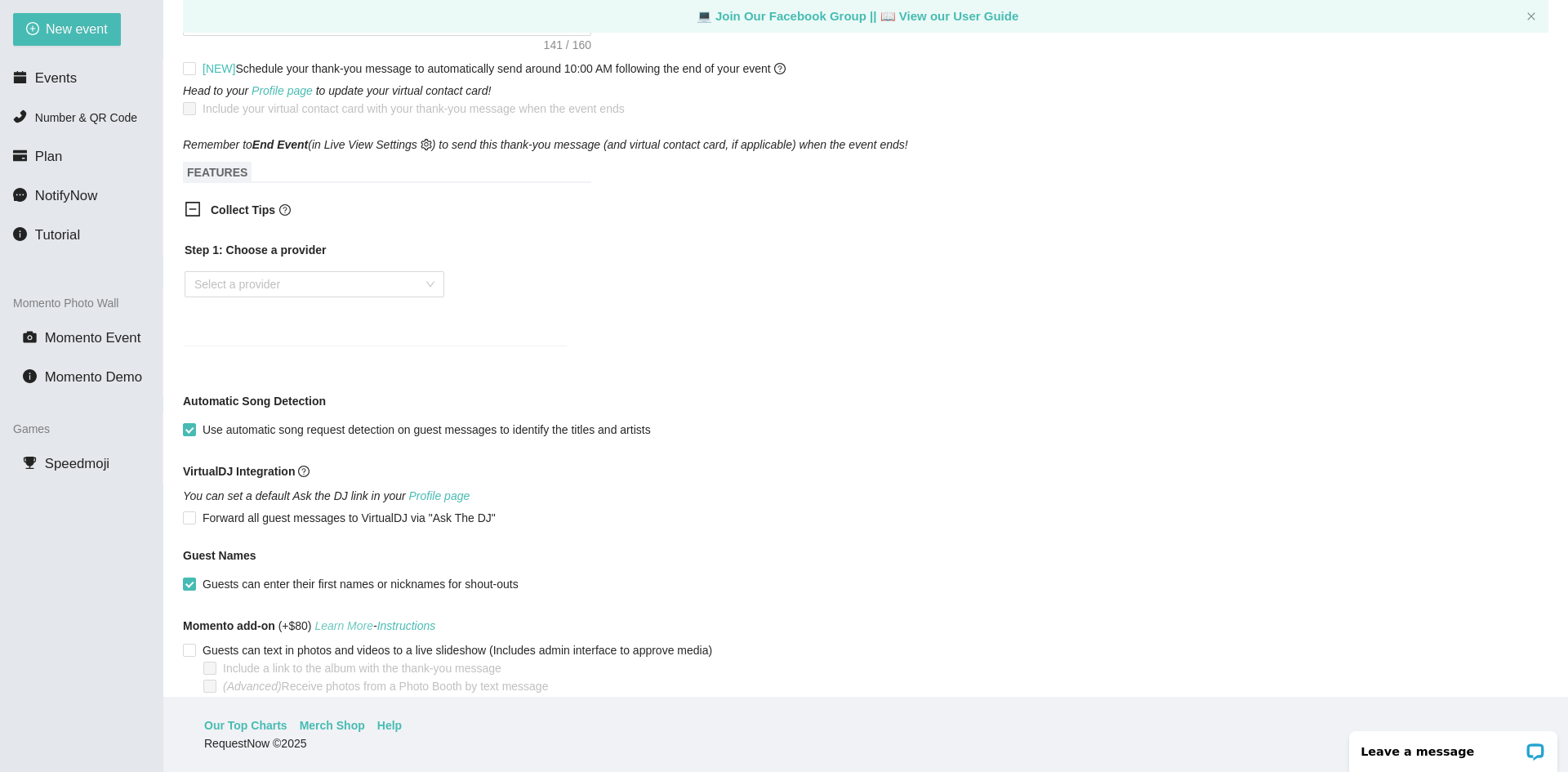
scroll to position [937, 0]
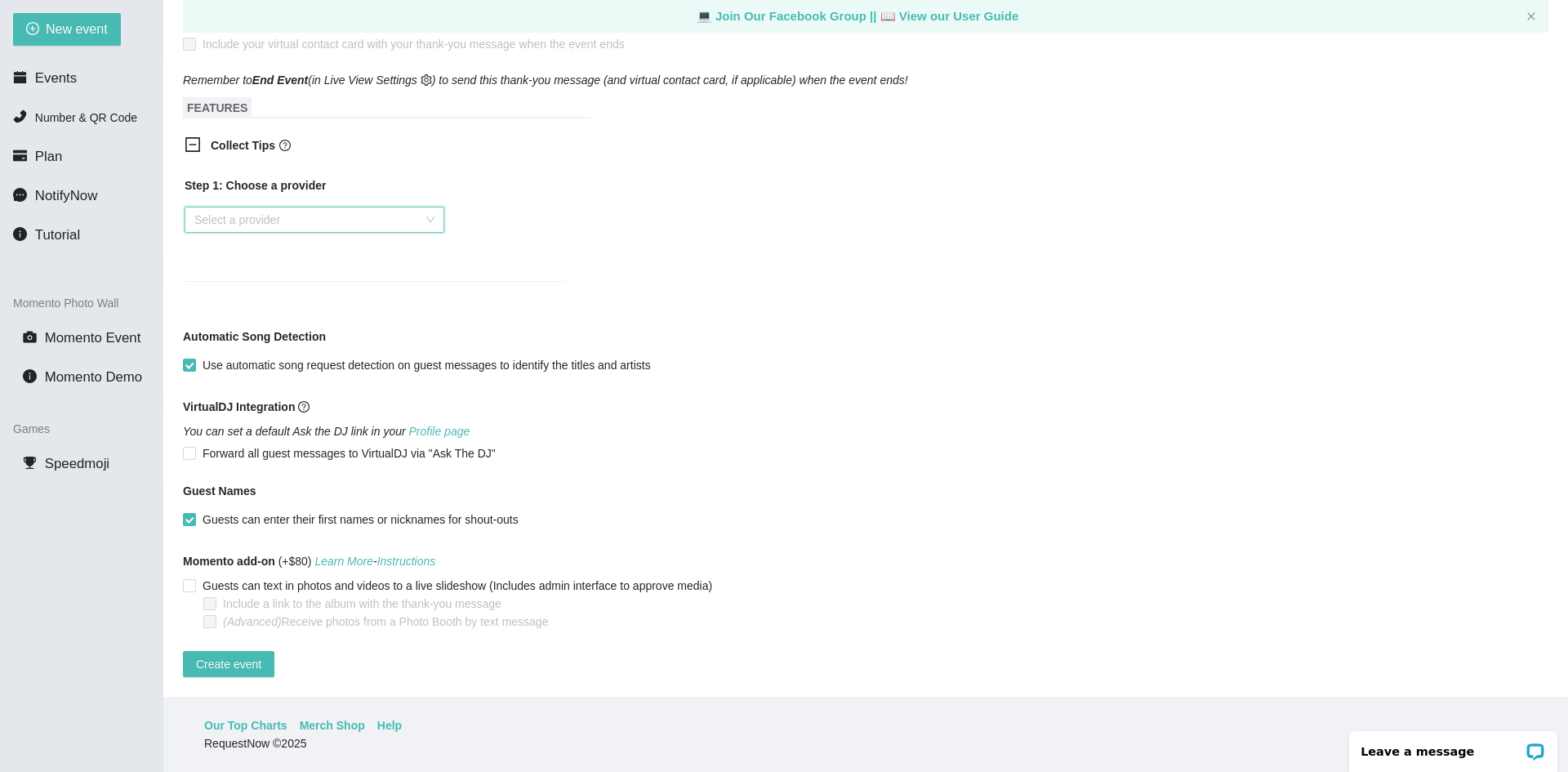
click at [268, 208] on input "search" at bounding box center [308, 220] width 229 height 25
click at [245, 275] on div "Venmo" at bounding box center [315, 266] width 259 height 26
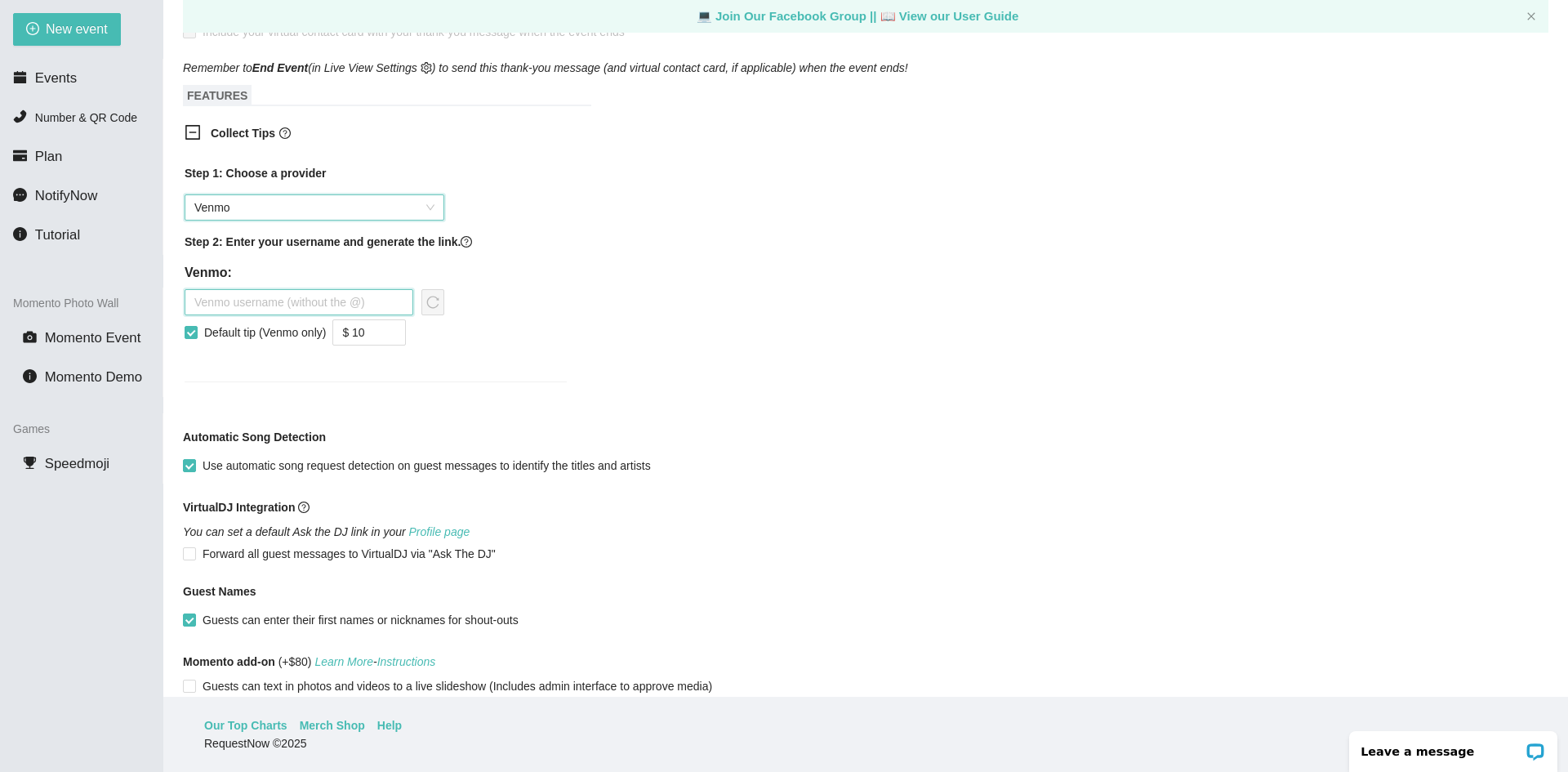
click at [313, 299] on input "text" at bounding box center [299, 302] width 229 height 26
click at [189, 332] on input "Default tip (Venmo only)" at bounding box center [191, 332] width 12 height 12
click at [189, 330] on input "Default tip (Venmo only)" at bounding box center [191, 332] width 12 height 12
click at [189, 337] on input "Default tip (Venmo only)" at bounding box center [191, 332] width 12 height 12
click at [511, 380] on div "Step 1: Choose a provider Venmo Step 2: Enter your username and generate the li…" at bounding box center [375, 283] width 409 height 257
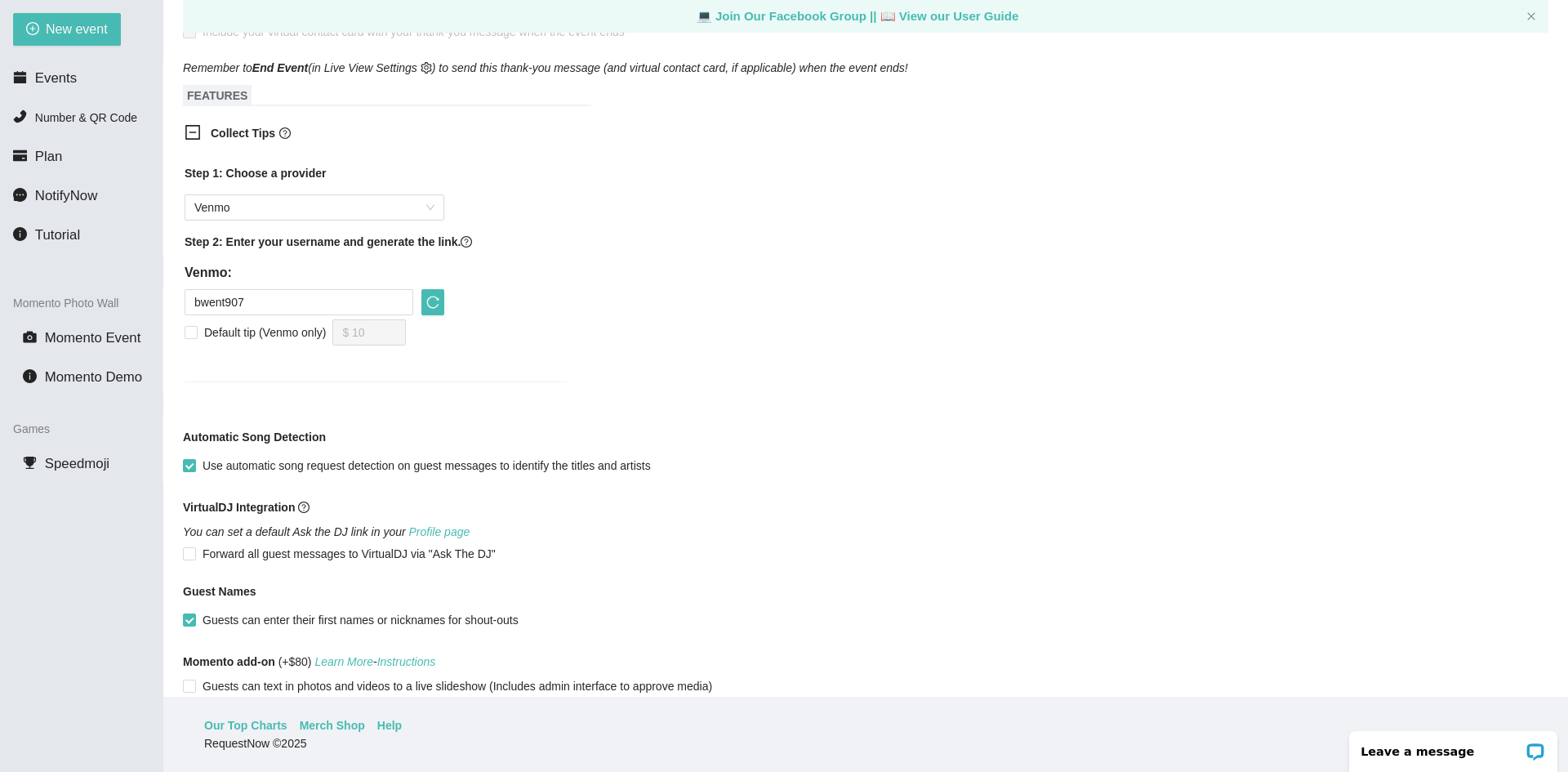
scroll to position [1050, 0]
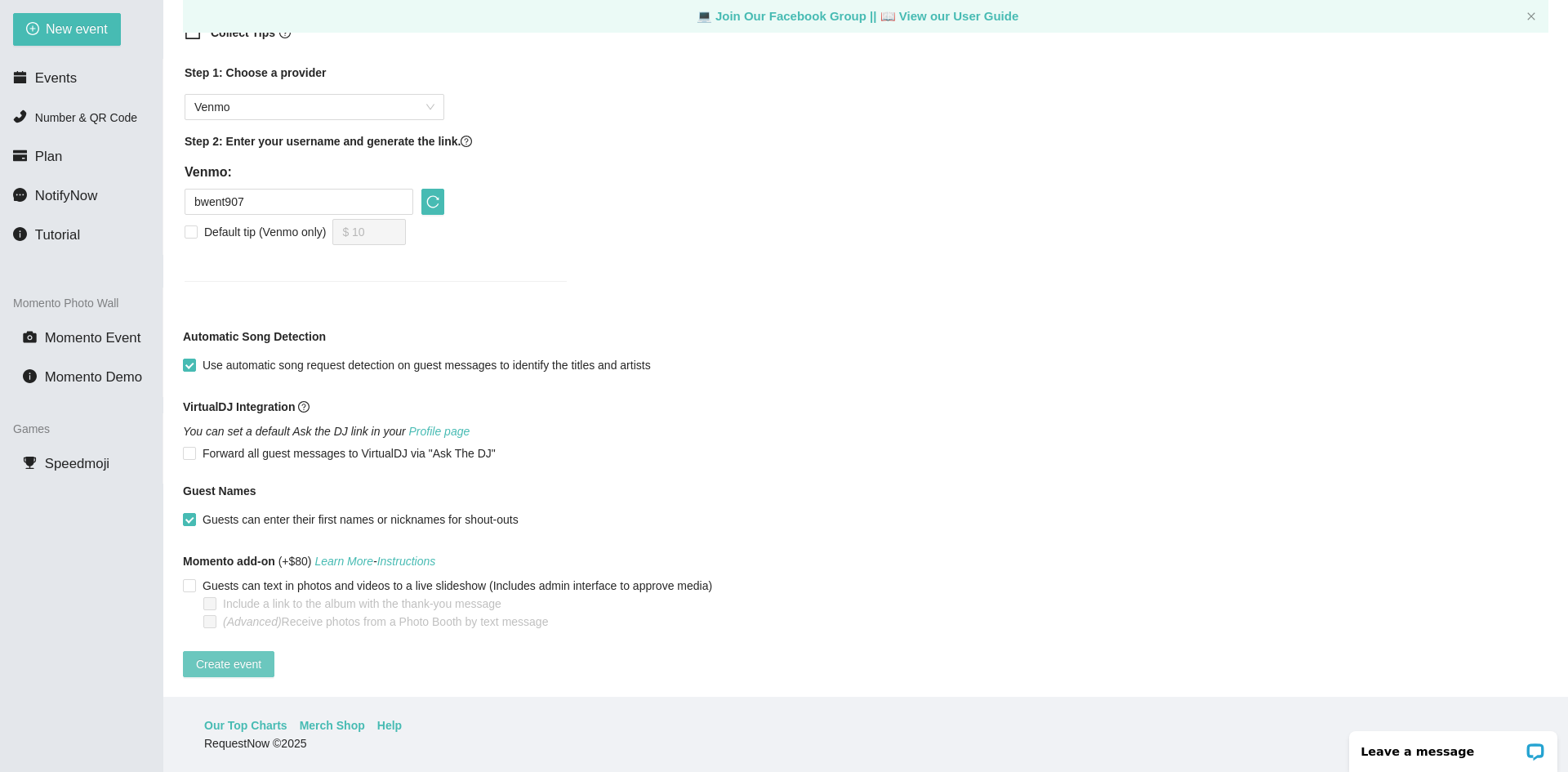
click at [230, 655] on span "Create event" at bounding box center [229, 664] width 65 height 18
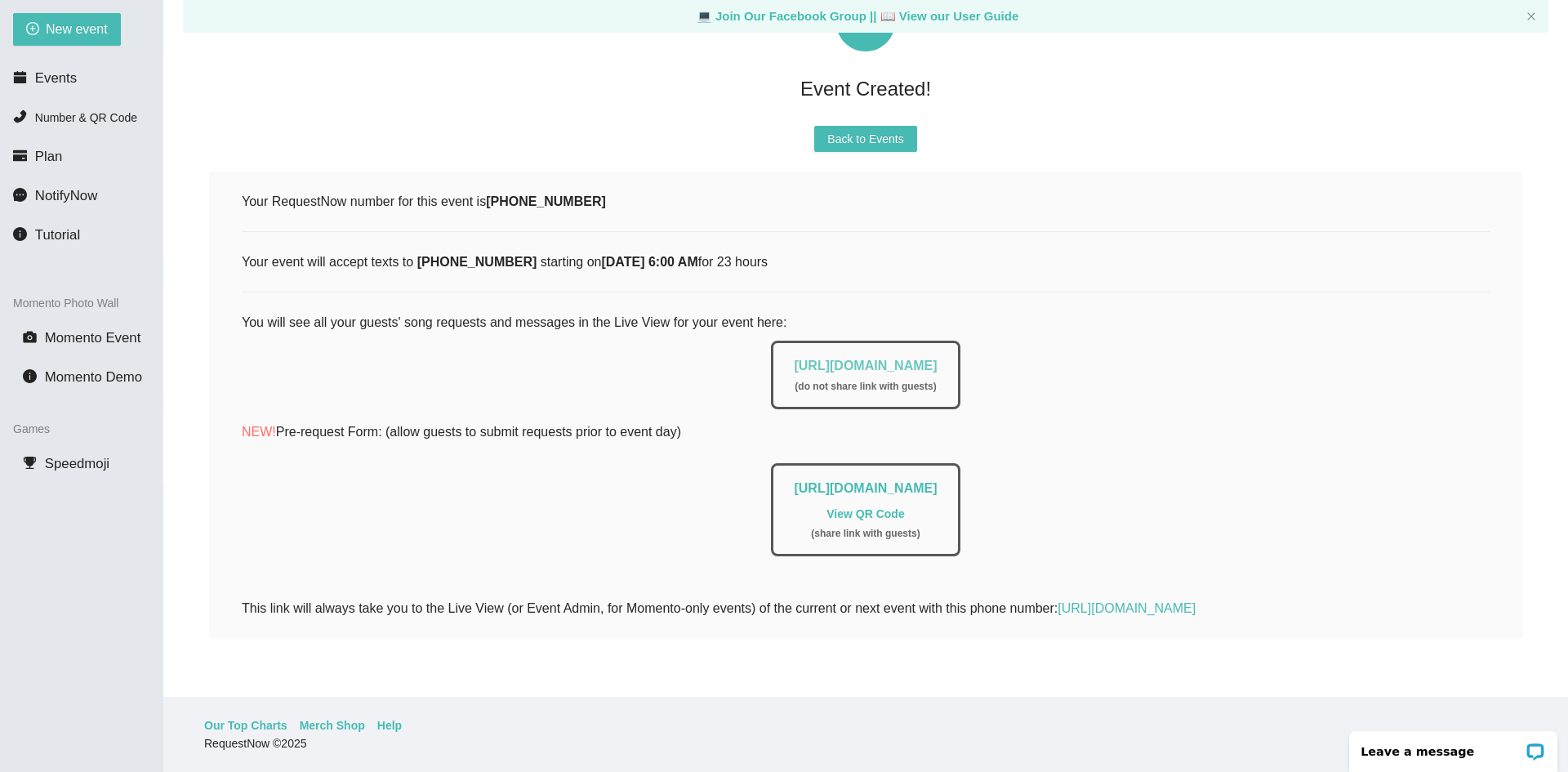
drag, startPoint x: 994, startPoint y: 359, endPoint x: 744, endPoint y: 350, distance: 250.2
click at [771, 350] on div "[URL][DOMAIN_NAME] ( do not share link with guests )" at bounding box center [865, 374] width 189 height 68
copy link "[URL][DOMAIN_NAME]"
click at [118, 114] on span "Number & QR Code" at bounding box center [85, 117] width 102 height 13
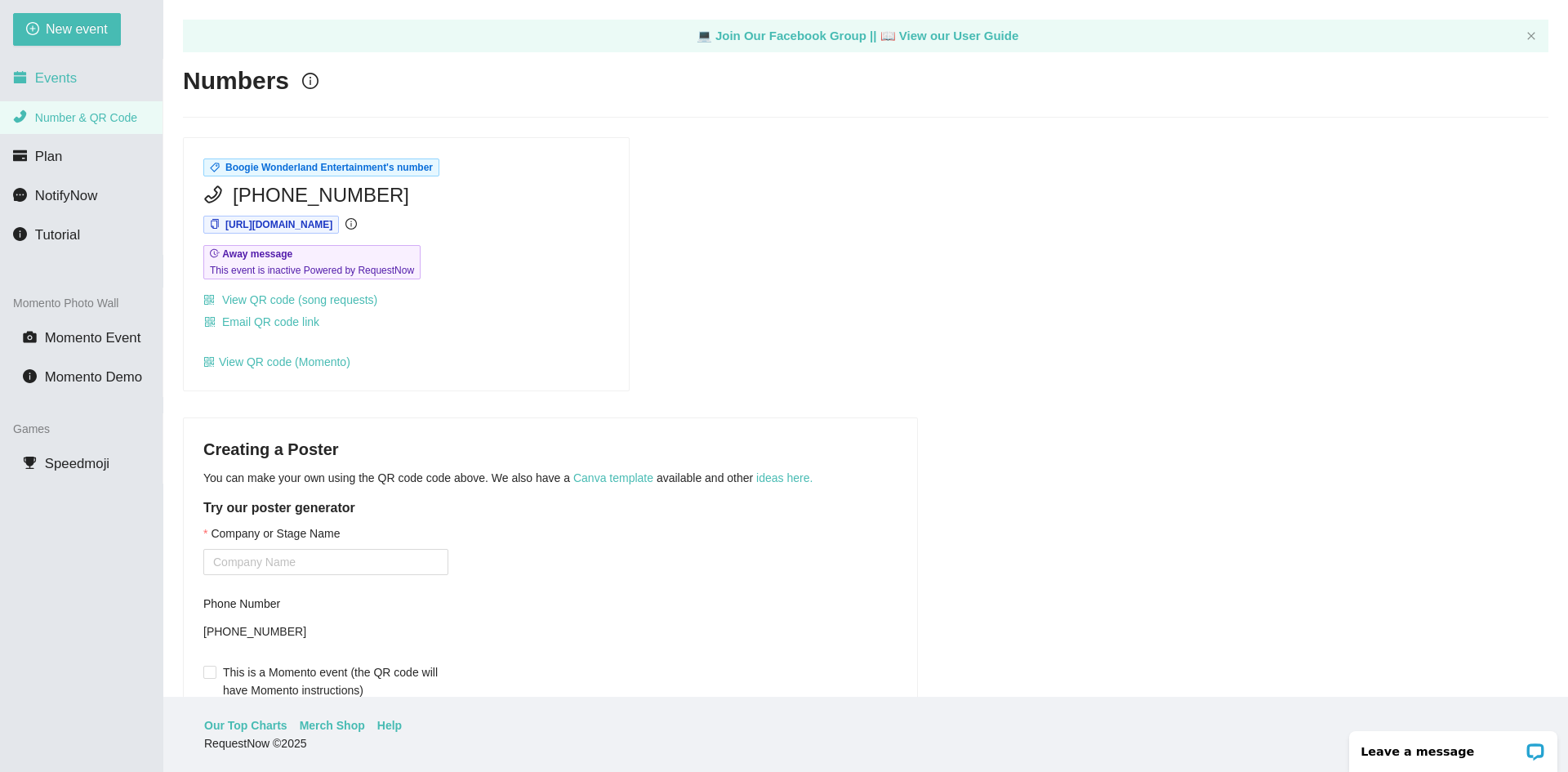
click at [50, 72] on span "Events" at bounding box center [55, 78] width 42 height 16
